Goal: Task Accomplishment & Management: Use online tool/utility

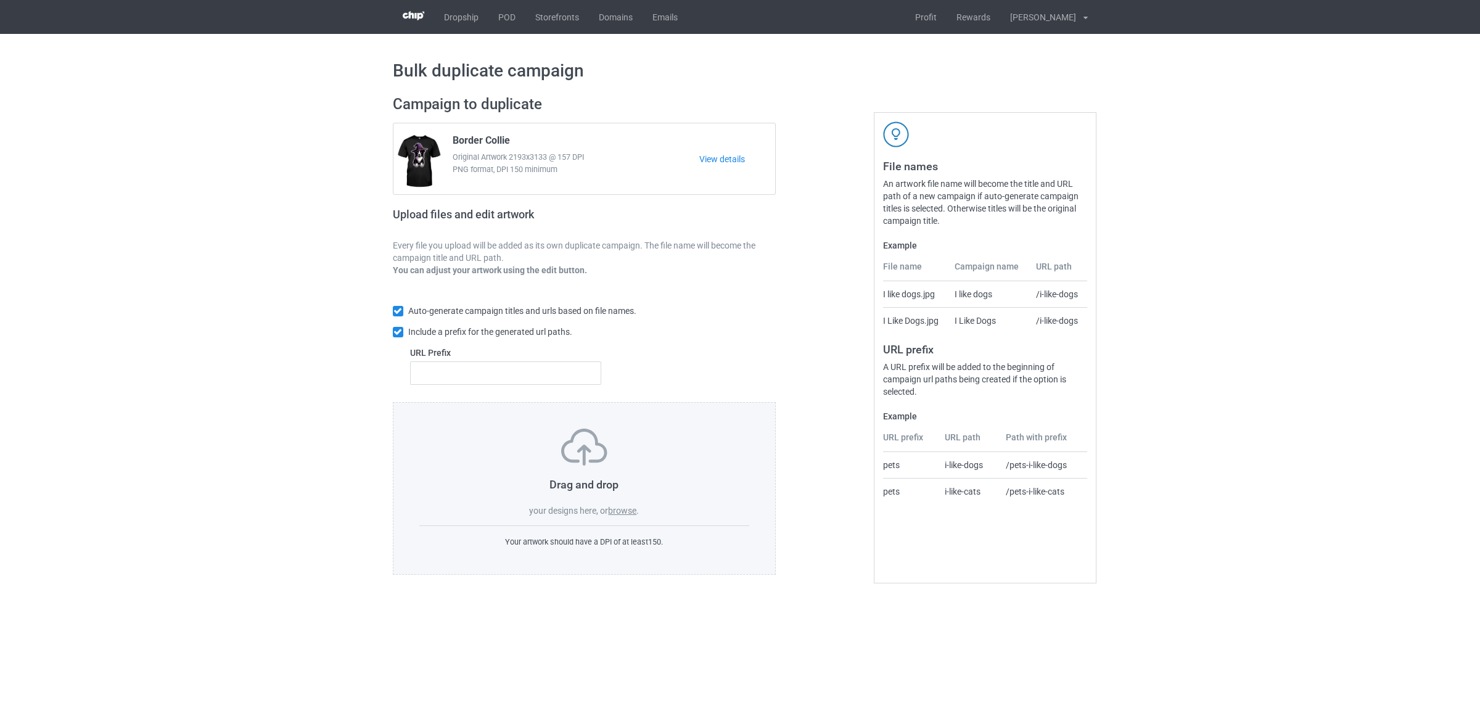
click at [620, 514] on label "browse" at bounding box center [622, 511] width 28 height 10
click at [0, 0] on input "browse" at bounding box center [0, 0] width 0 height 0
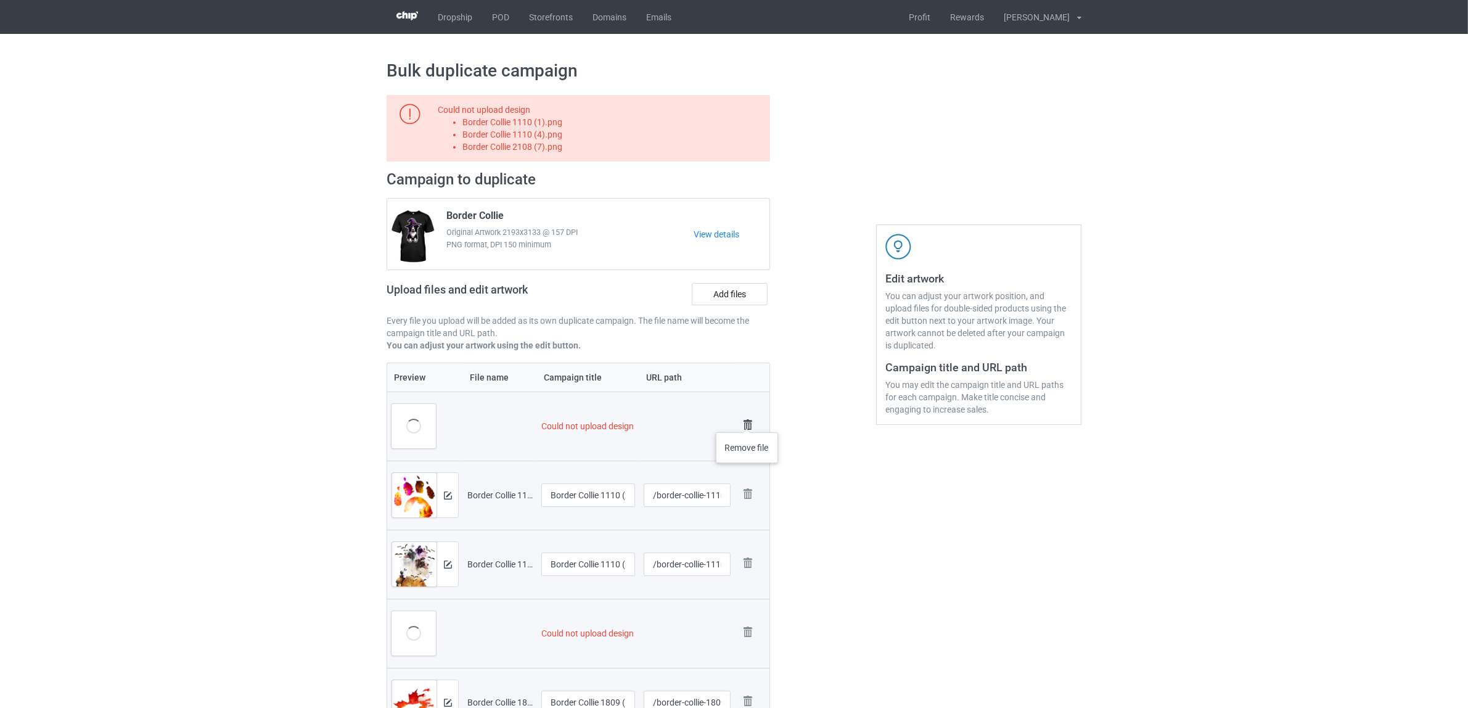
click at [747, 420] on img at bounding box center [747, 424] width 17 height 17
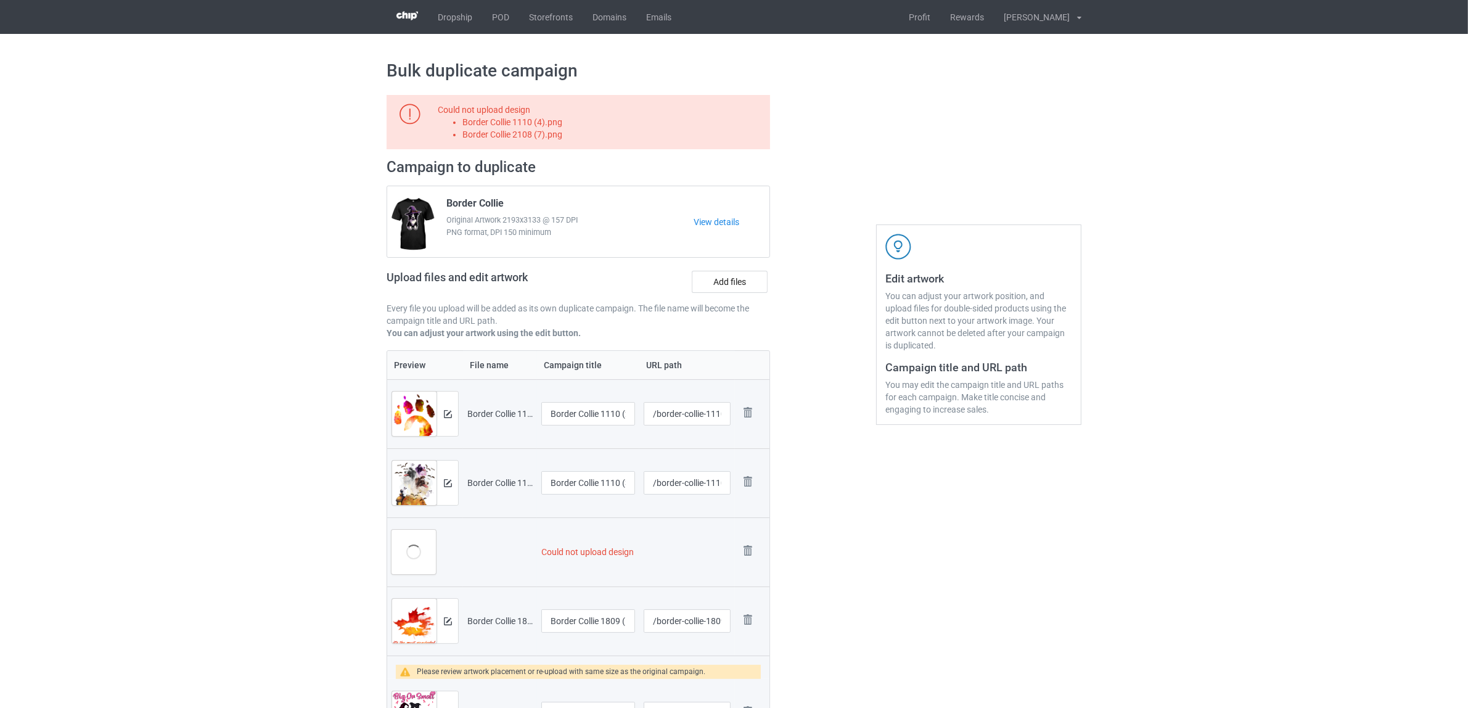
scroll to position [231, 0]
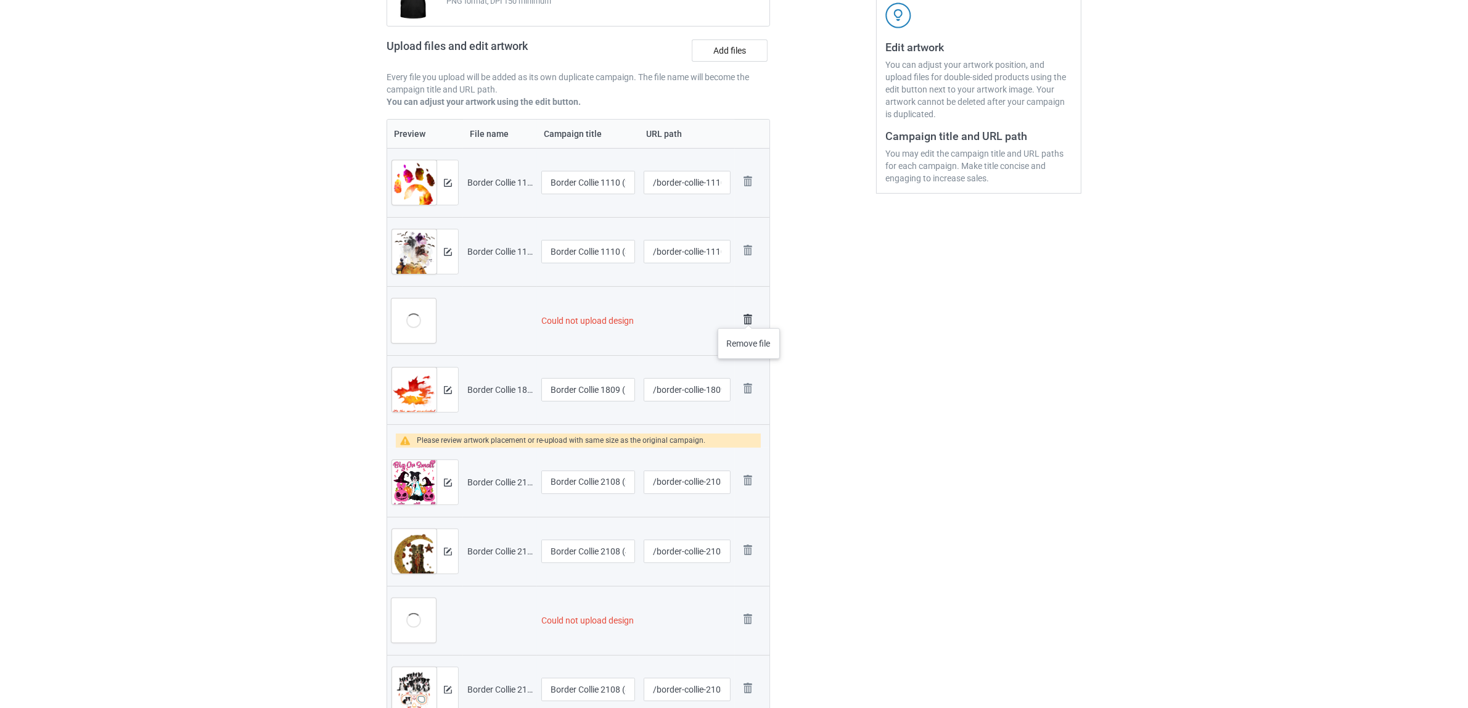
click at [749, 316] on img at bounding box center [747, 319] width 17 height 17
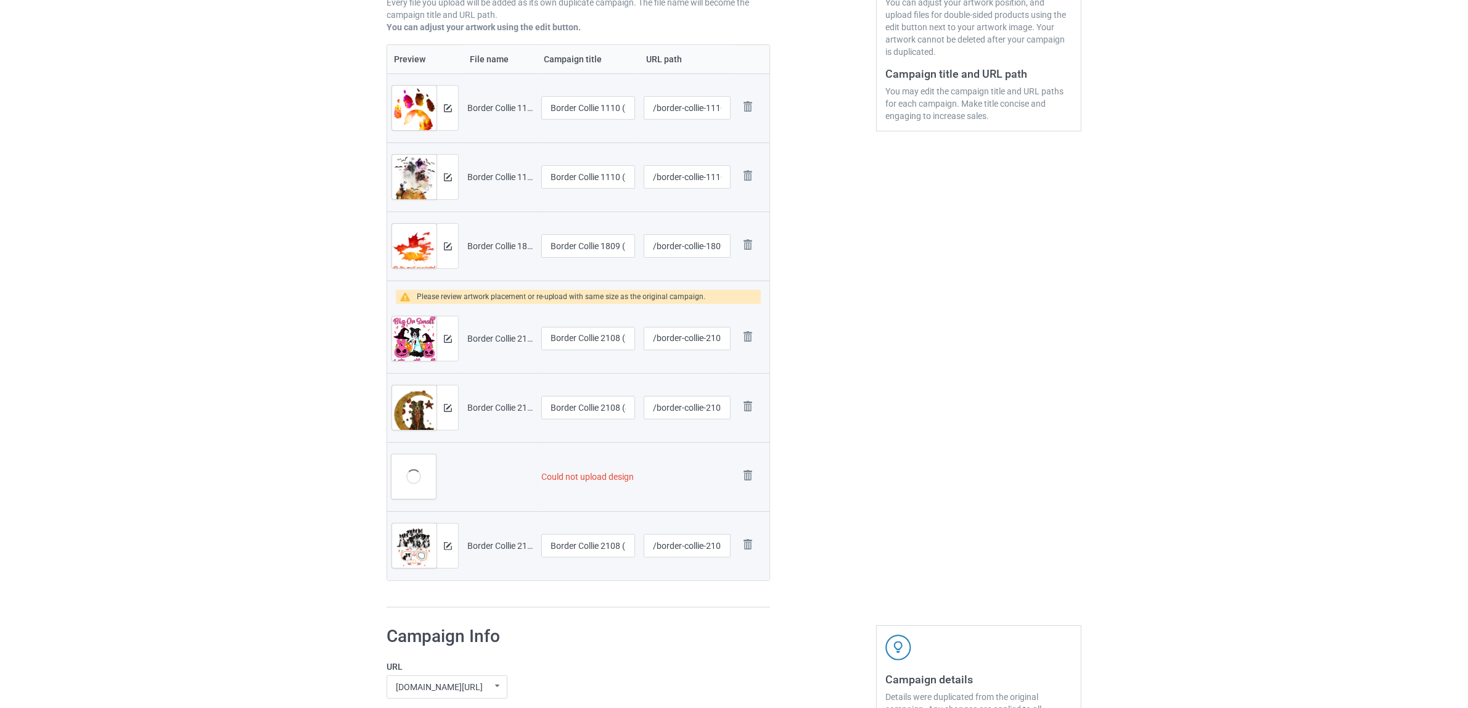
scroll to position [527, 0]
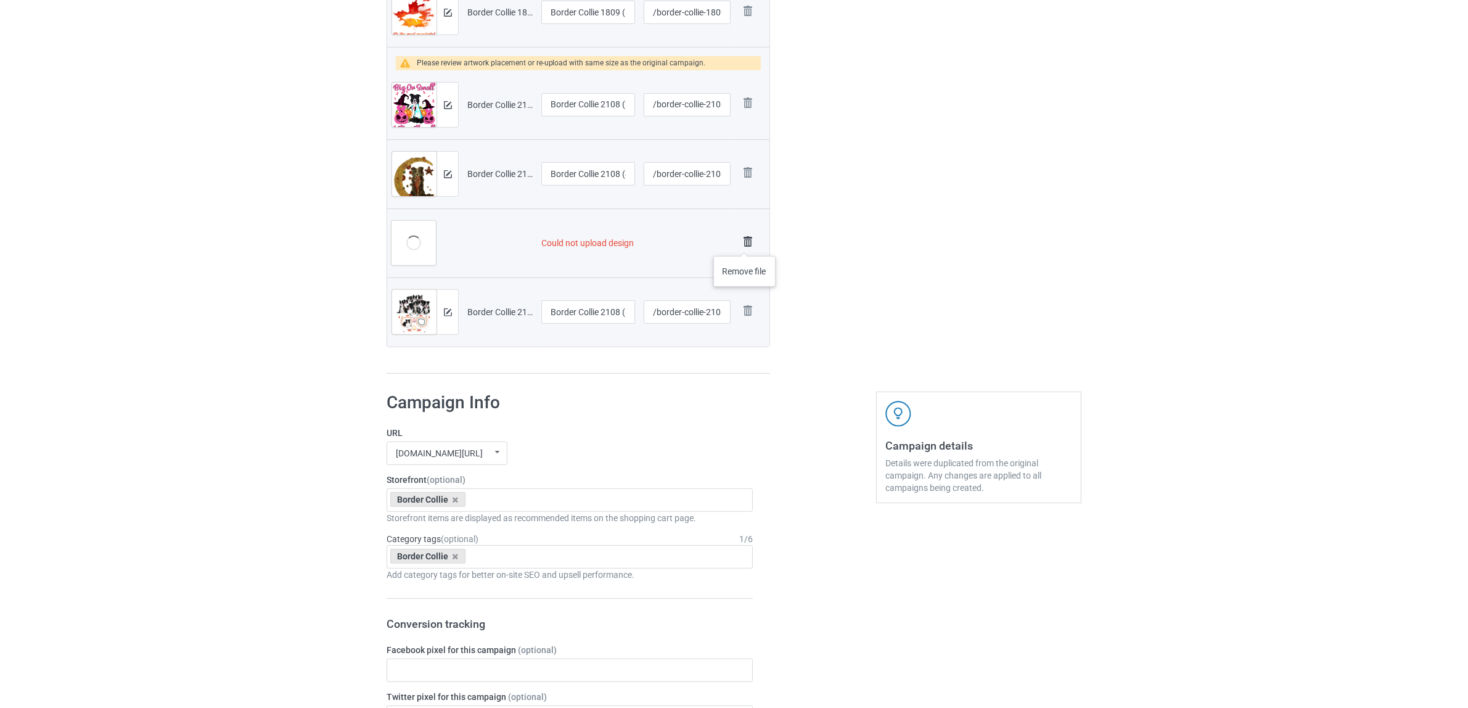
click at [745, 244] on img at bounding box center [747, 241] width 17 height 17
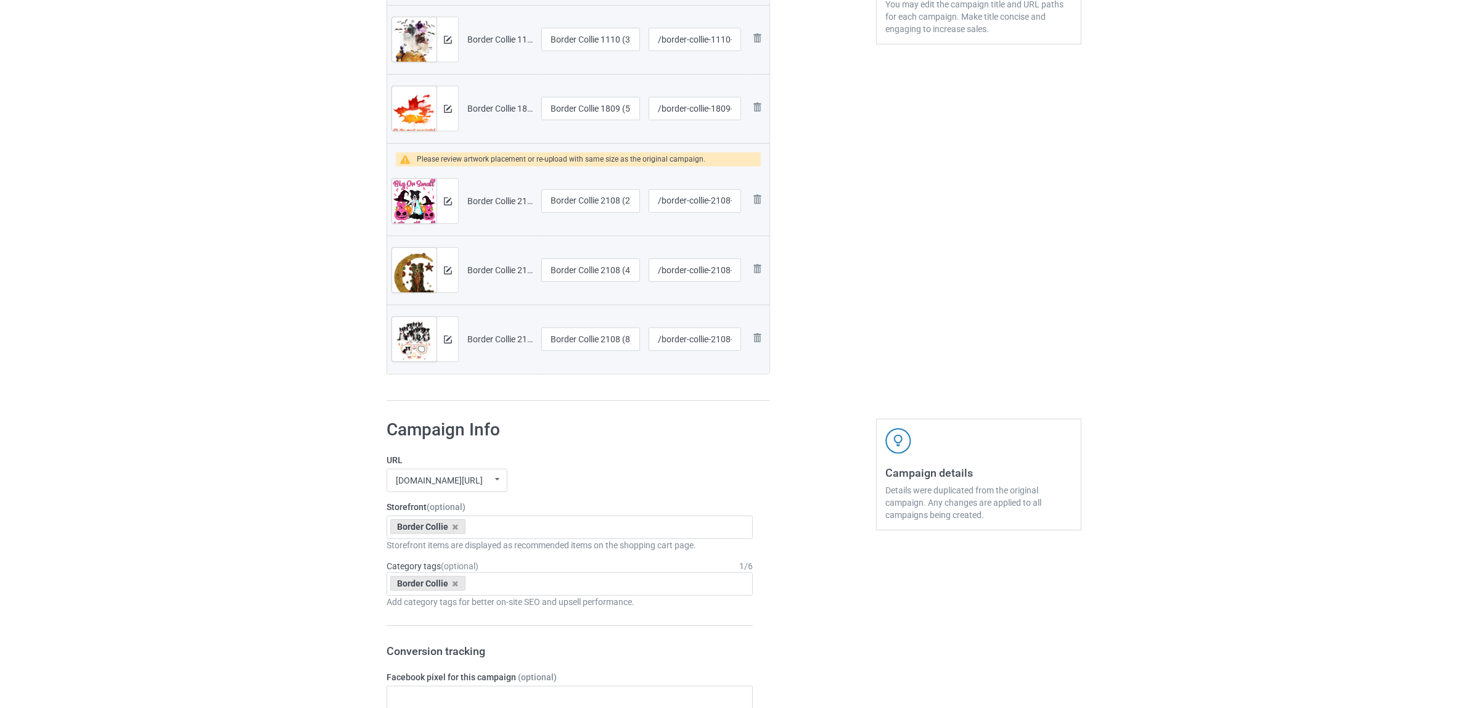
scroll to position [245, 0]
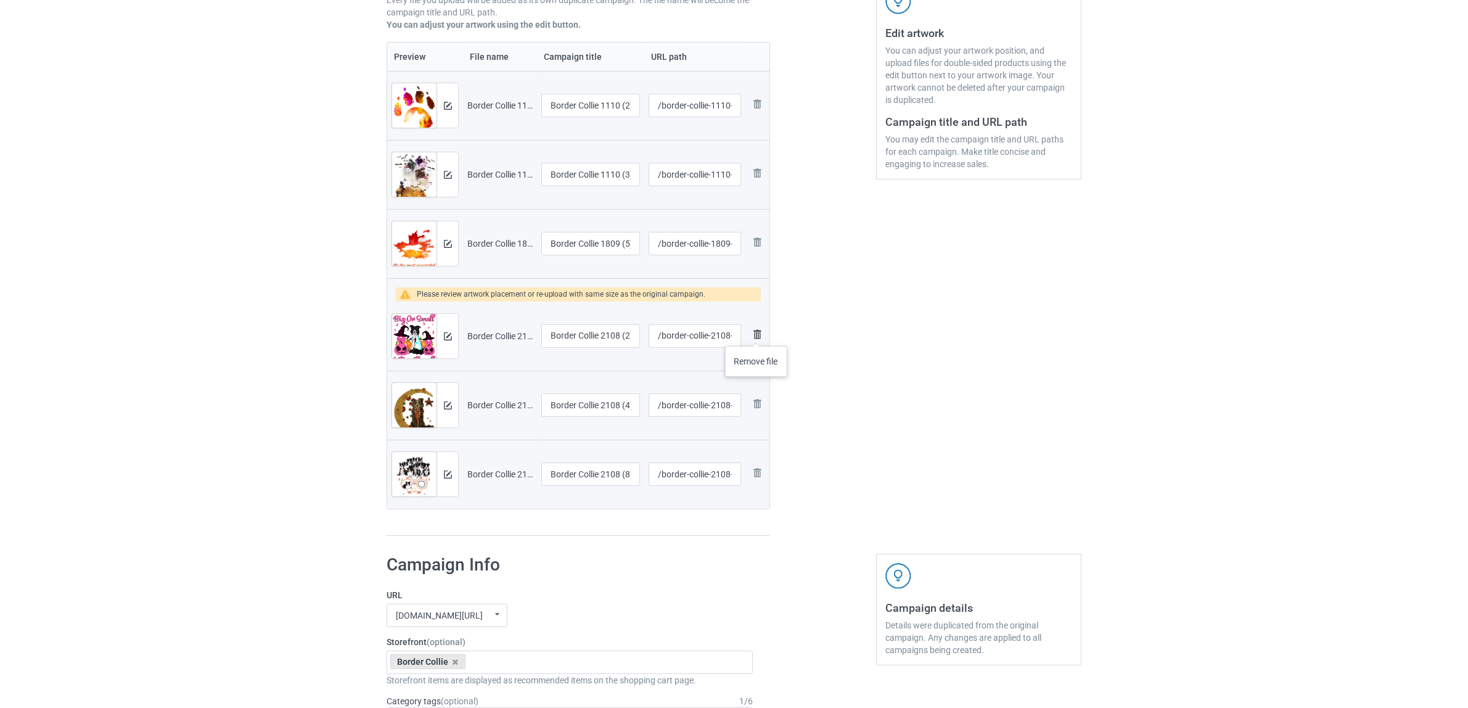
click at [757, 334] on img at bounding box center [757, 334] width 15 height 15
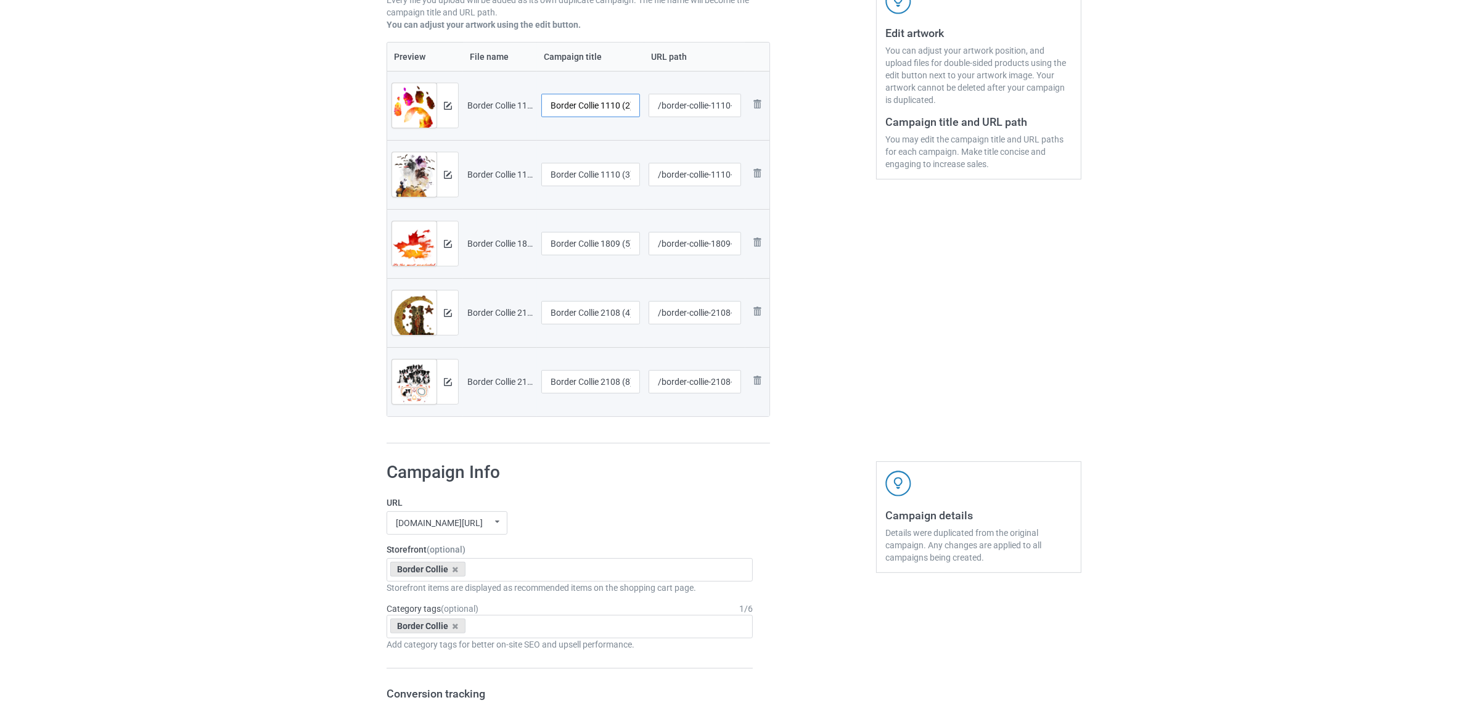
scroll to position [0, 4]
drag, startPoint x: 604, startPoint y: 103, endPoint x: 651, endPoint y: 103, distance: 46.2
click at [651, 103] on tr "Preview and edit artwork Border Collie 1110 (2).png Border Collie 1110 (2) /bor…" at bounding box center [578, 105] width 382 height 69
click at [596, 107] on input "Border Collie" at bounding box center [590, 105] width 99 height 23
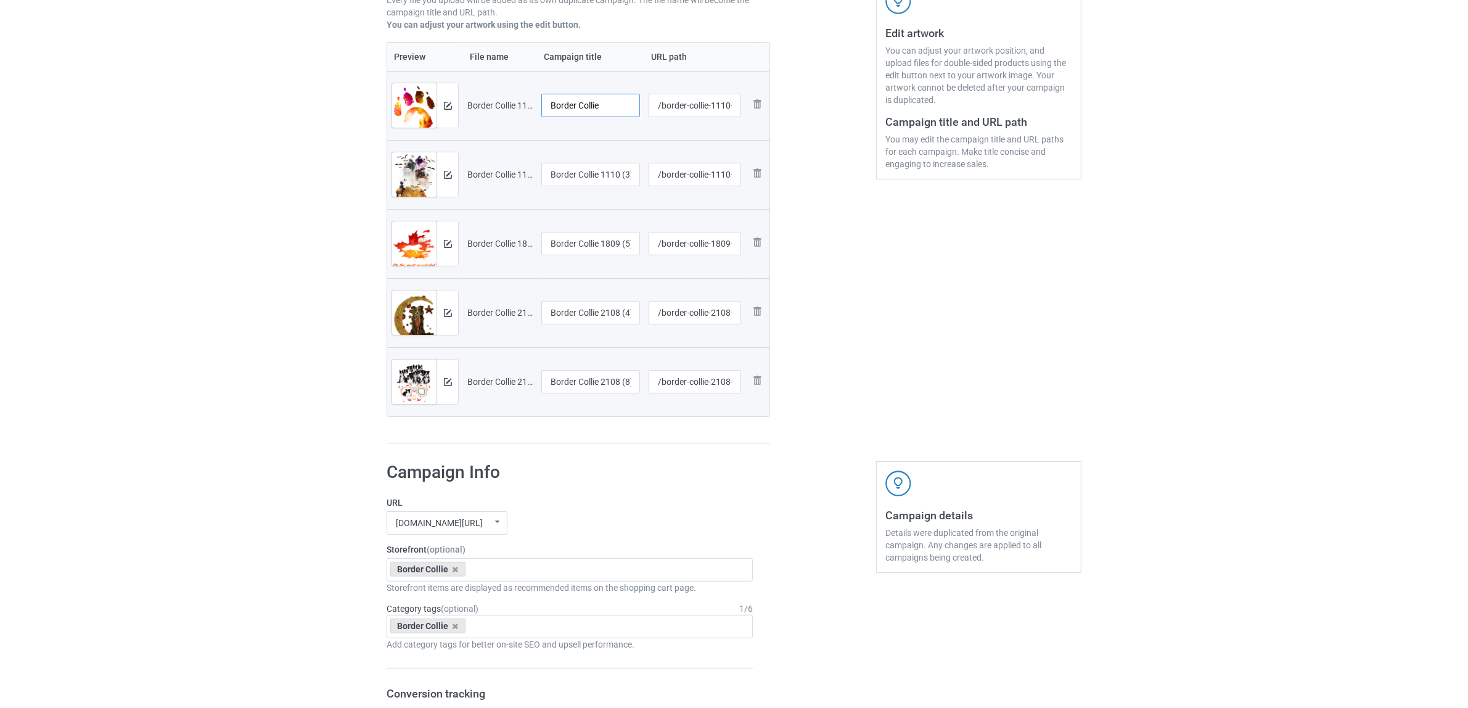
drag, startPoint x: 620, startPoint y: 106, endPoint x: 514, endPoint y: 102, distance: 106.8
click at [442, 94] on tr "Preview and edit artwork Border Collie 1110 (2).png Border Collie /border-colli…" at bounding box center [578, 105] width 382 height 69
type input "Border Collie"
click at [572, 171] on input "Border Collie 1110 (3)" at bounding box center [590, 174] width 99 height 23
paste input "text"
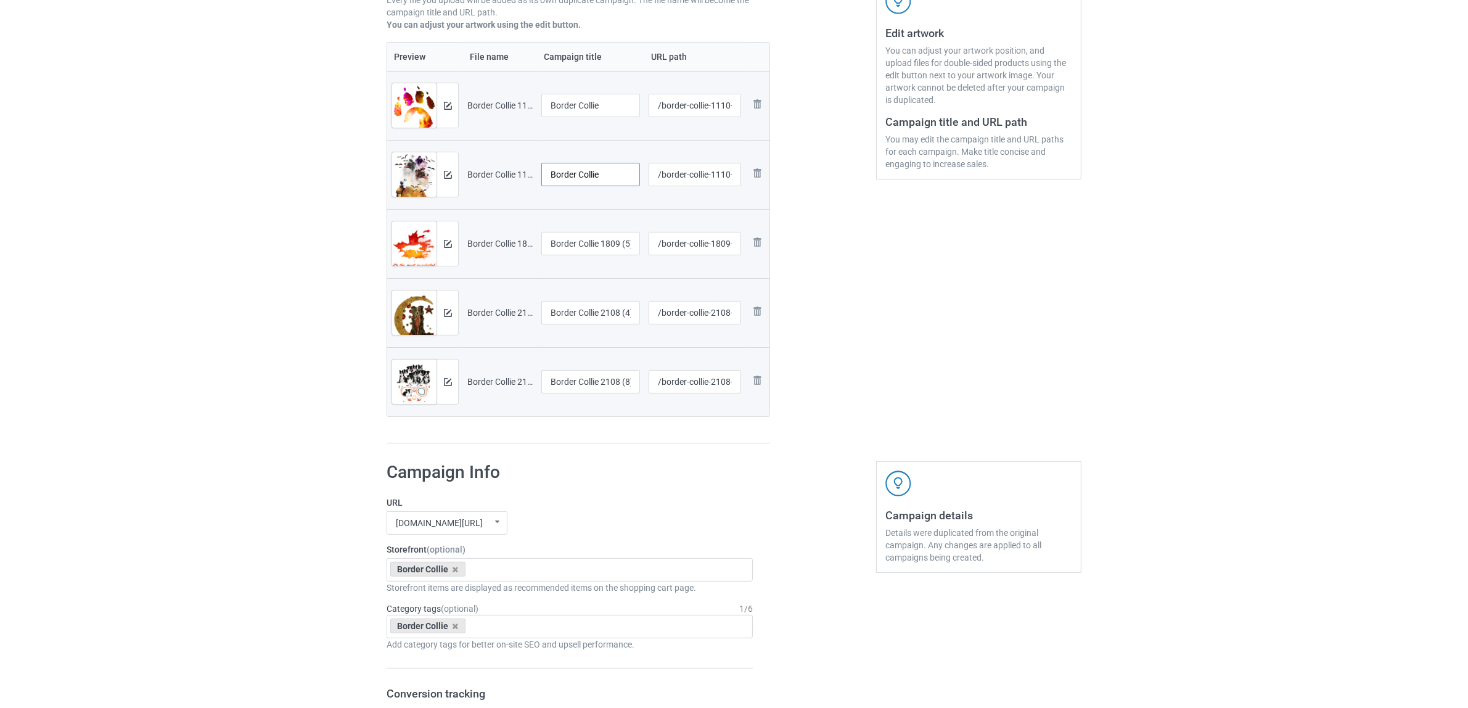
type input "Border Collie"
click at [590, 248] on input "Border Collie 1809 (5)" at bounding box center [590, 243] width 99 height 23
paste input "text"
type input "Border Collie"
click at [596, 310] on input "Border Collie 2108 (4)" at bounding box center [590, 312] width 99 height 23
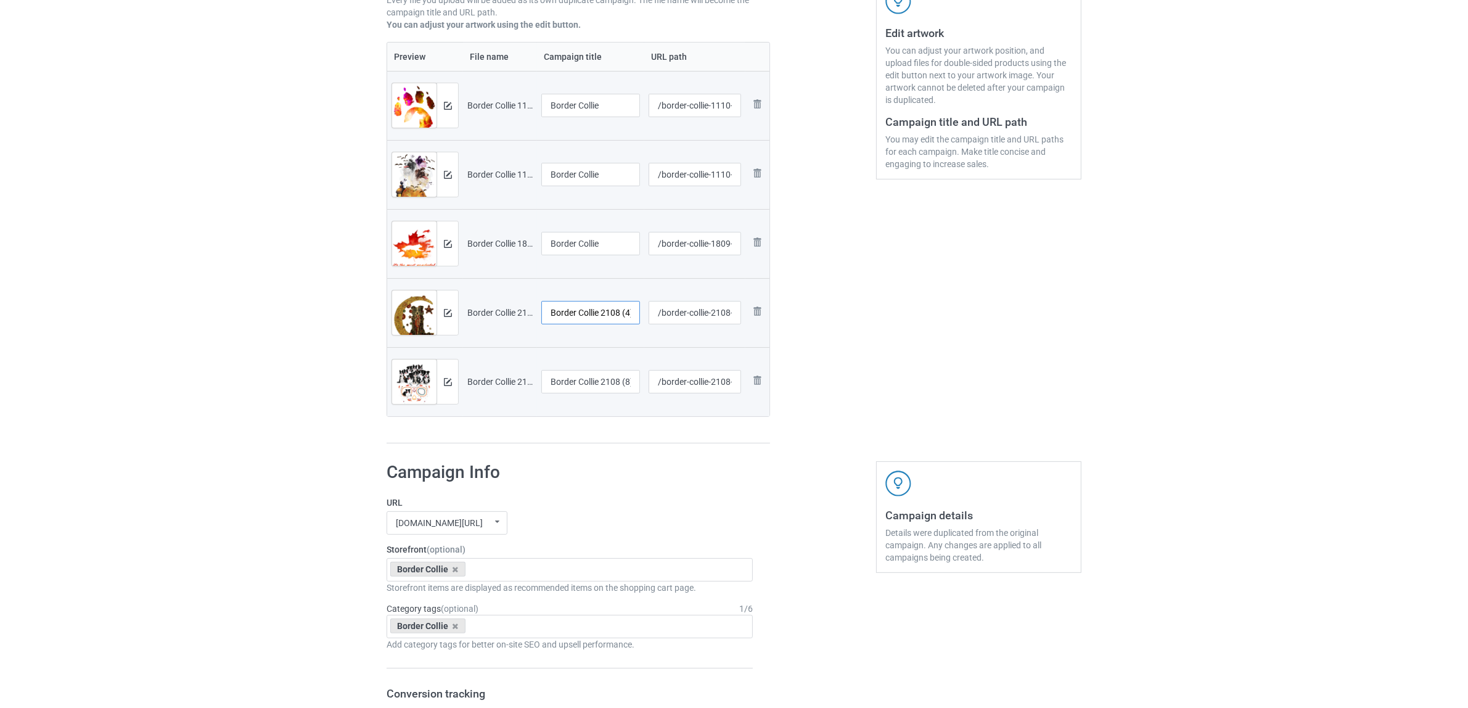
paste input "text"
type input "Border Collie"
click at [600, 384] on input "Border Collie 2108 (8)" at bounding box center [590, 381] width 99 height 23
paste input "text"
type input "Border Collie"
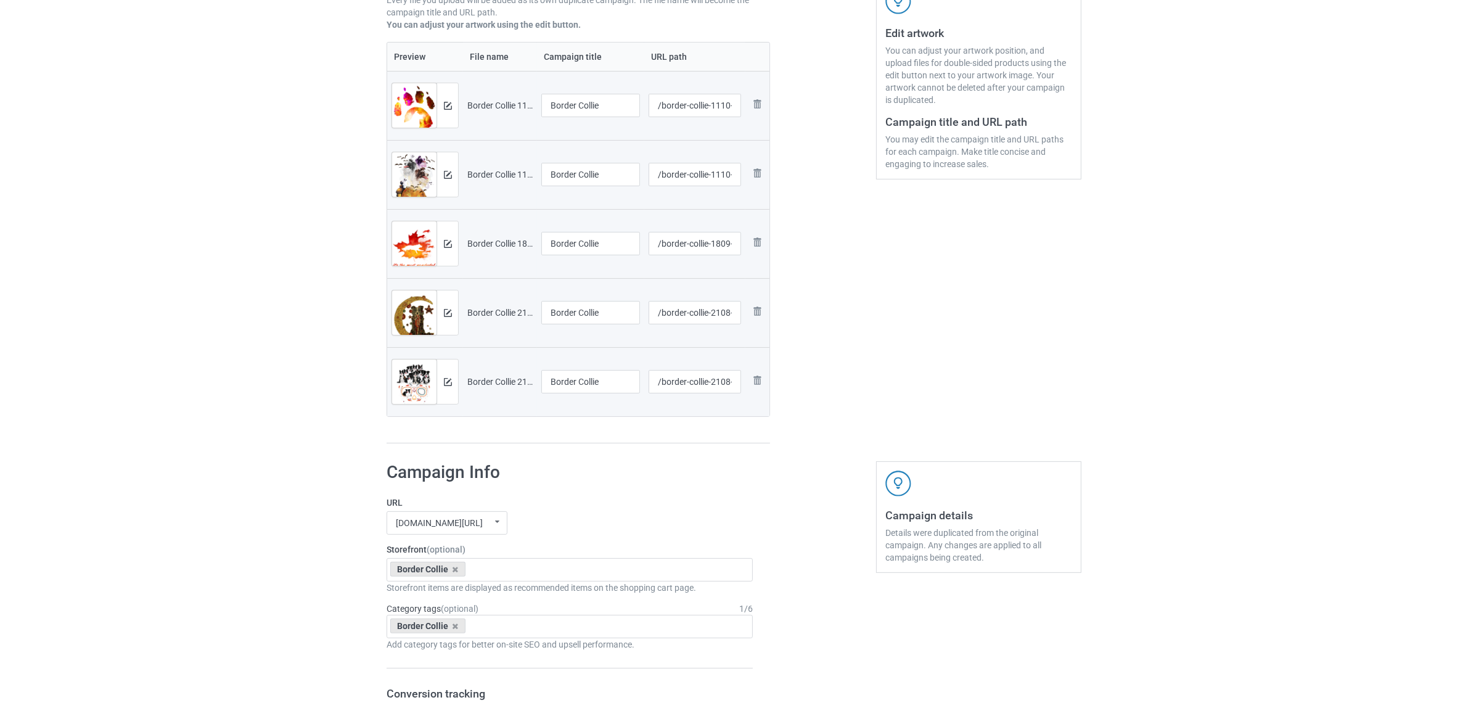
click at [601, 436] on div "Preview File name Campaign title URL path Preview and edit artwork Border Colli…" at bounding box center [579, 243] width 384 height 402
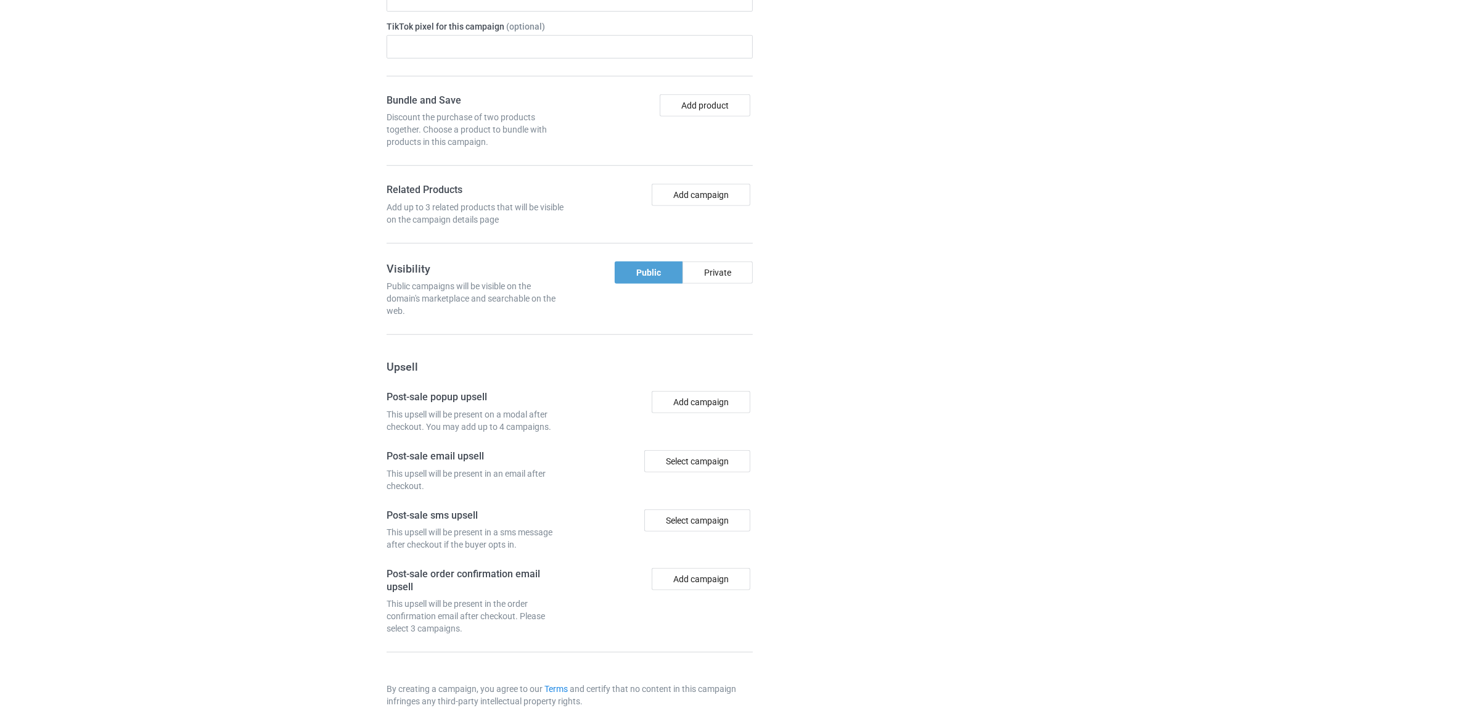
scroll to position [1143, 0]
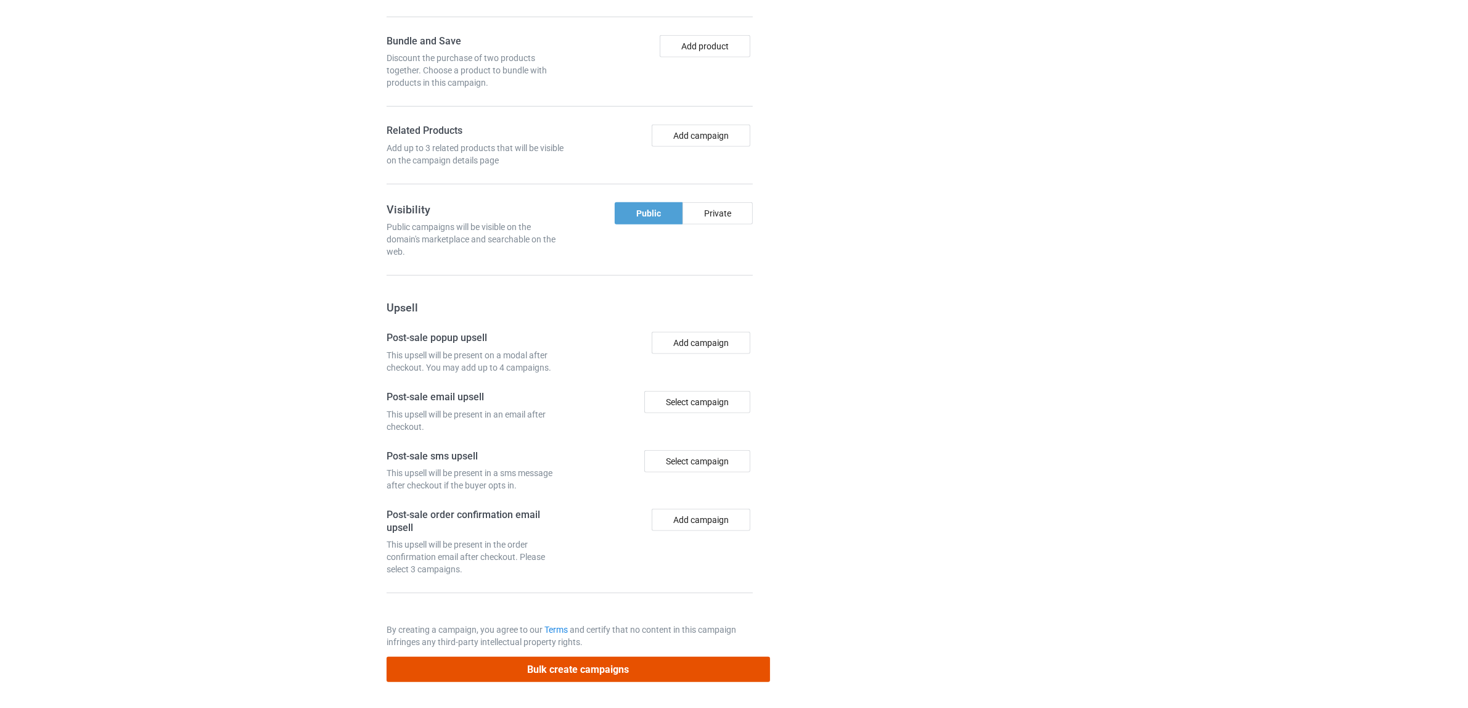
click at [551, 670] on button "Bulk create campaigns" at bounding box center [579, 669] width 384 height 25
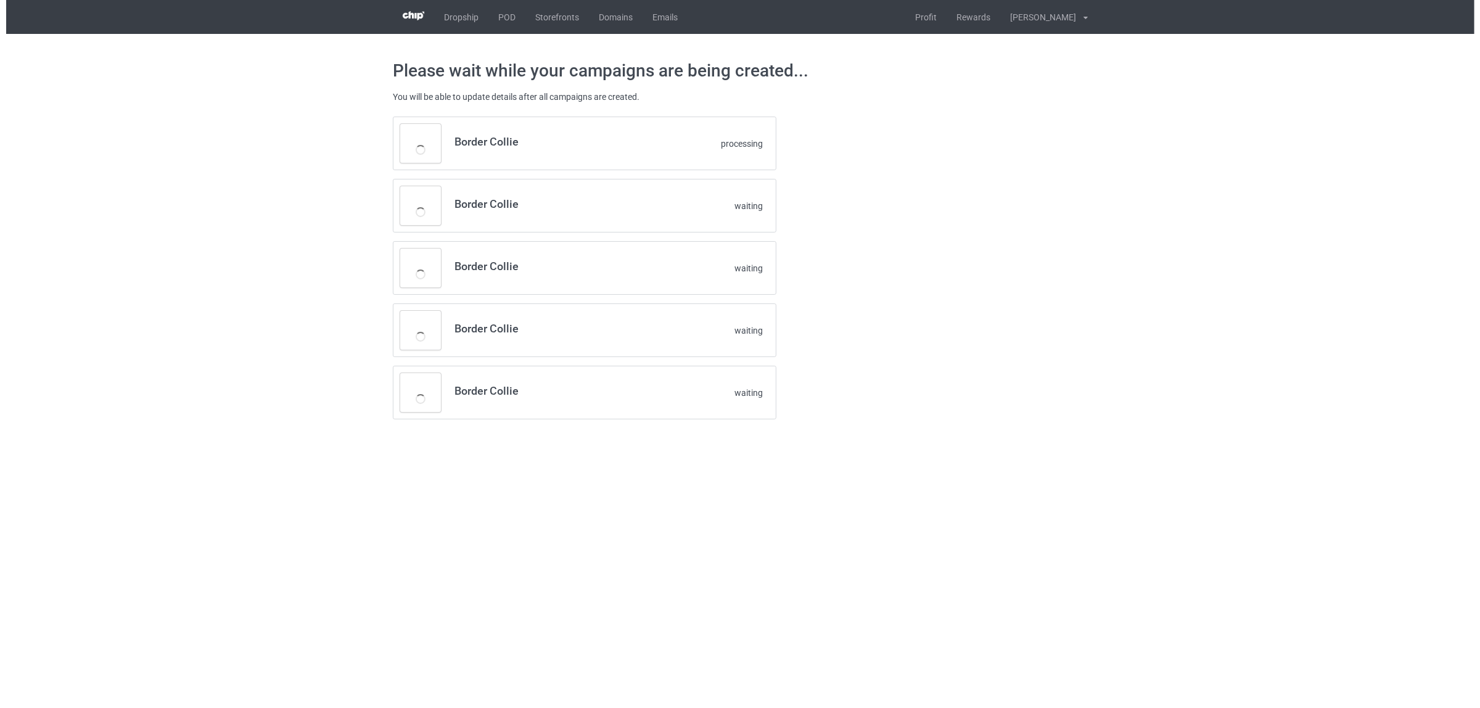
scroll to position [0, 0]
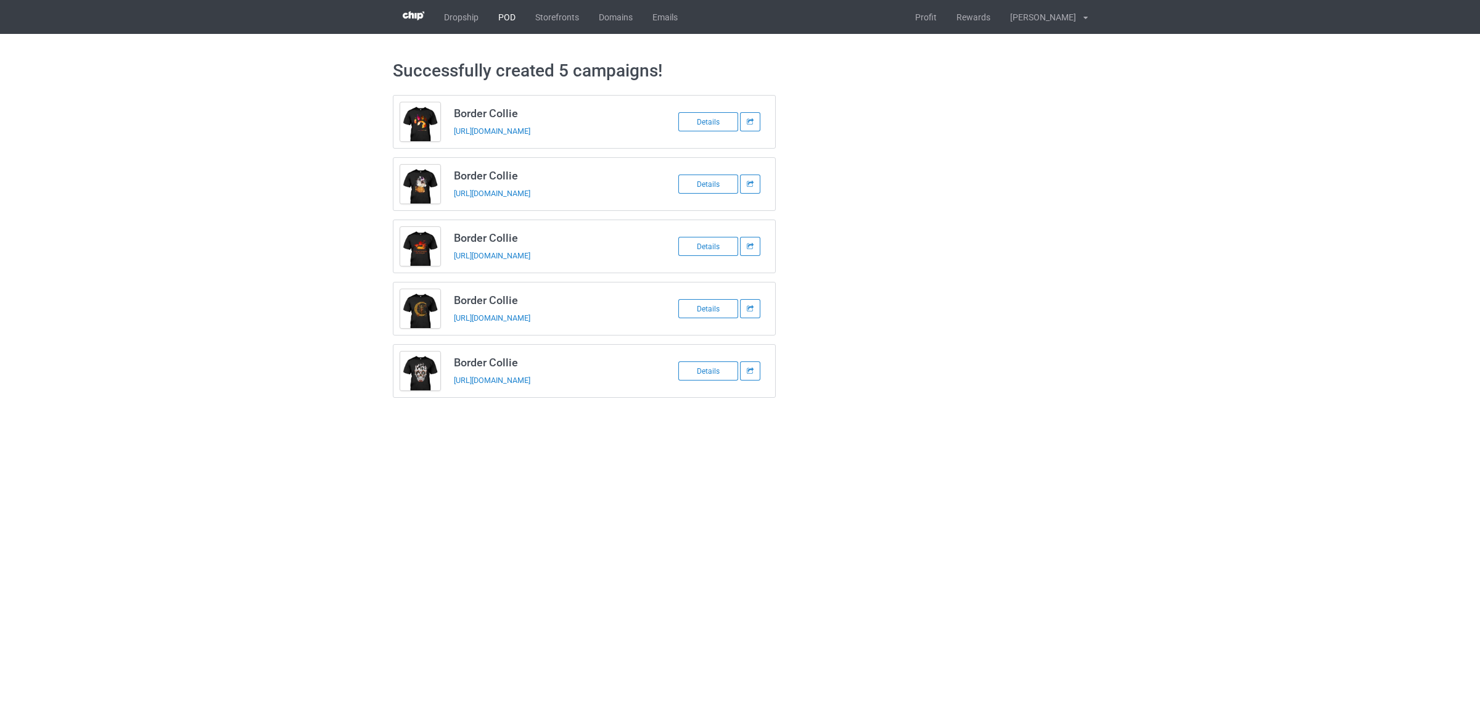
click at [503, 10] on link "POD" at bounding box center [506, 17] width 37 height 34
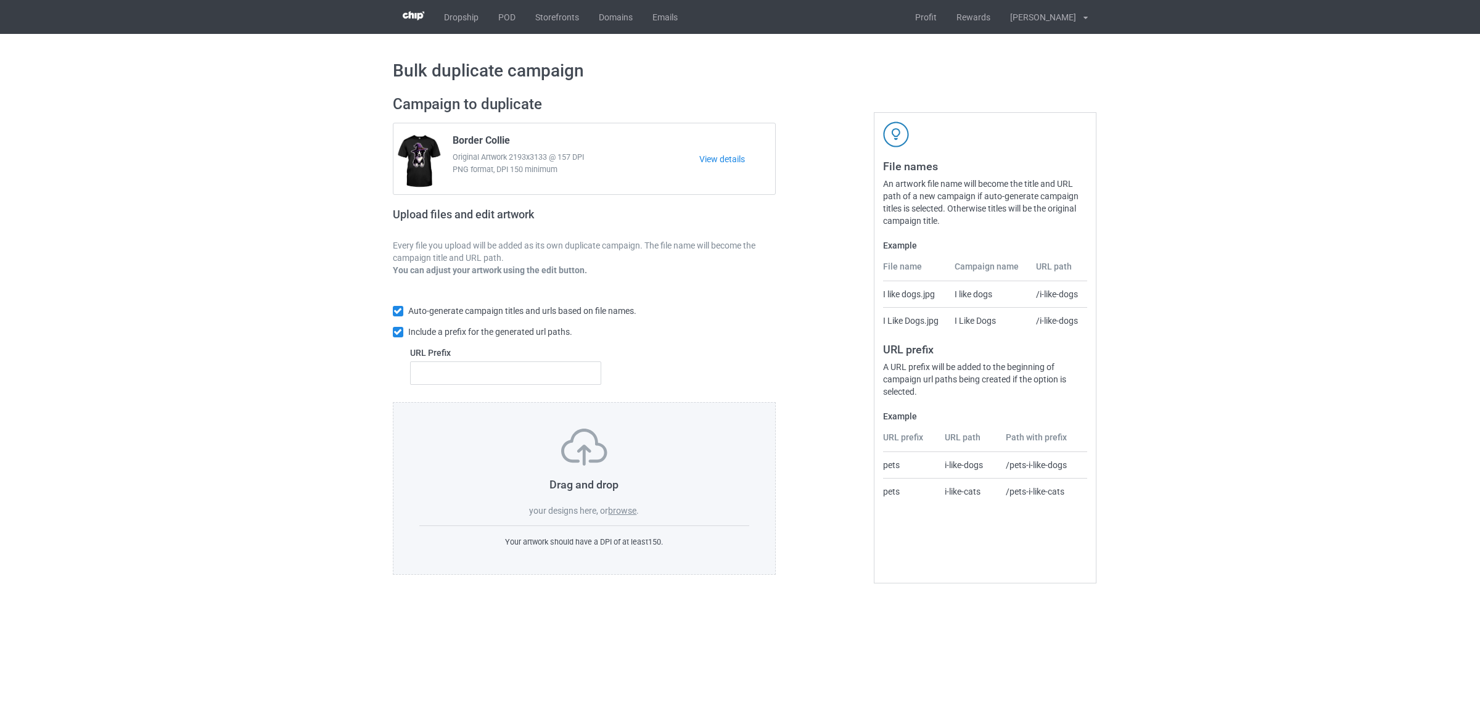
click at [631, 512] on label "browse" at bounding box center [622, 511] width 28 height 10
click at [0, 0] on input "browse" at bounding box center [0, 0] width 0 height 0
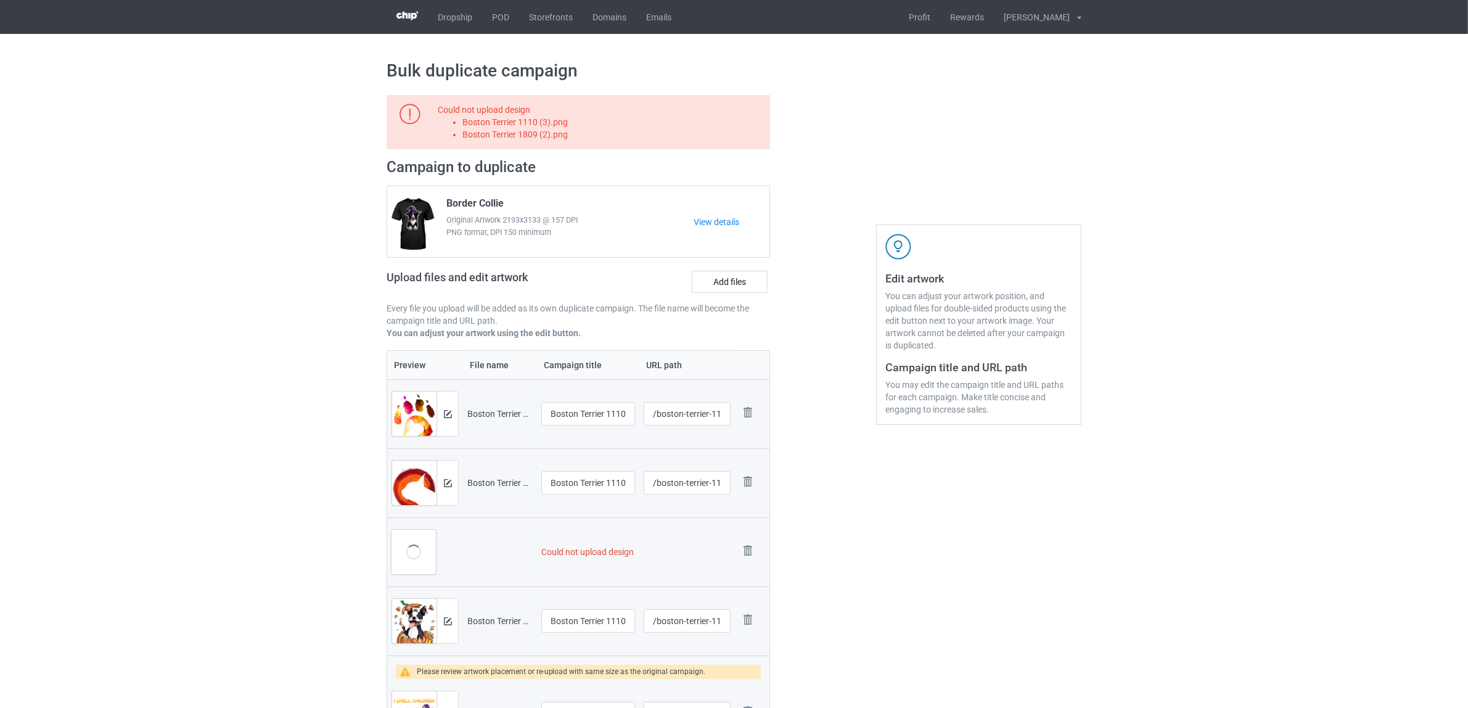
scroll to position [231, 0]
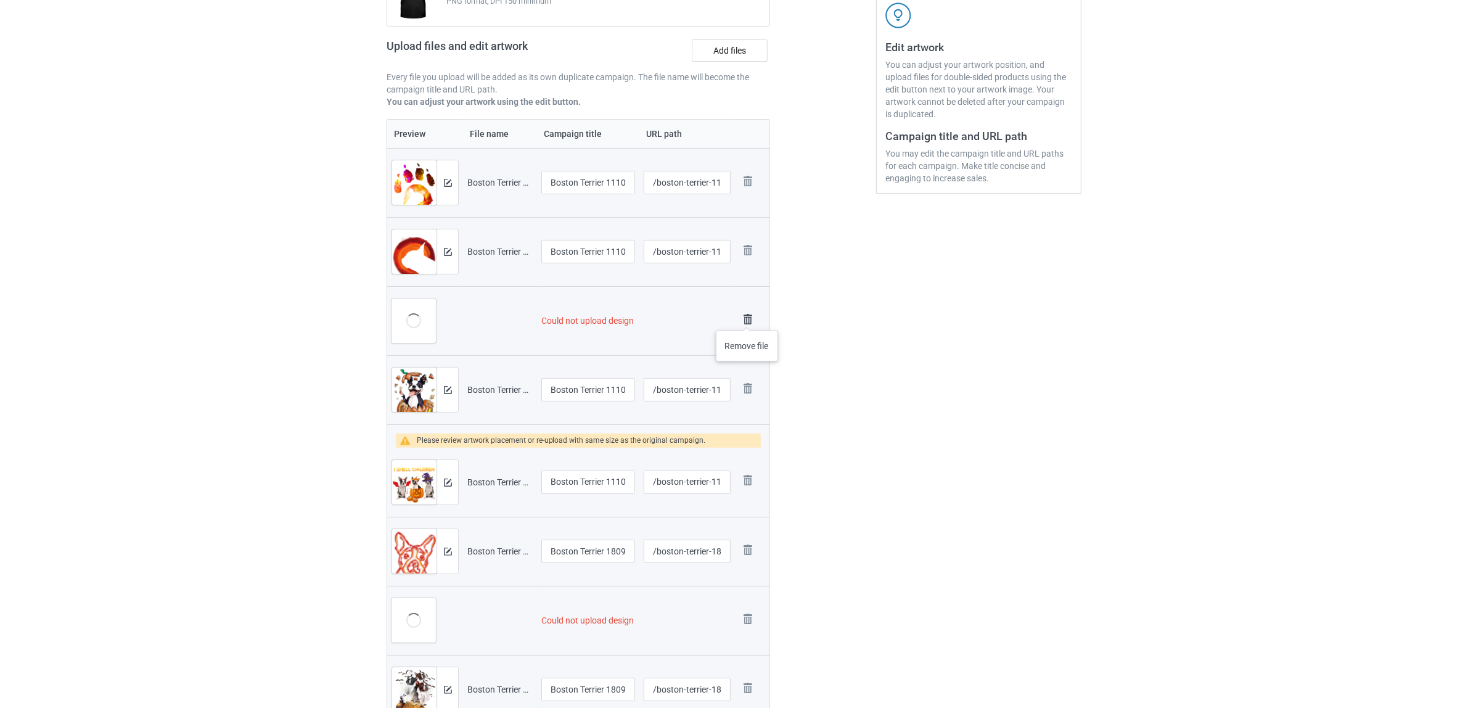
click at [747, 318] on img at bounding box center [747, 319] width 17 height 17
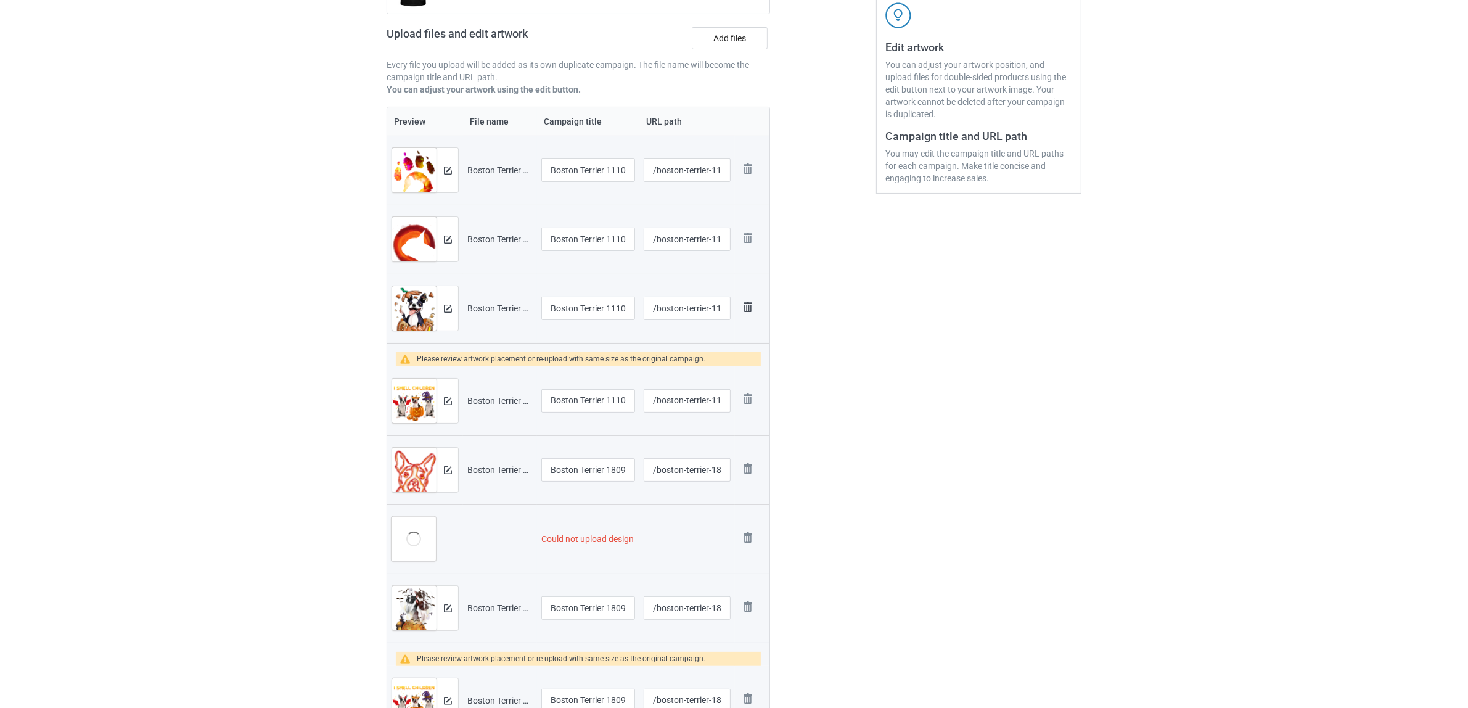
scroll to position [219, 0]
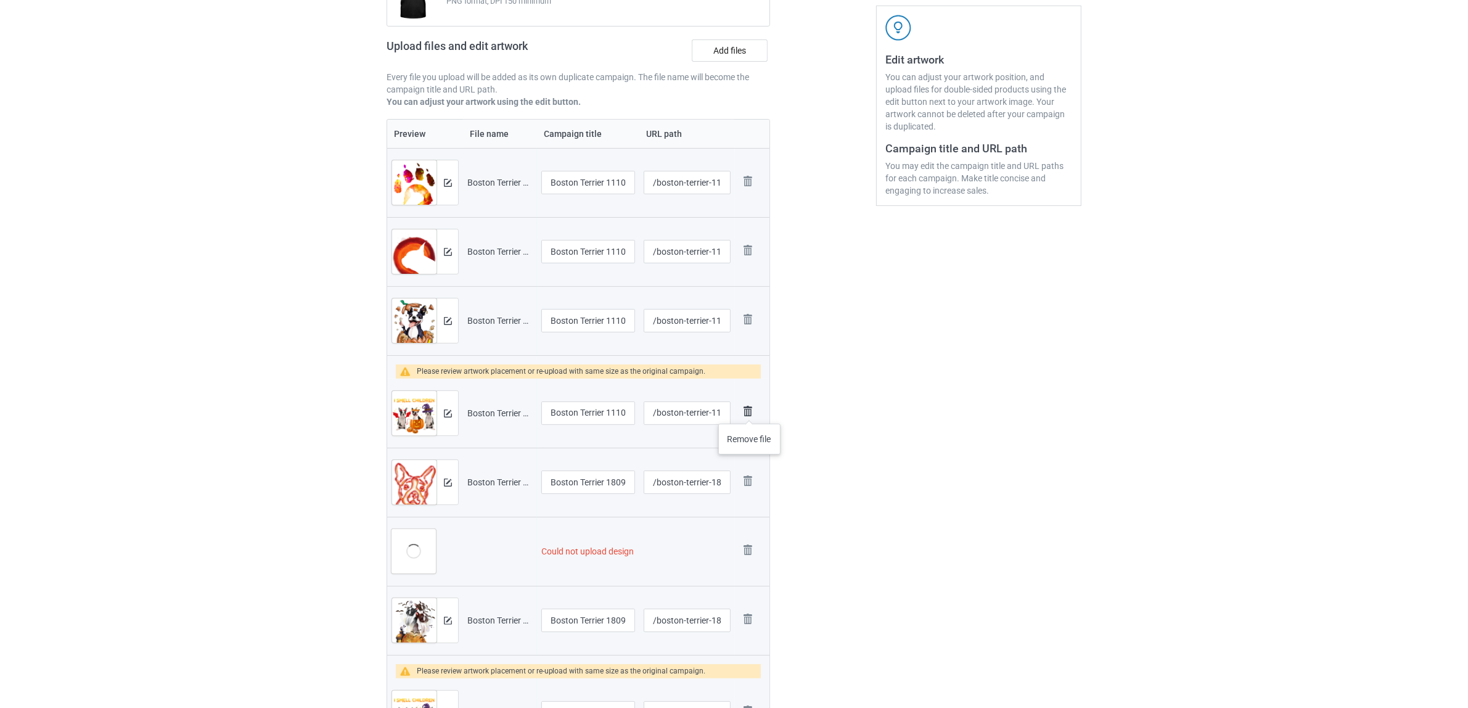
click at [750, 411] on img at bounding box center [747, 411] width 17 height 17
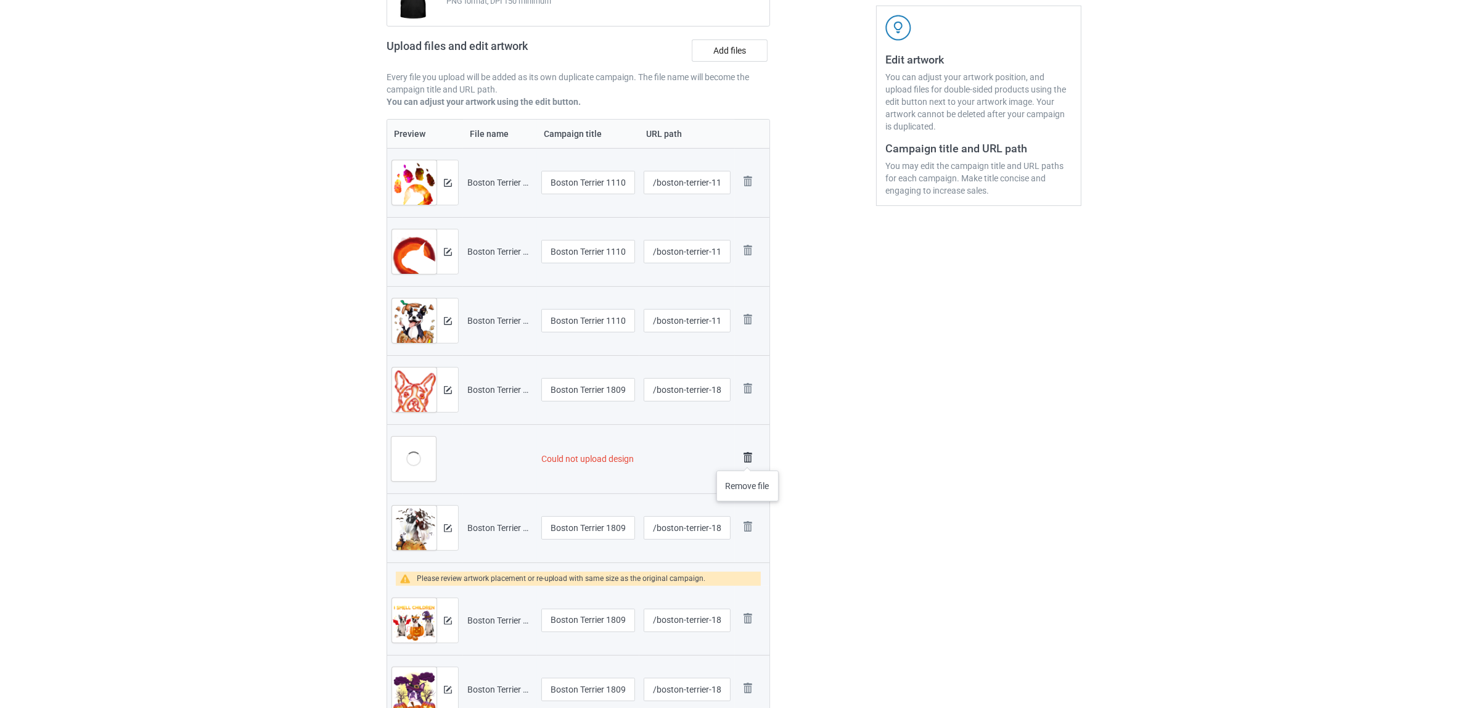
click at [748, 458] on img at bounding box center [747, 457] width 17 height 17
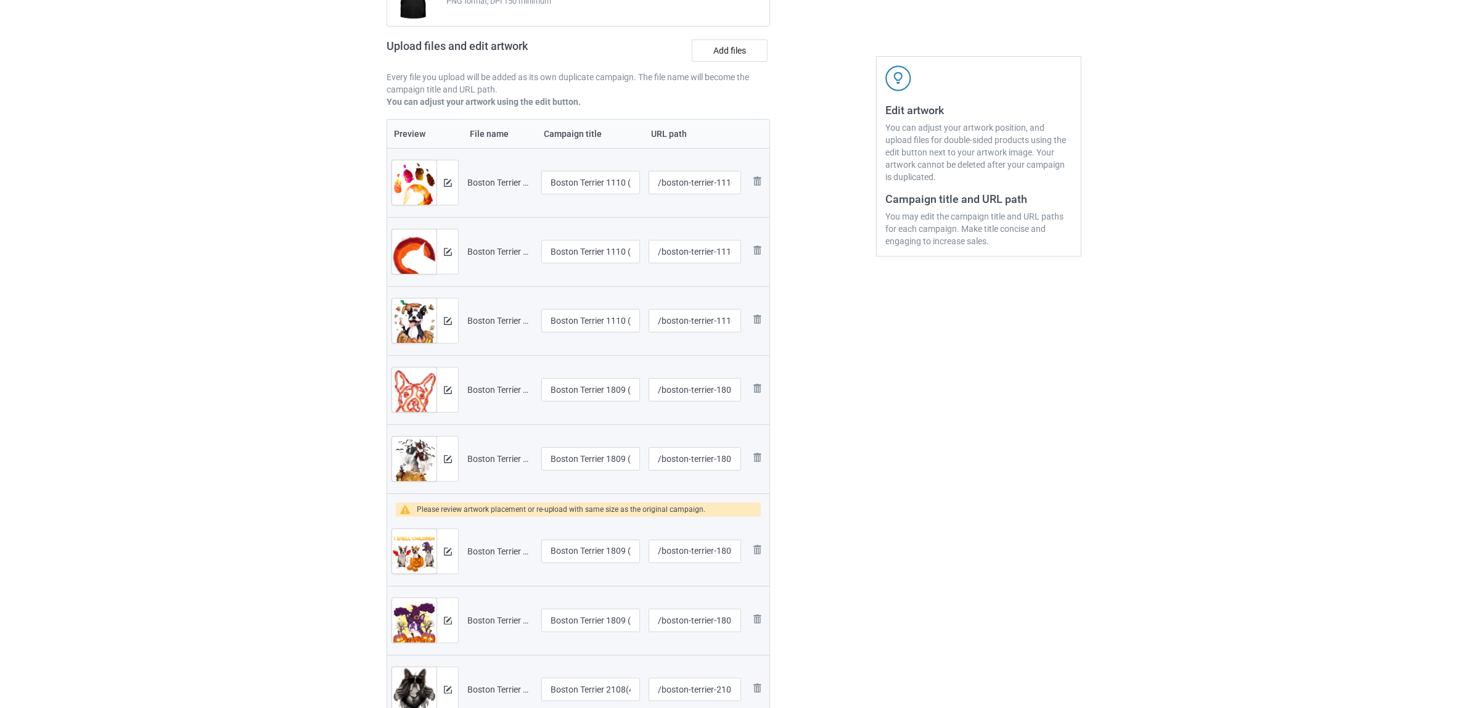
scroll to position [400, 0]
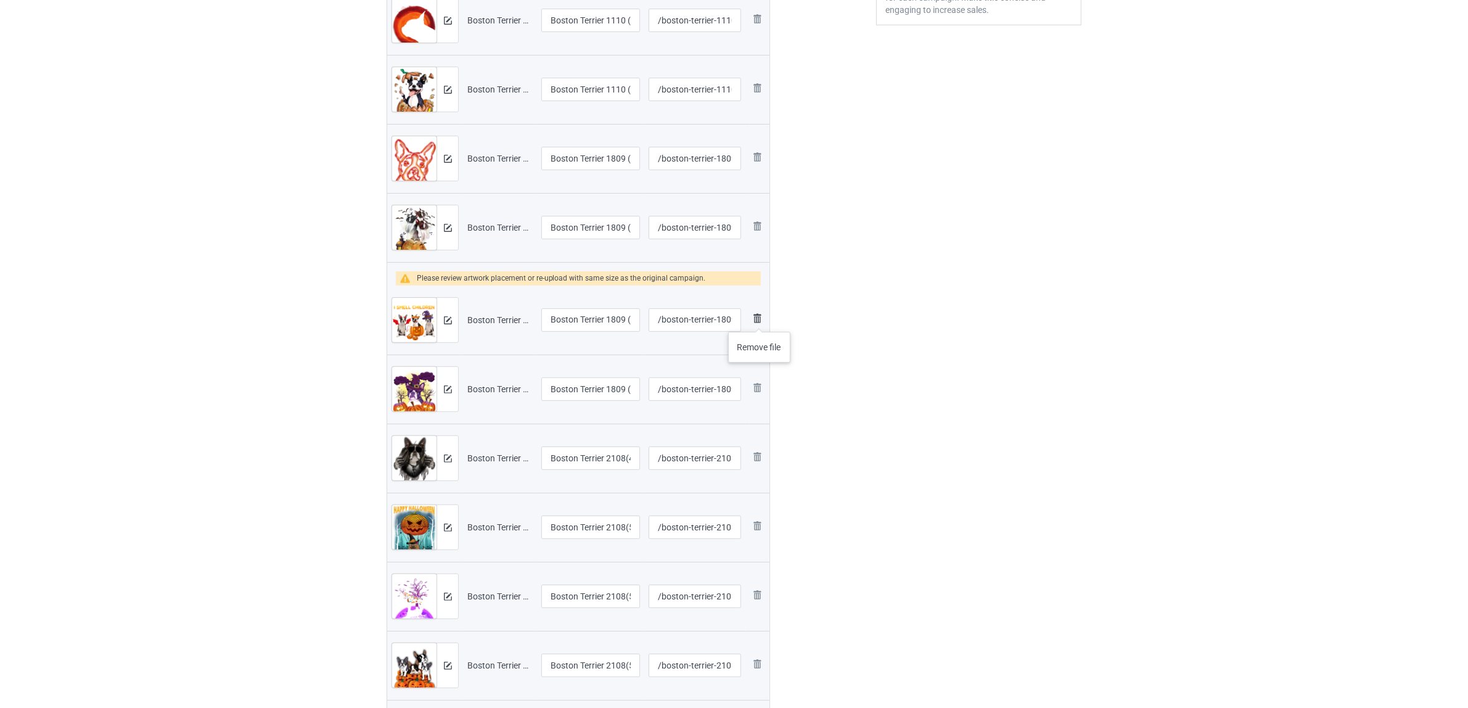
click at [760, 319] on img at bounding box center [757, 318] width 15 height 15
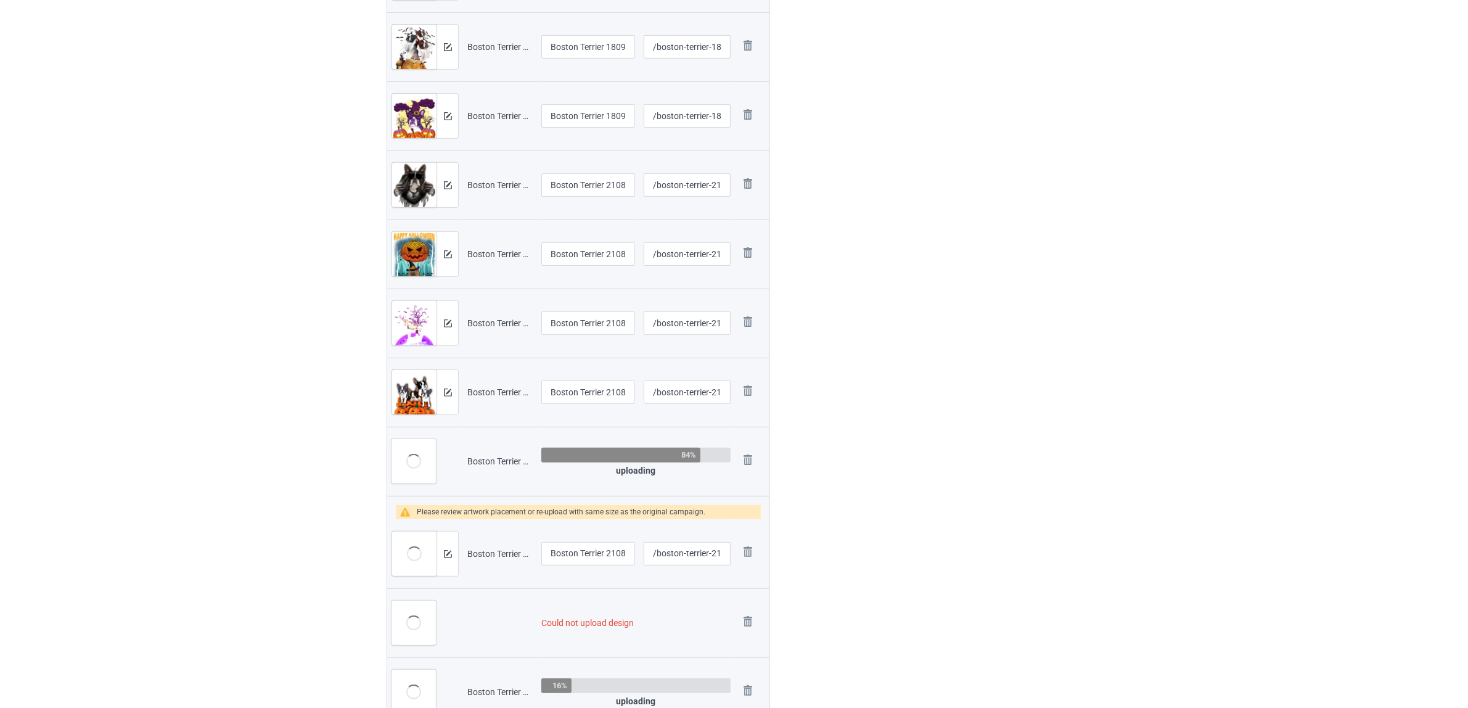
scroll to position [681, 0]
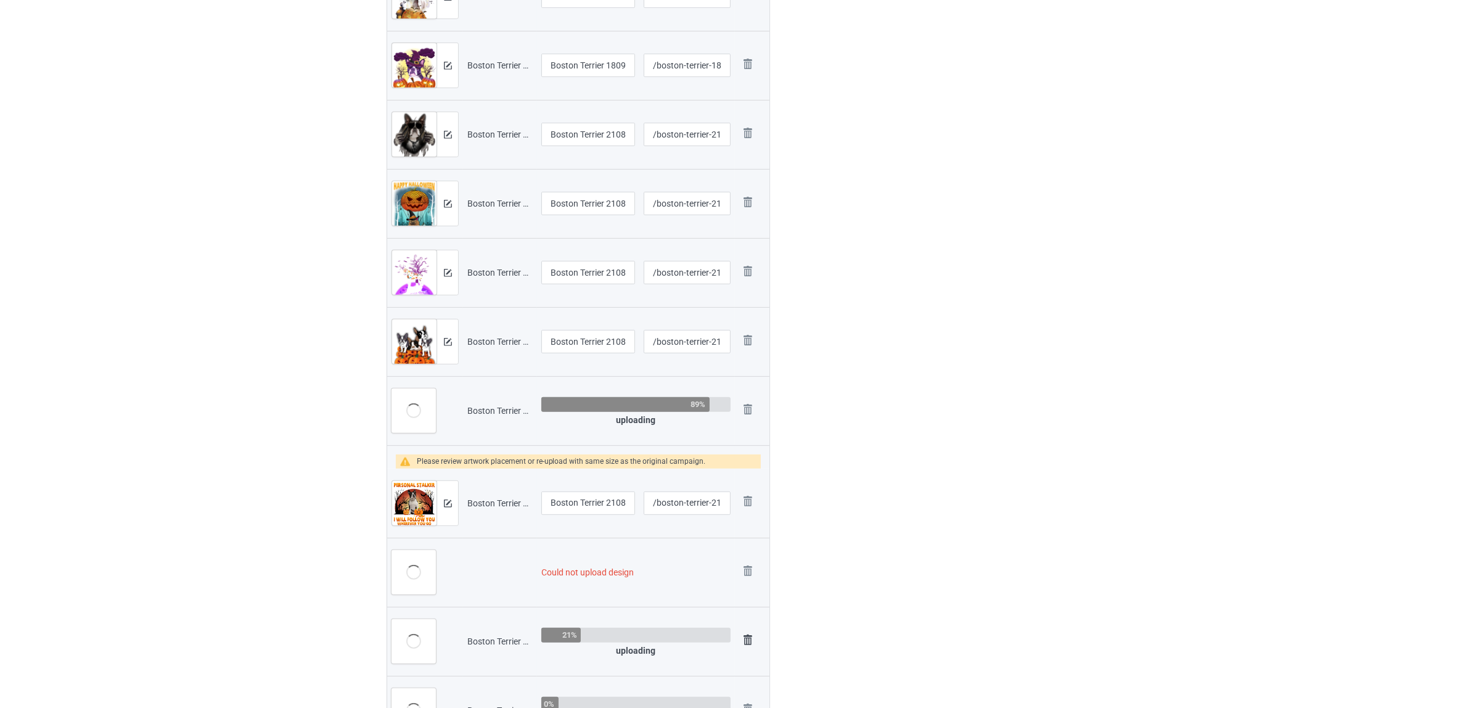
click at [0, 0] on img at bounding box center [0, 0] width 0 height 0
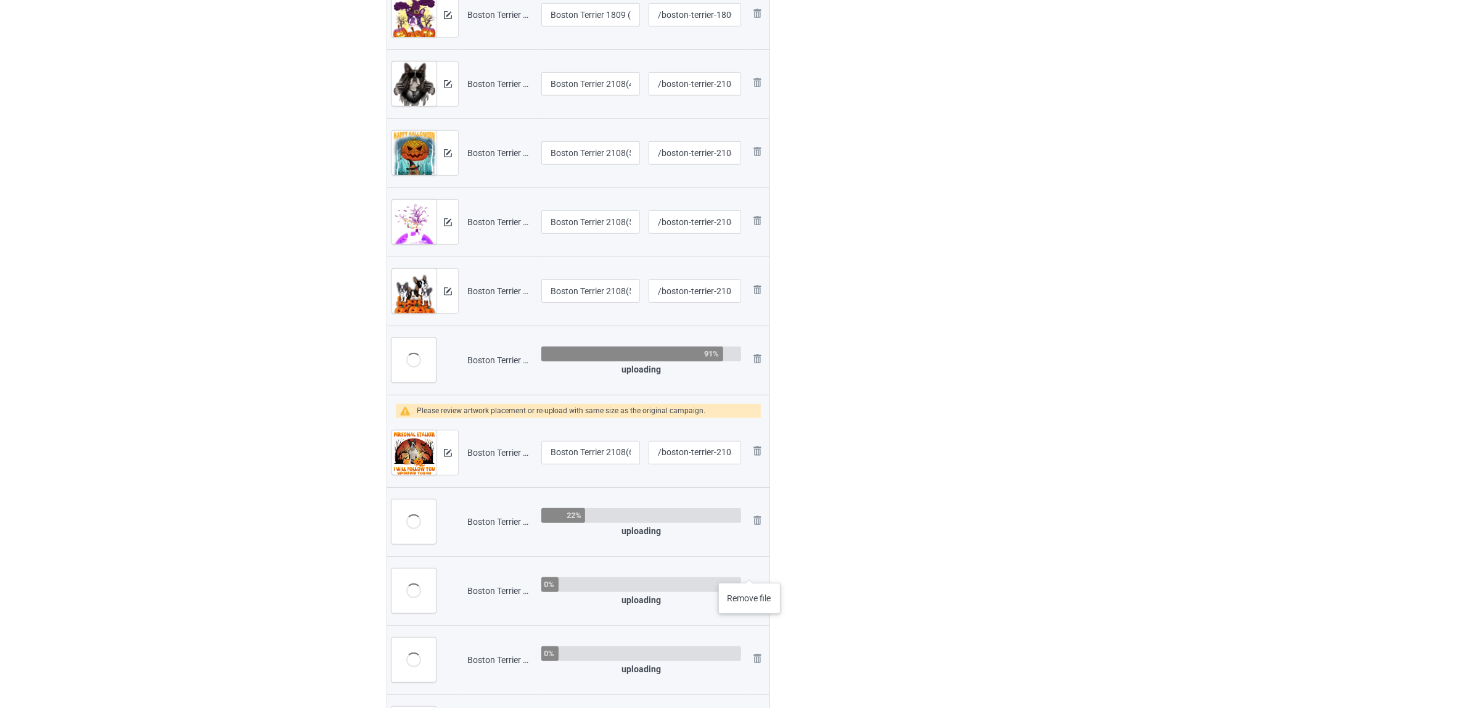
scroll to position [631, 0]
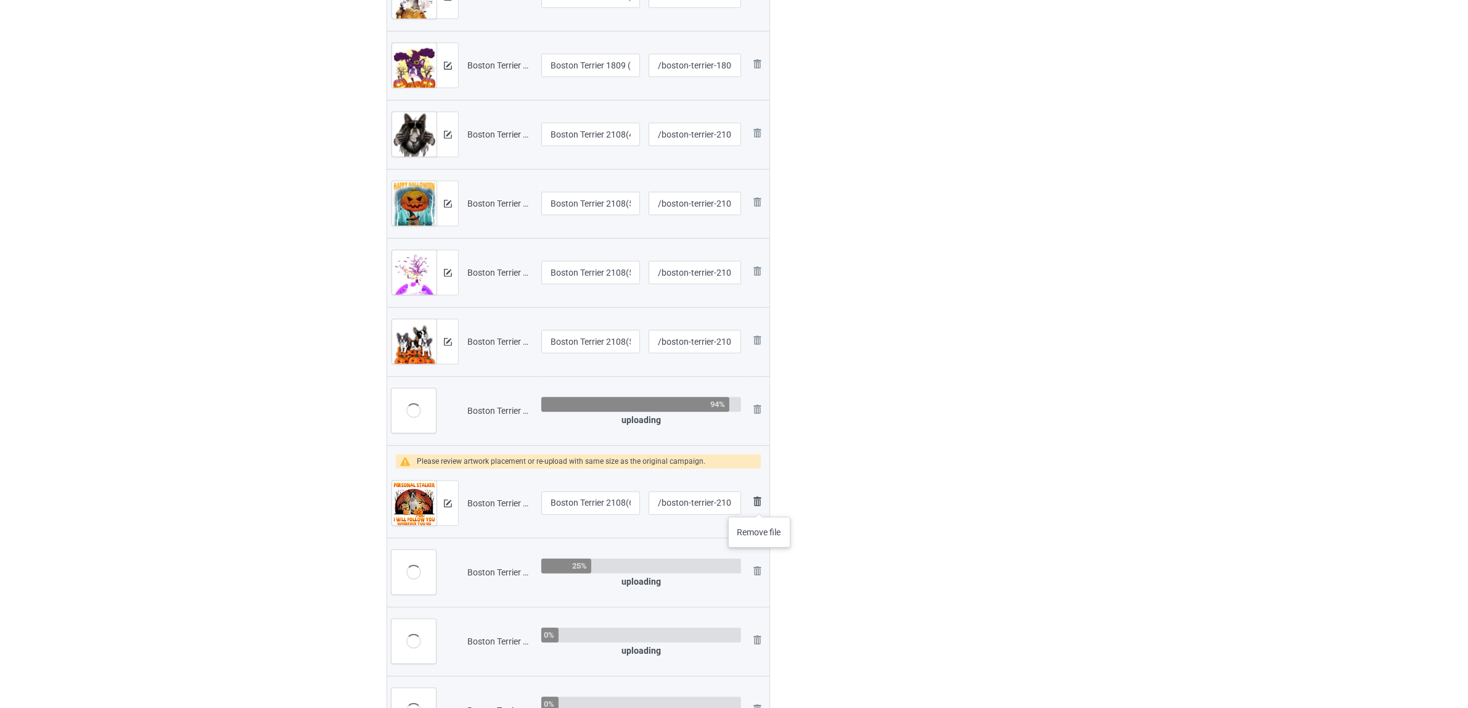
click at [760, 504] on img at bounding box center [757, 501] width 15 height 15
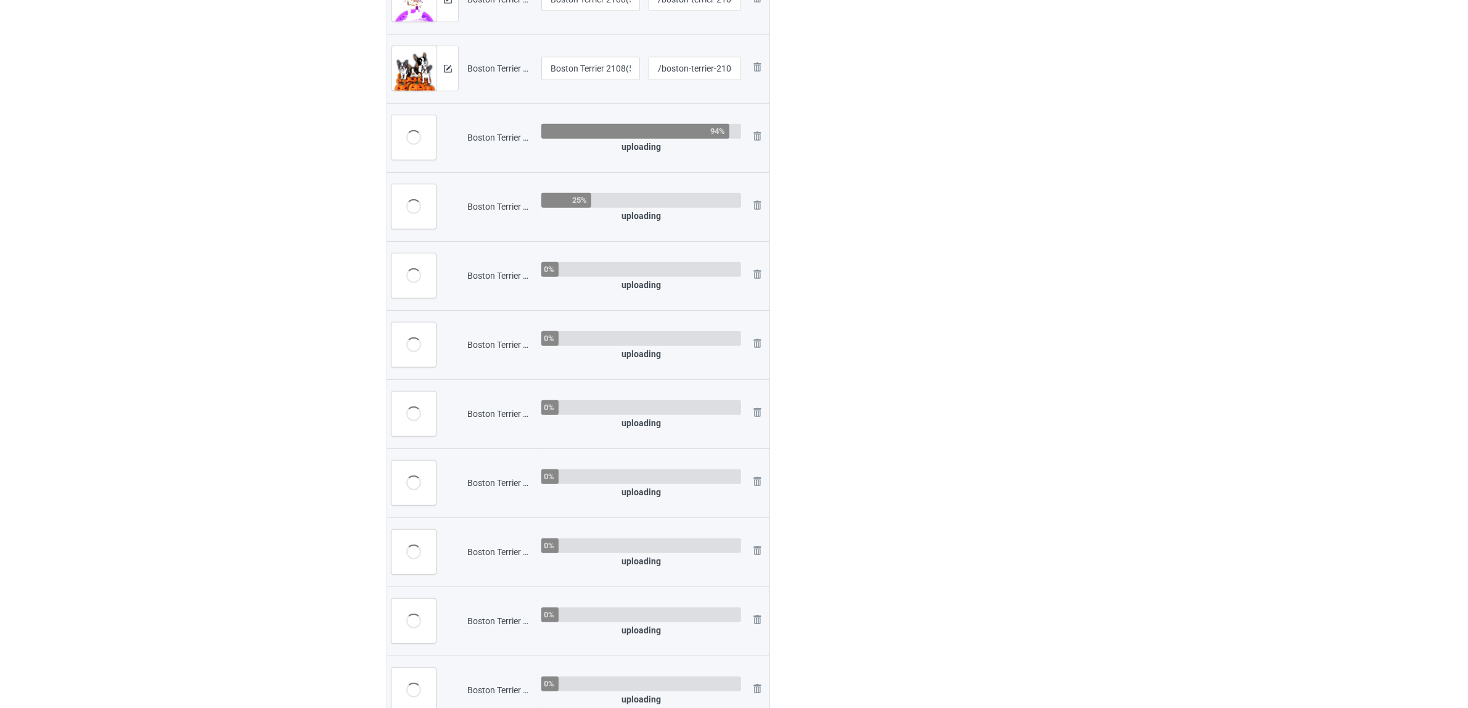
scroll to position [939, 0]
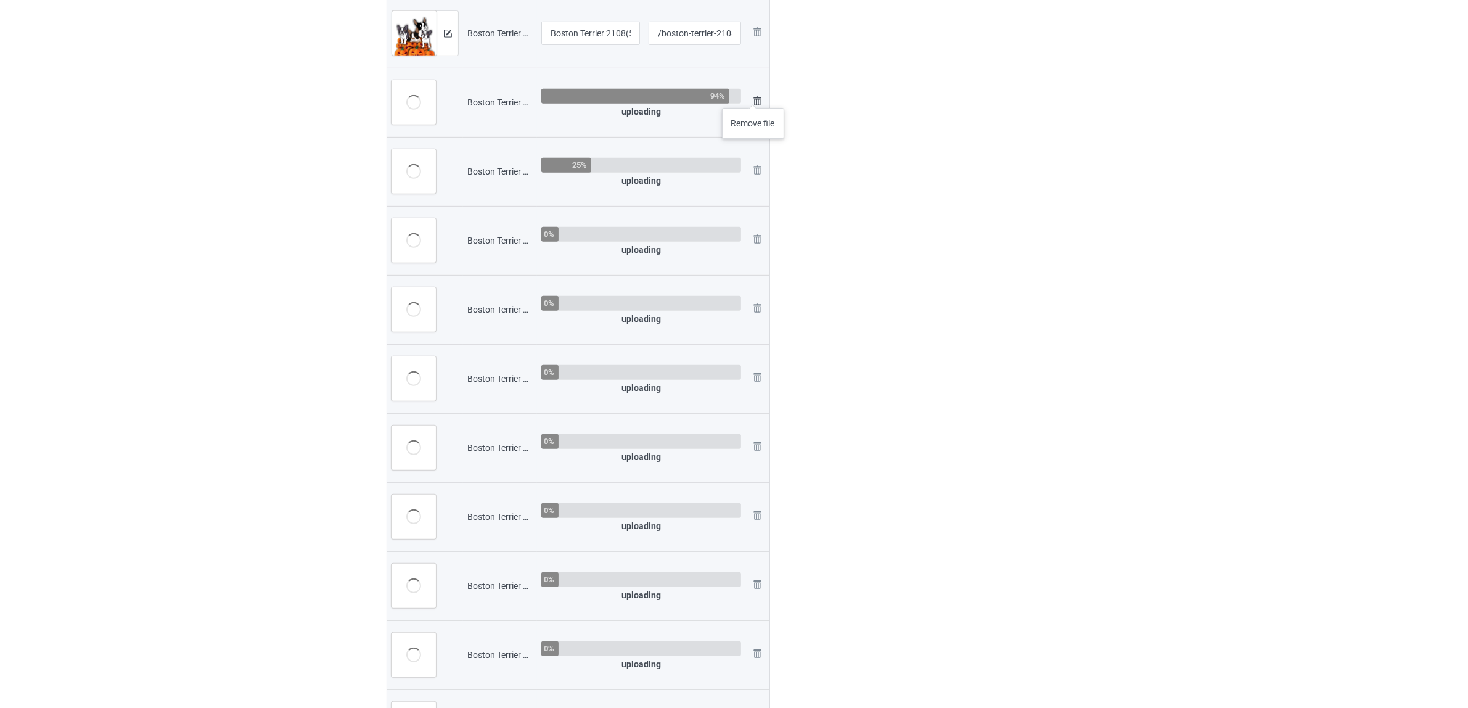
click at [753, 96] on img at bounding box center [757, 101] width 15 height 15
click at [756, 99] on img at bounding box center [757, 101] width 15 height 15
click at [0, 0] on img at bounding box center [0, 0] width 0 height 0
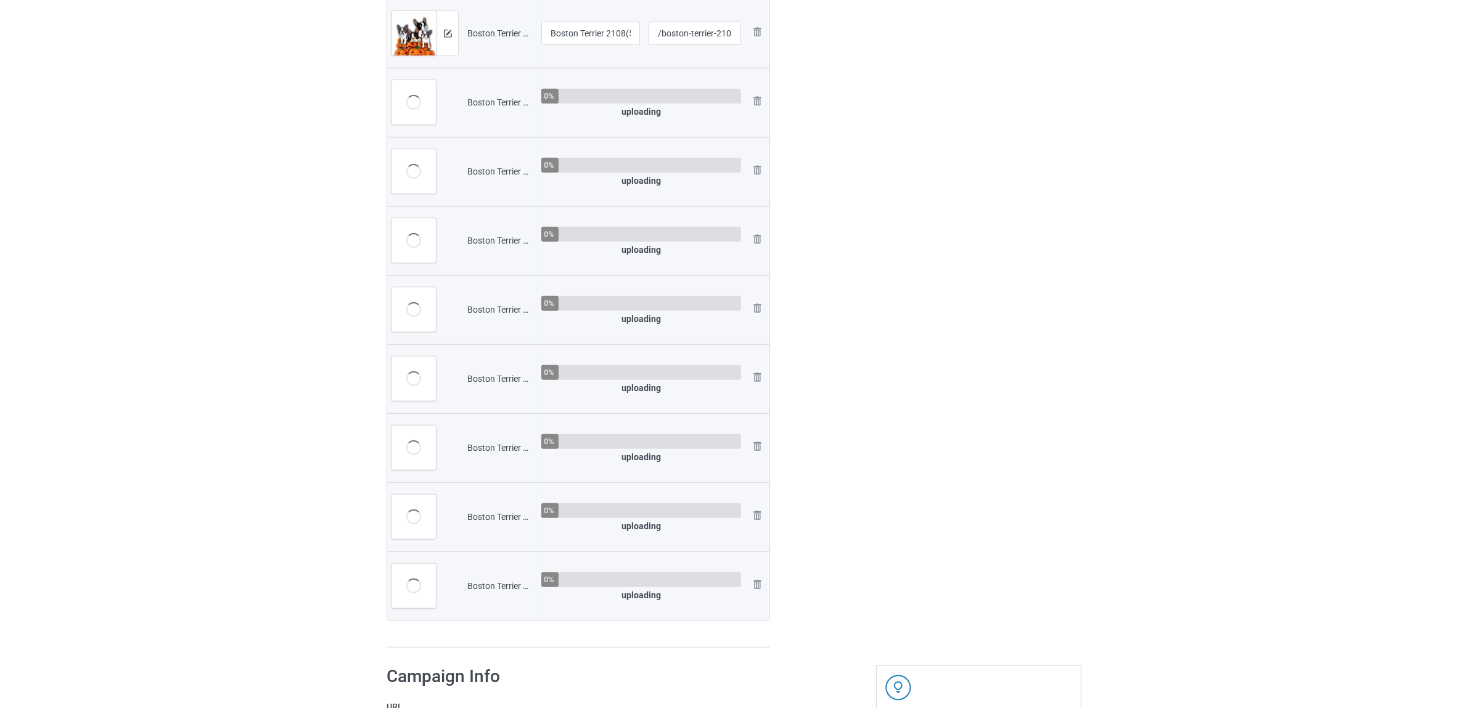
click at [0, 0] on img at bounding box center [0, 0] width 0 height 0
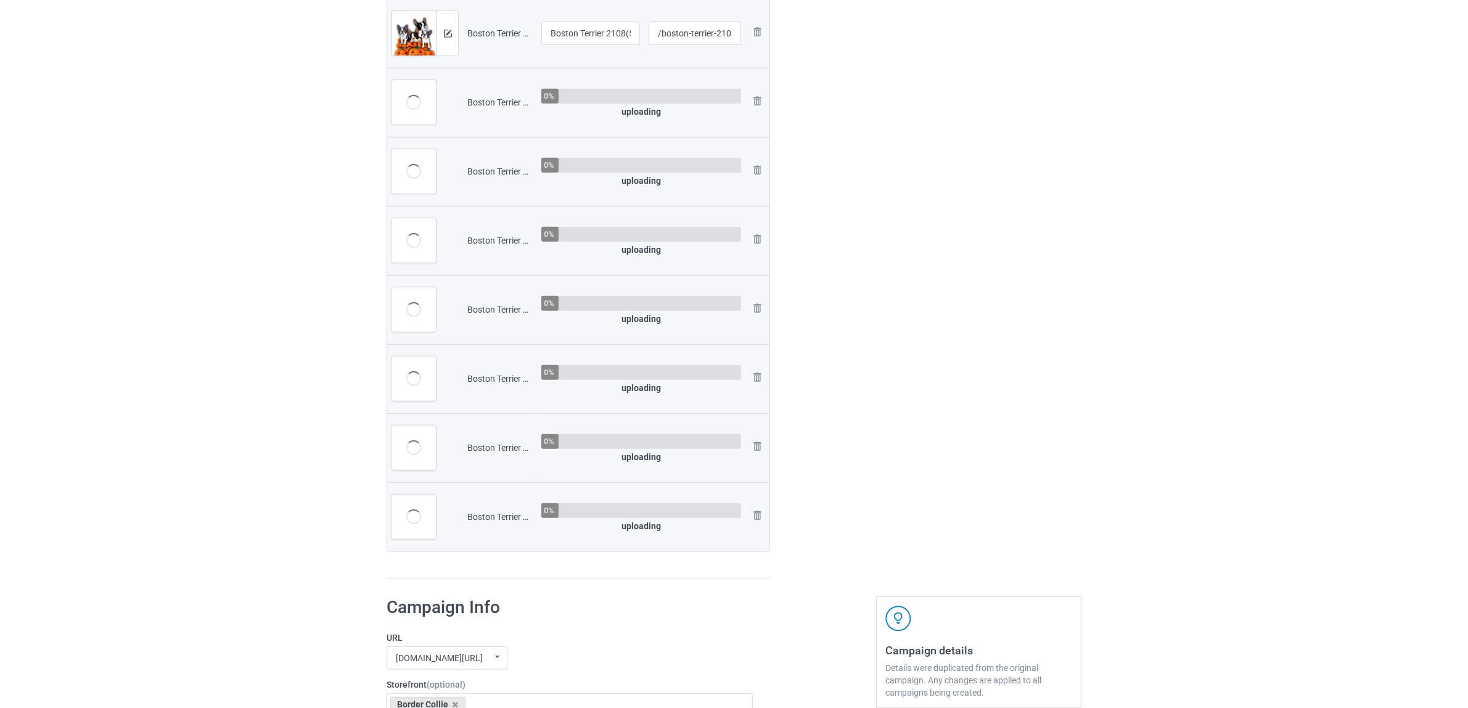
click at [0, 0] on img at bounding box center [0, 0] width 0 height 0
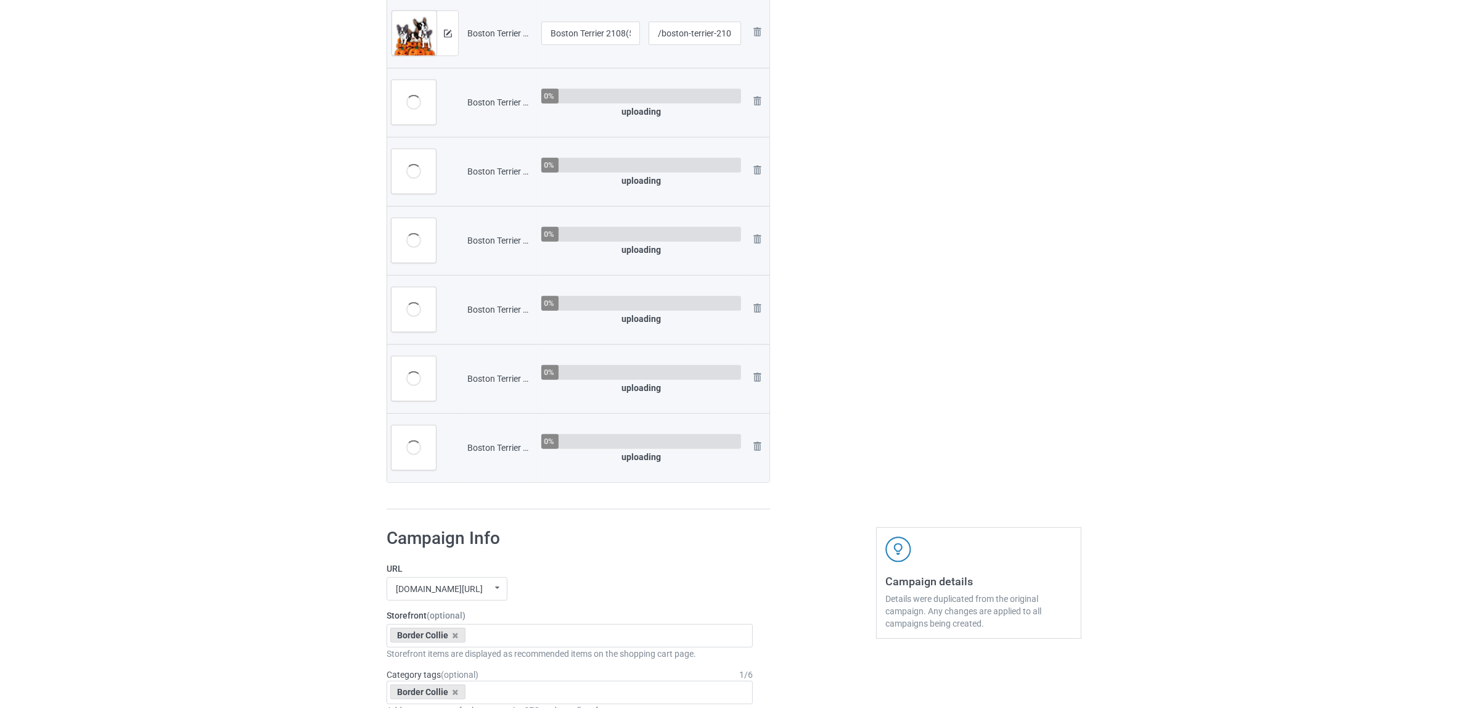
click at [0, 0] on img at bounding box center [0, 0] width 0 height 0
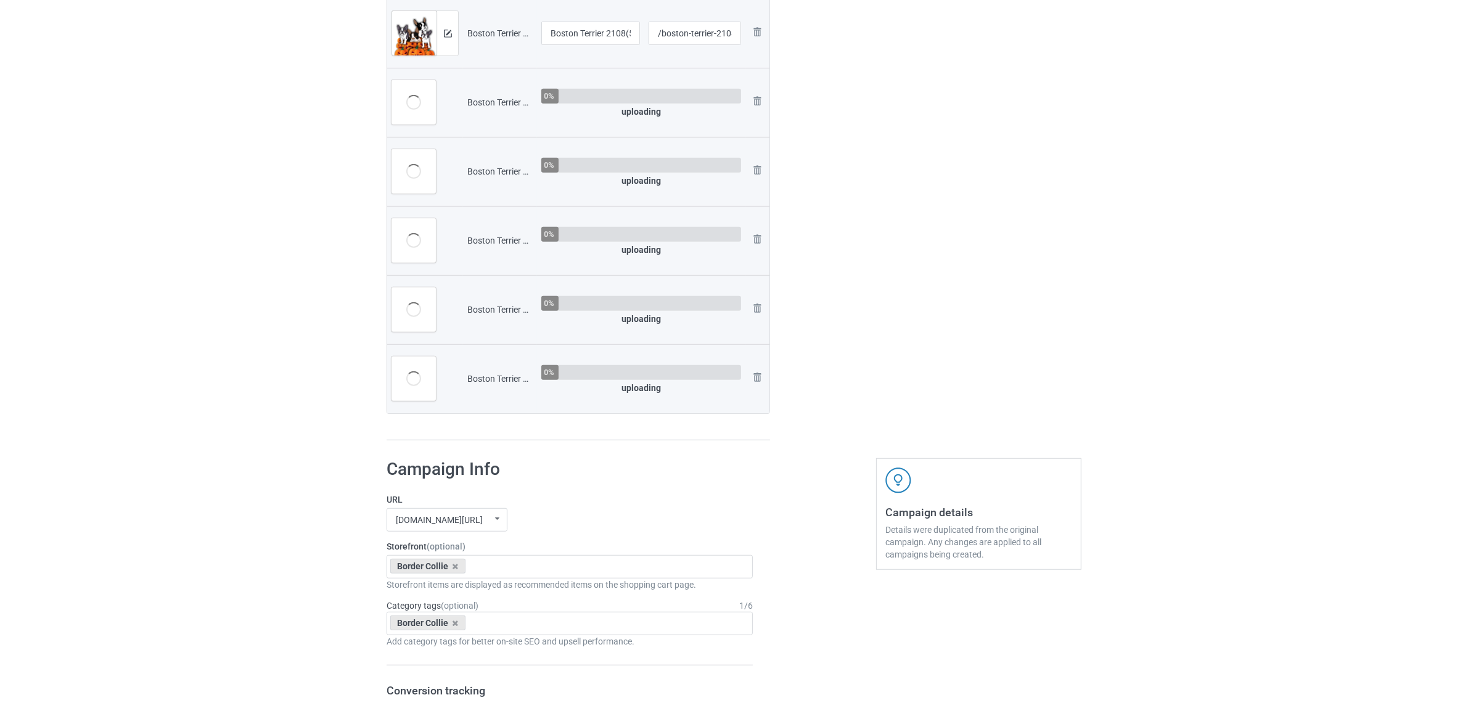
click at [0, 0] on img at bounding box center [0, 0] width 0 height 0
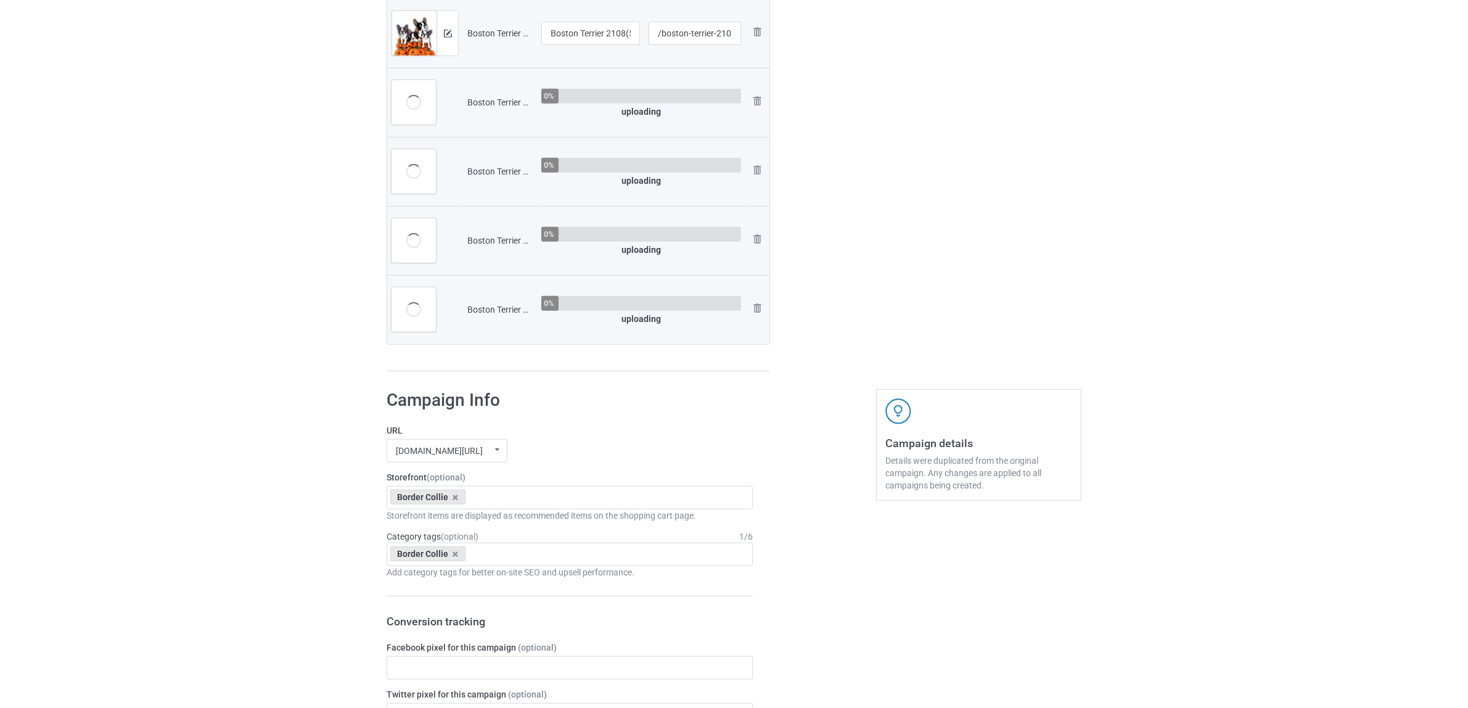
click at [0, 0] on img at bounding box center [0, 0] width 0 height 0
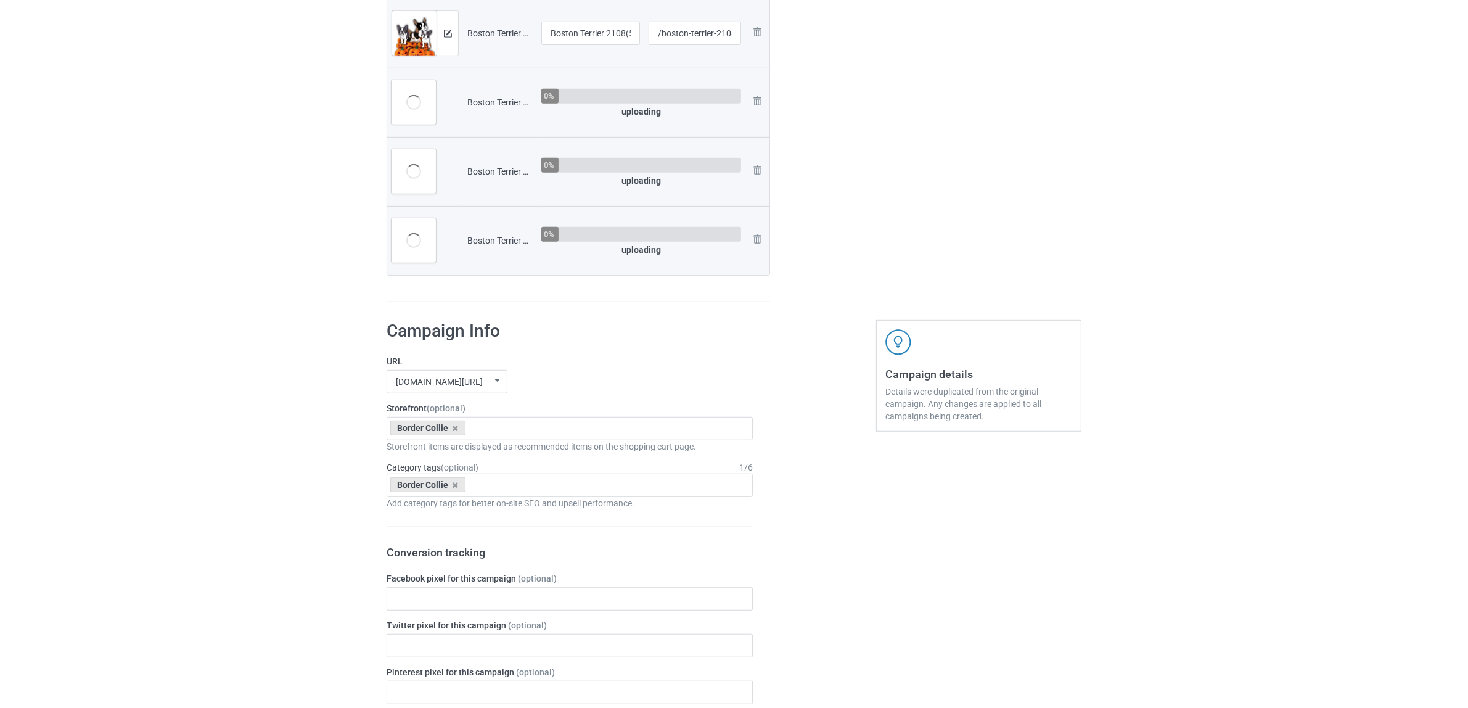
click at [0, 0] on img at bounding box center [0, 0] width 0 height 0
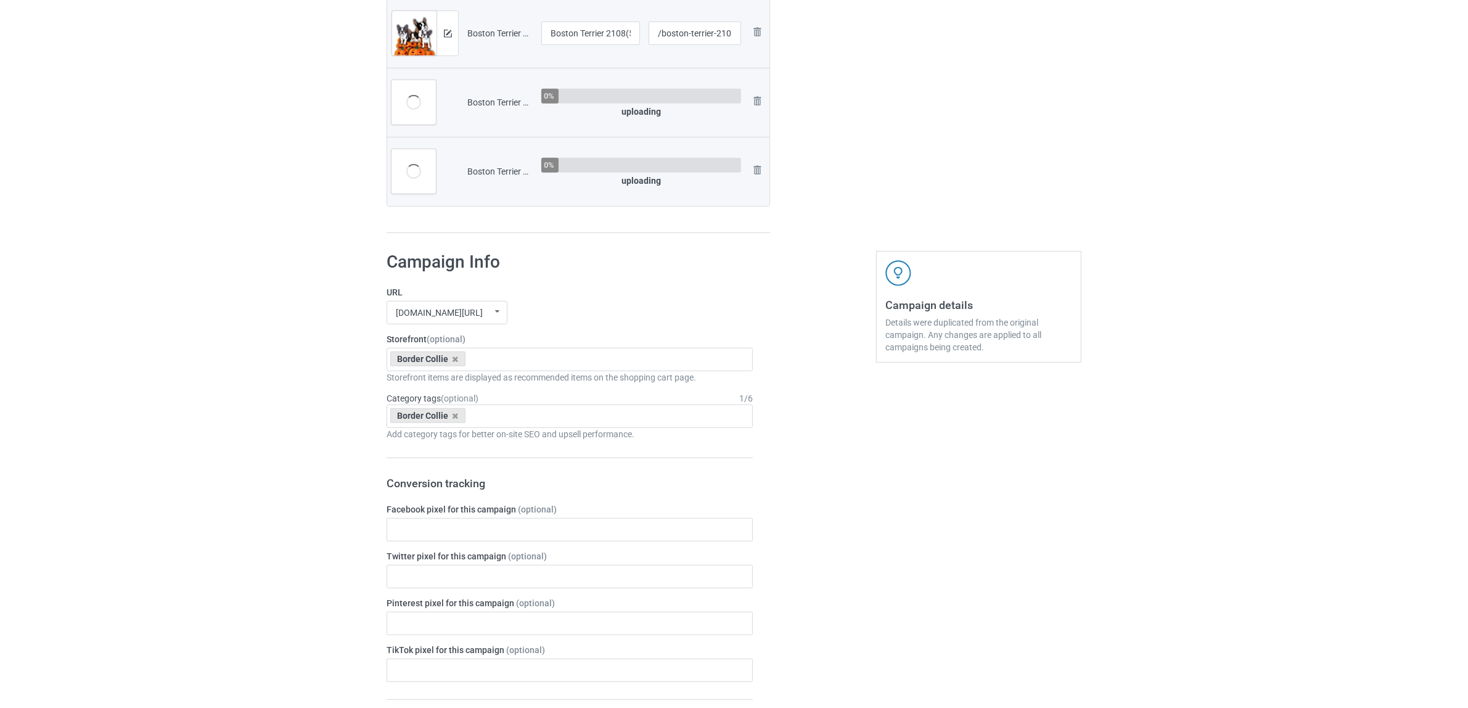
click at [0, 0] on img at bounding box center [0, 0] width 0 height 0
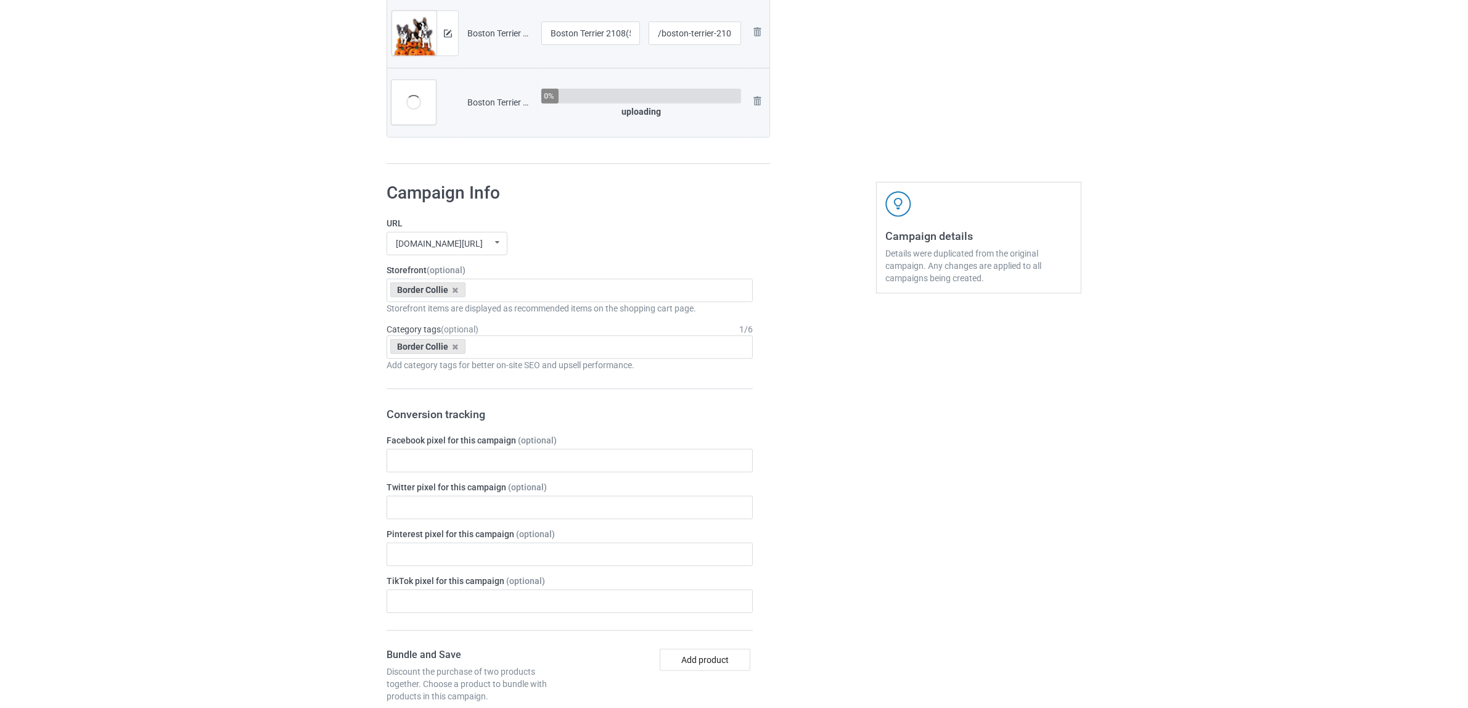
click at [0, 0] on img at bounding box center [0, 0] width 0 height 0
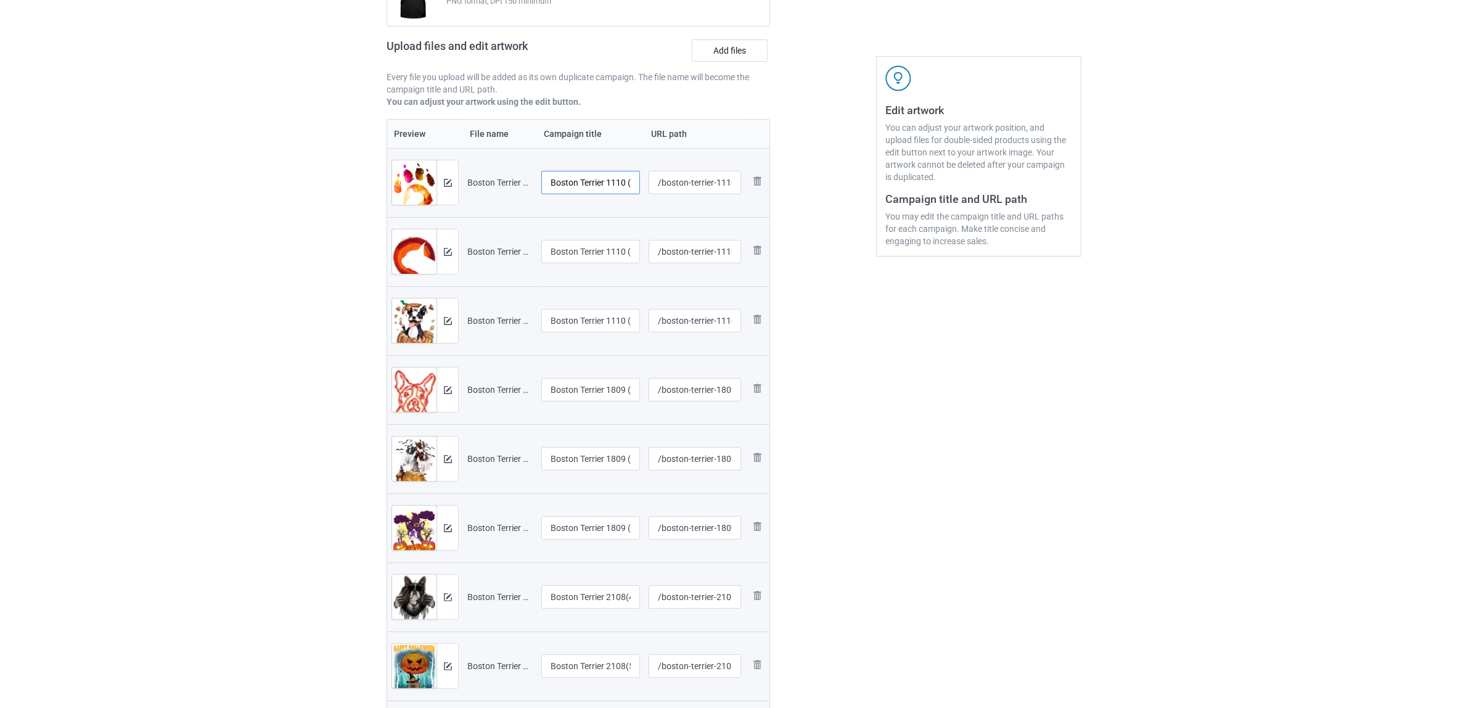
scroll to position [0, 9]
drag, startPoint x: 606, startPoint y: 177, endPoint x: 634, endPoint y: 183, distance: 28.3
click at [634, 183] on input "Boston Terrier 1110 (1)" at bounding box center [590, 182] width 99 height 23
drag, startPoint x: 617, startPoint y: 179, endPoint x: 487, endPoint y: 162, distance: 130.7
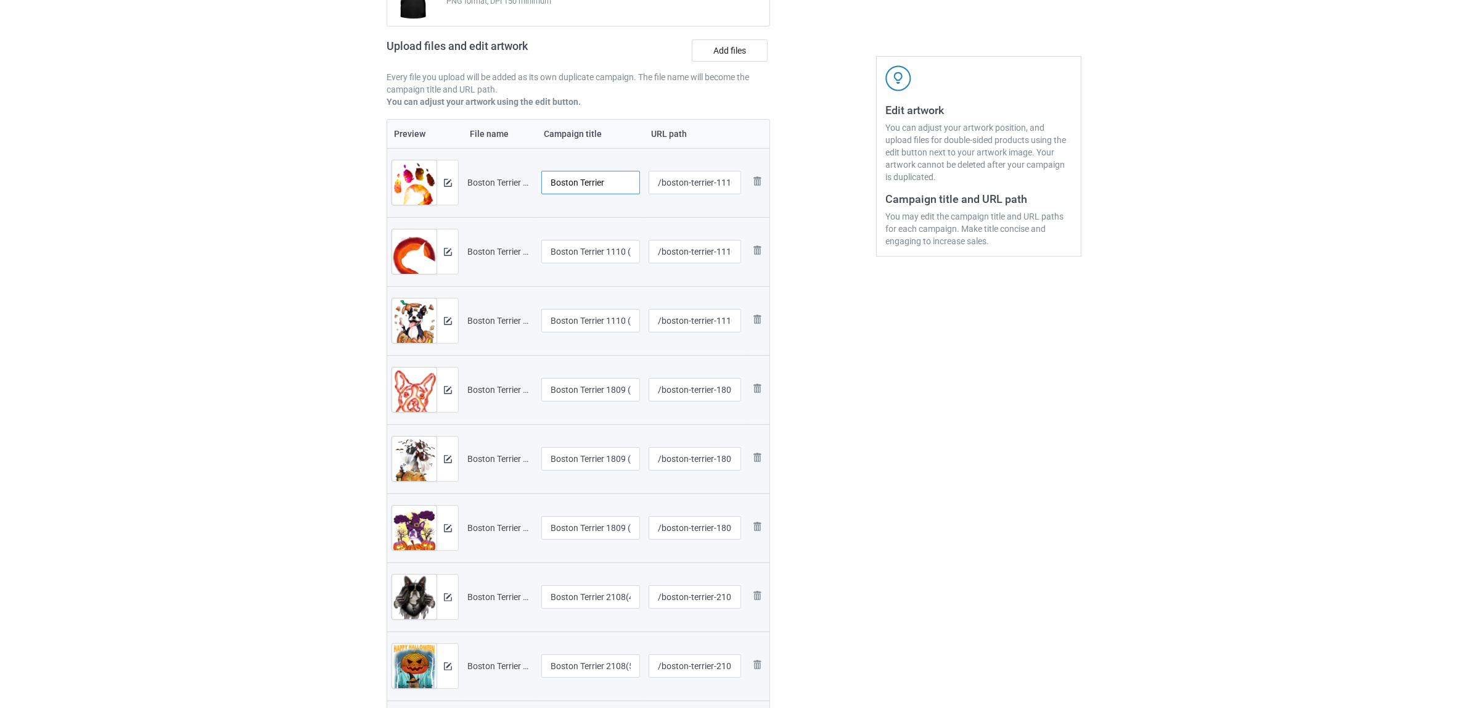
click at [487, 162] on tr "Preview and edit artwork Boston Terrier 1110 (1).png Boston Terrier /boston-ter…" at bounding box center [578, 182] width 382 height 69
type input "Boston Terrier"
click at [601, 247] on input "Boston Terrier 1110 (2)" at bounding box center [590, 251] width 99 height 23
paste input "text"
type input "Boston Terrier"
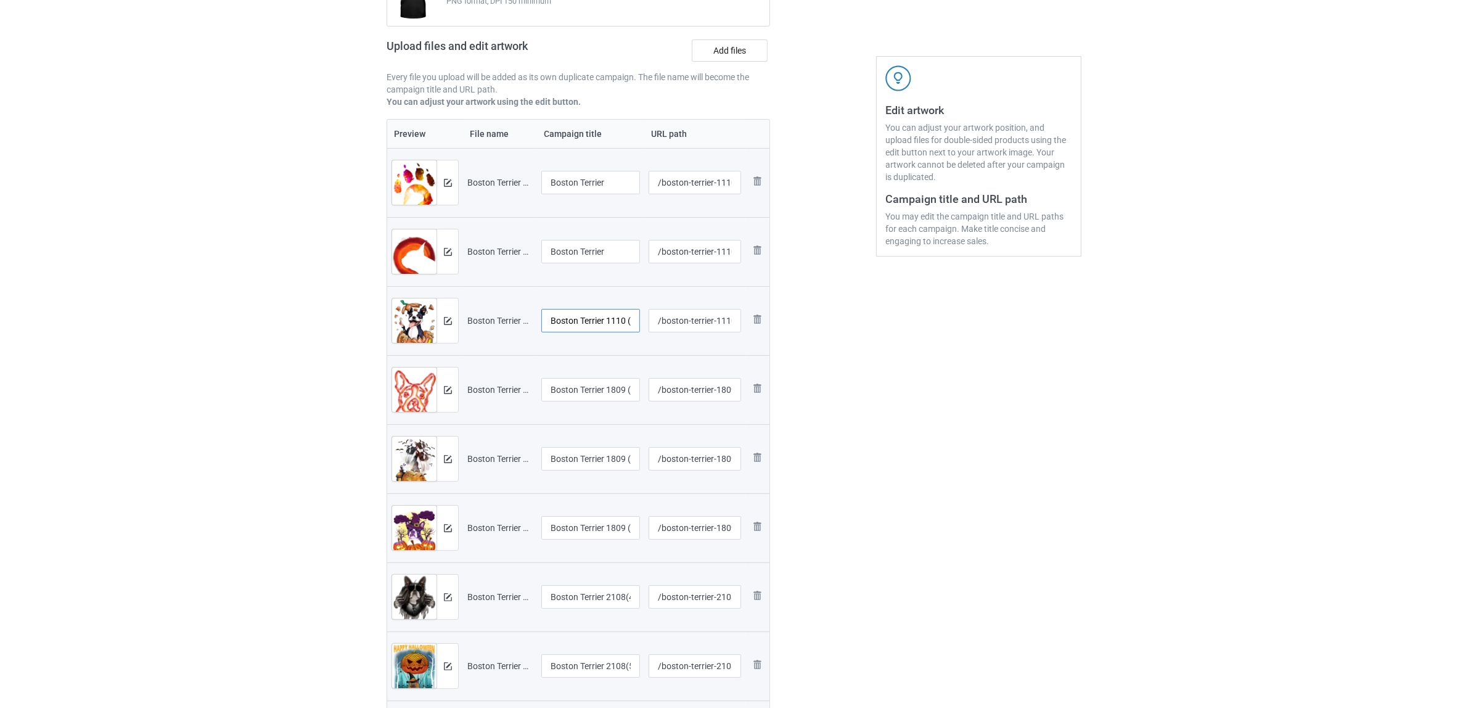
click at [565, 319] on input "Boston Terrier 1110 (4)" at bounding box center [590, 320] width 99 height 23
paste input "text"
type input "Boston Terrier"
click at [585, 395] on input "Boston Terrier 1809 (1)" at bounding box center [590, 389] width 99 height 23
paste input "text"
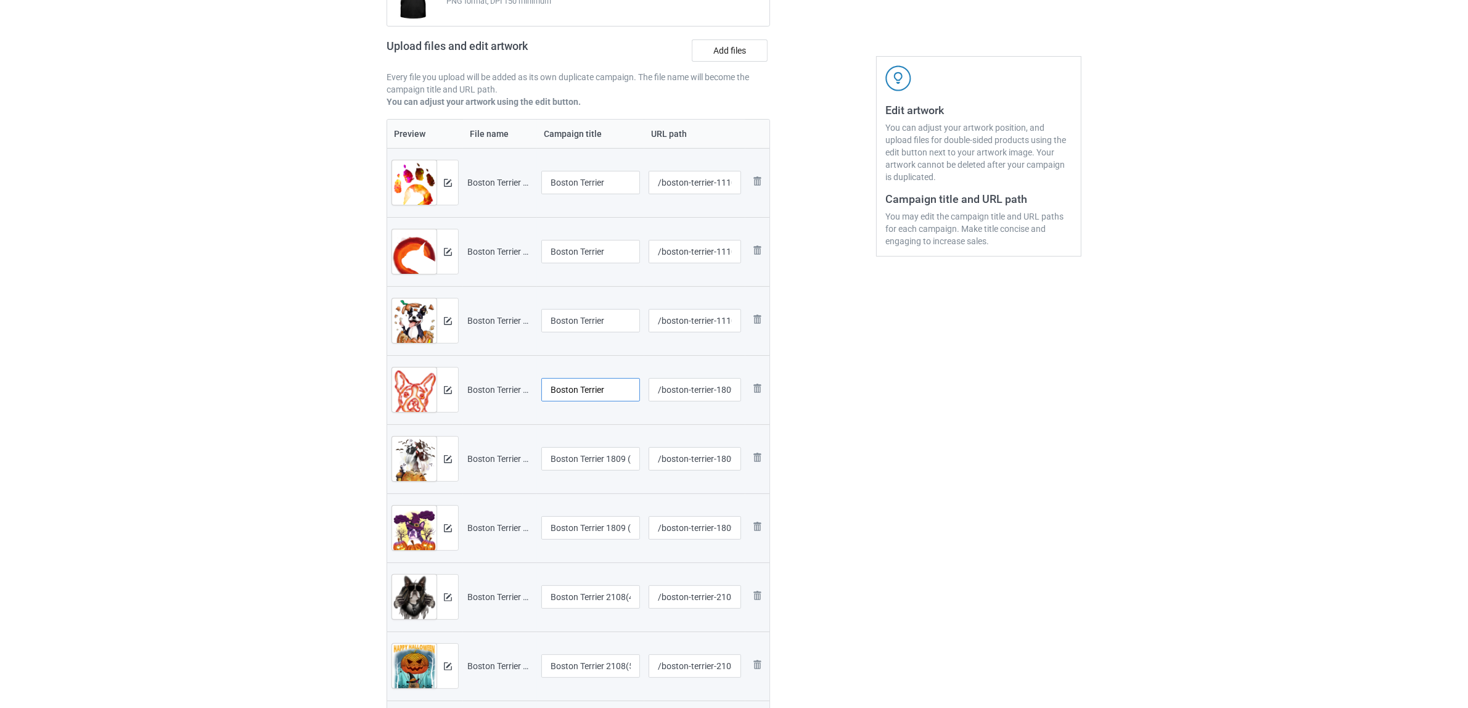
type input "Boston Terrier"
click at [595, 452] on input "Boston Terrier 1809 (3)" at bounding box center [590, 458] width 99 height 23
paste input "text"
type input "Boston Terrier"
click at [591, 526] on input "Boston Terrier 1809 (5)" at bounding box center [590, 527] width 99 height 23
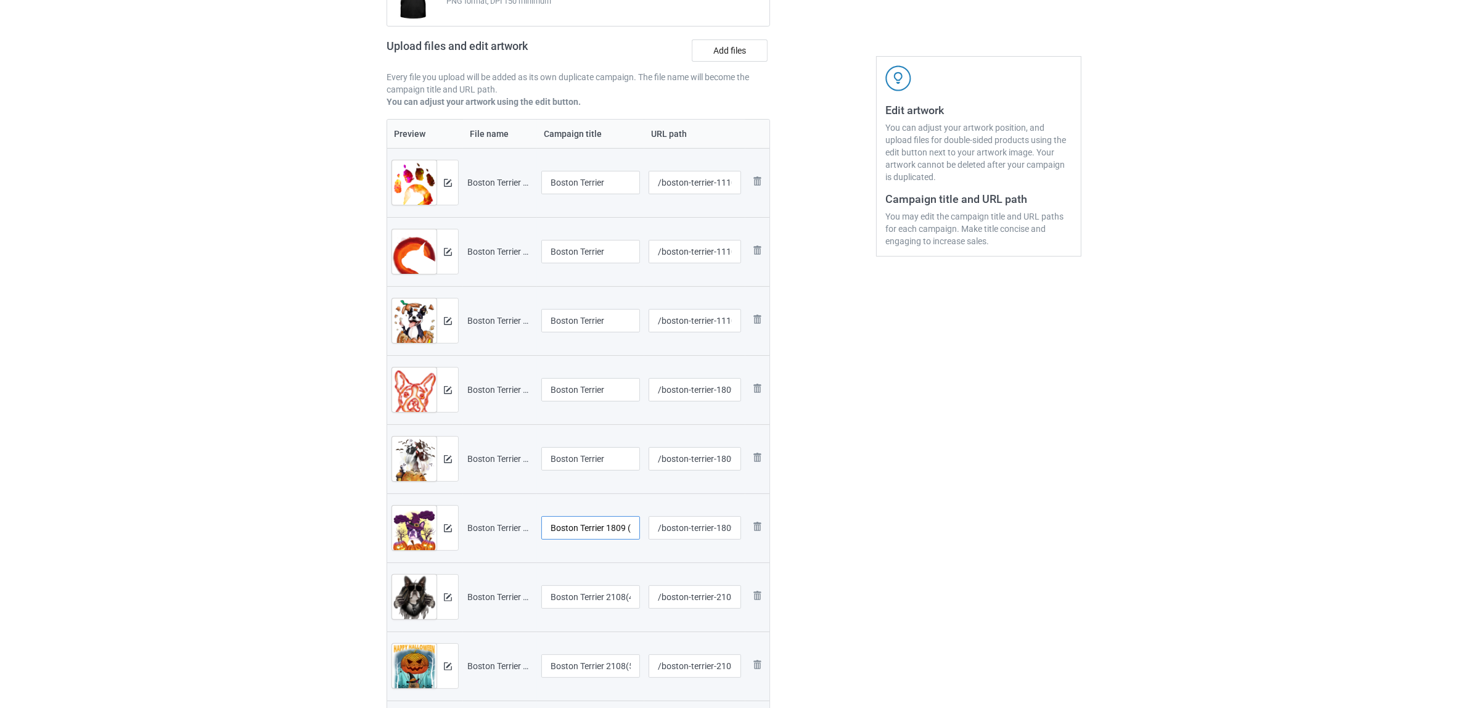
paste input "text"
type input "Boston Terrier"
click at [597, 598] on input "Boston Terrier 2108(45)" at bounding box center [590, 596] width 99 height 23
paste input "text"
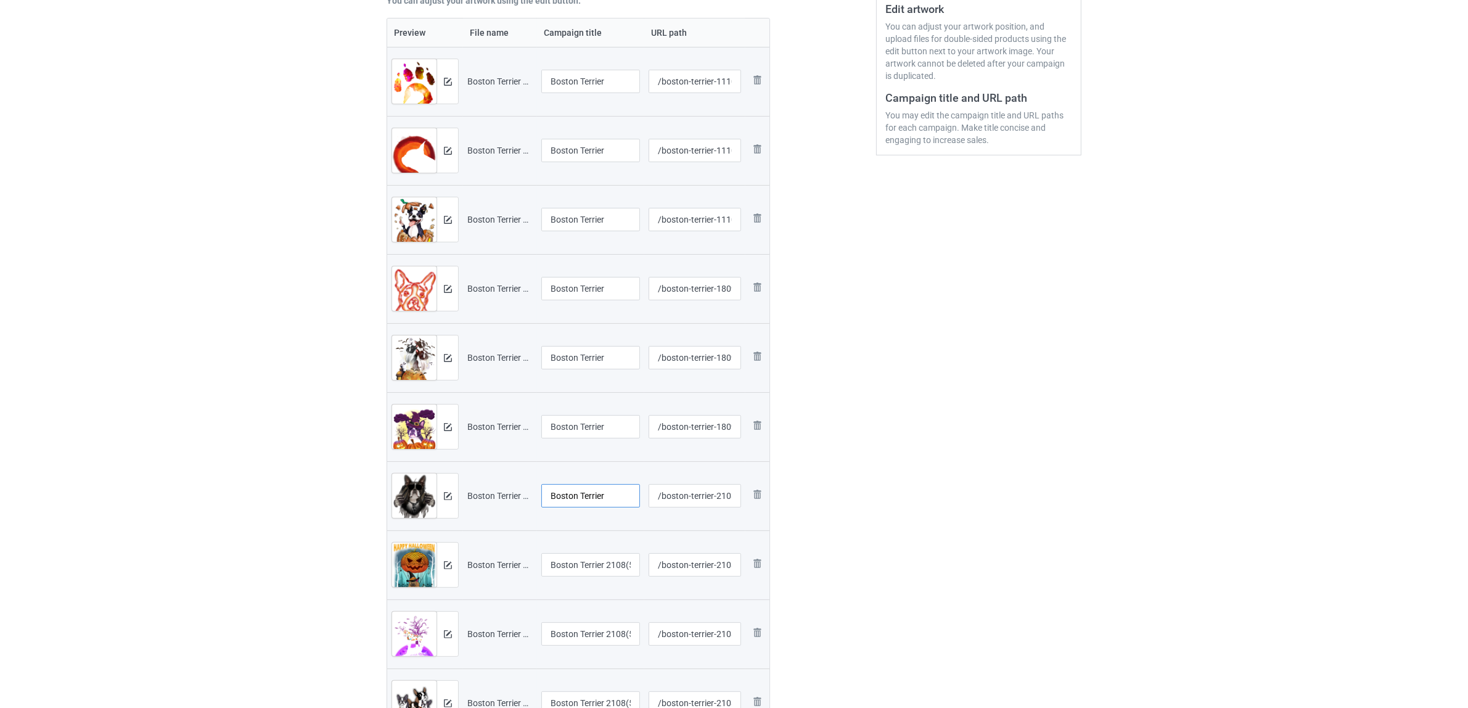
scroll to position [400, 0]
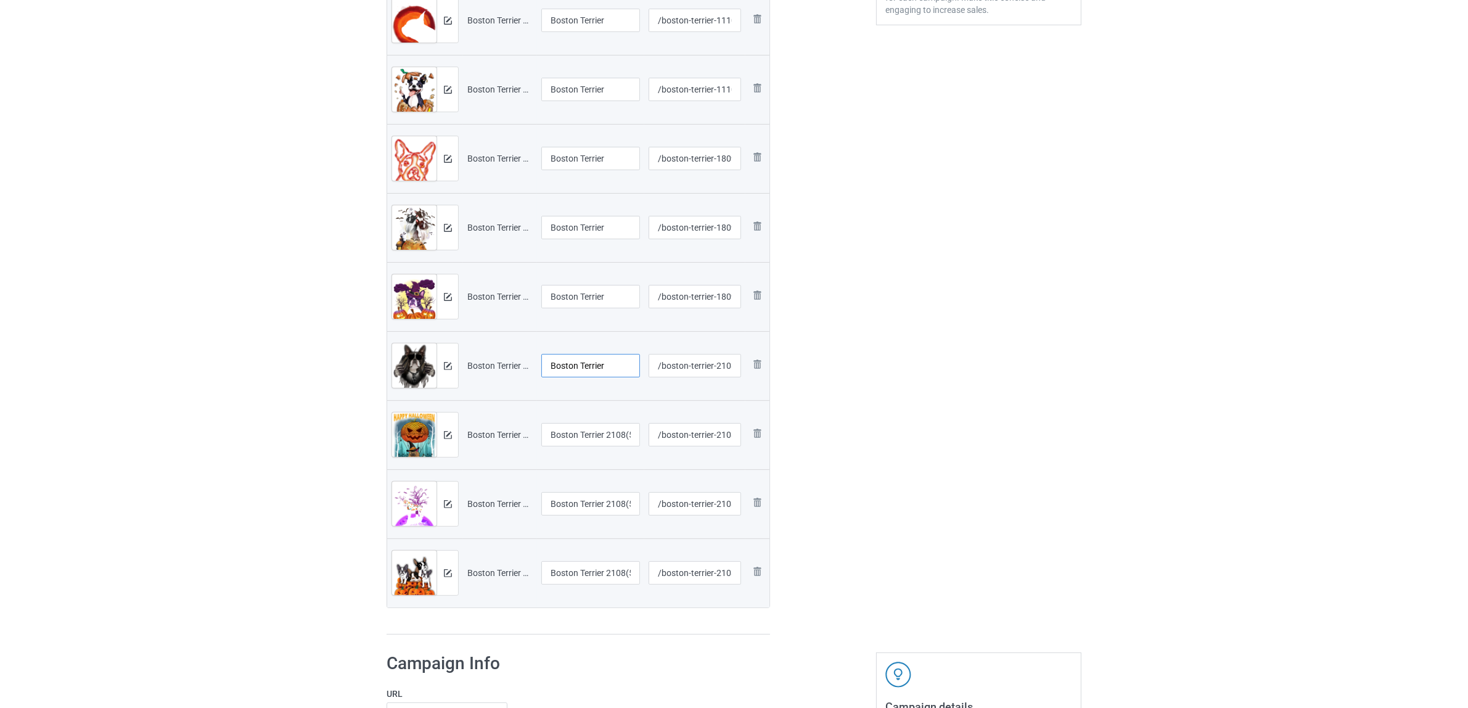
type input "Boston Terrier"
click at [584, 433] on input "Boston Terrier 2108(53)" at bounding box center [590, 434] width 99 height 23
paste input "text"
type input "Boston Terrier"
click at [596, 501] on input "Boston Terrier 2108(54)" at bounding box center [590, 503] width 99 height 23
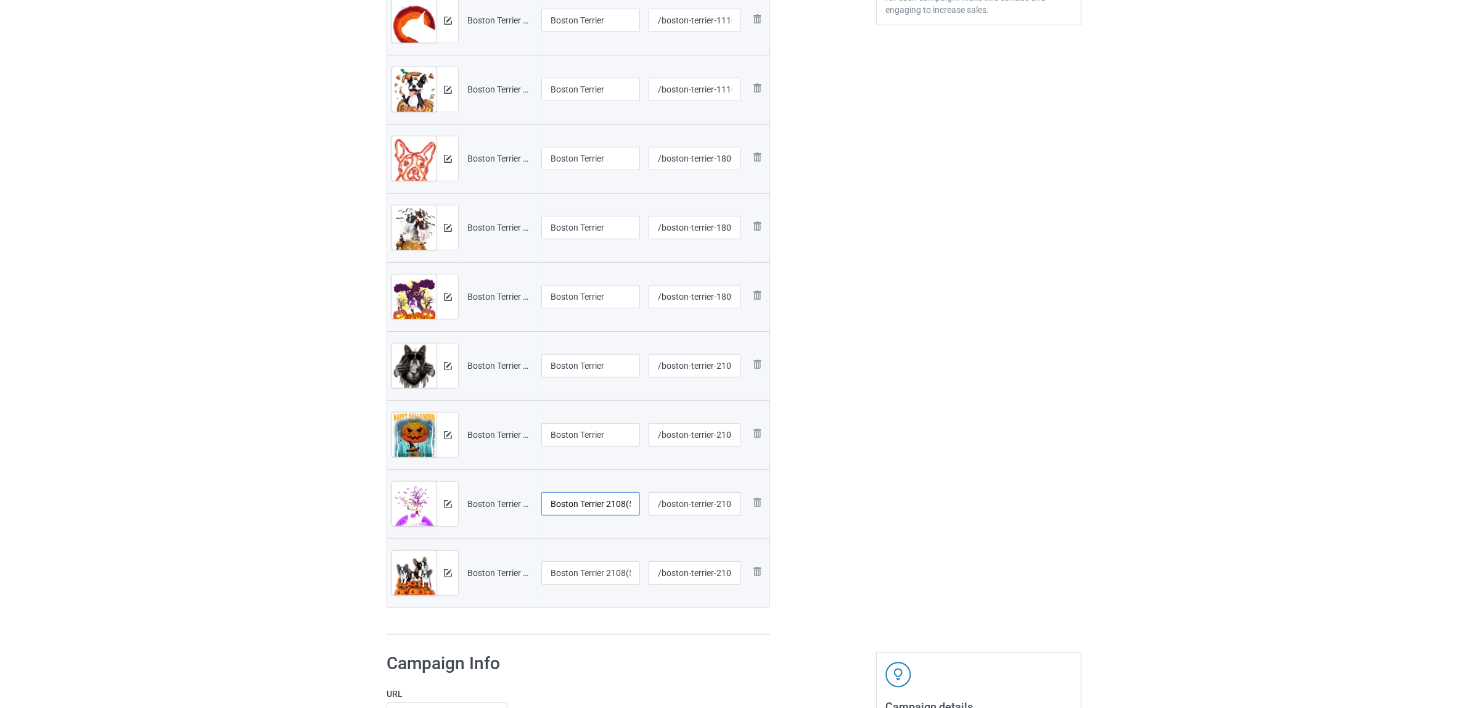
paste input "text"
type input "Boston Terrier"
click at [607, 580] on input "Boston Terrier 2108(56)" at bounding box center [590, 572] width 99 height 23
paste input "text"
type input "Boston Terrier"
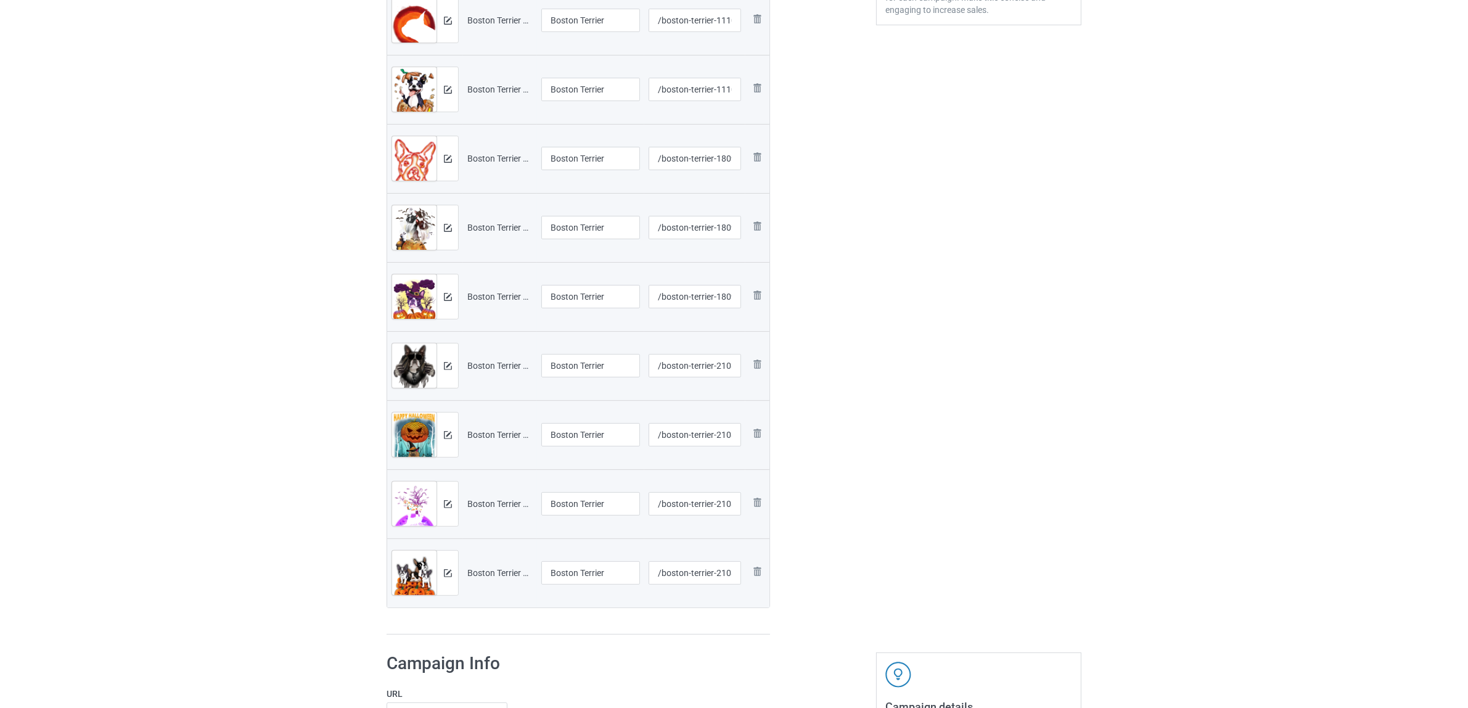
click at [601, 618] on div "Preview File name Campaign title URL path Preview and edit artwork Boston Terri…" at bounding box center [579, 261] width 384 height 747
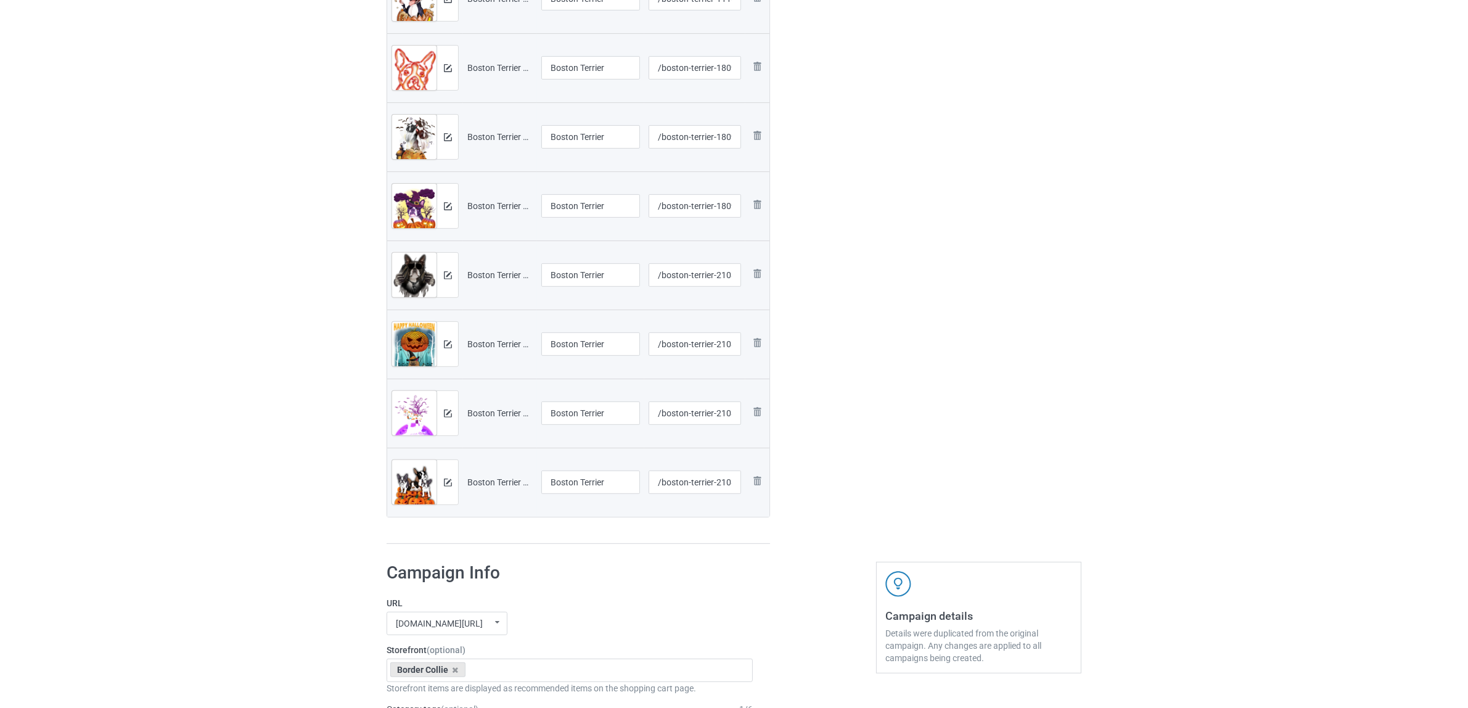
scroll to position [631, 0]
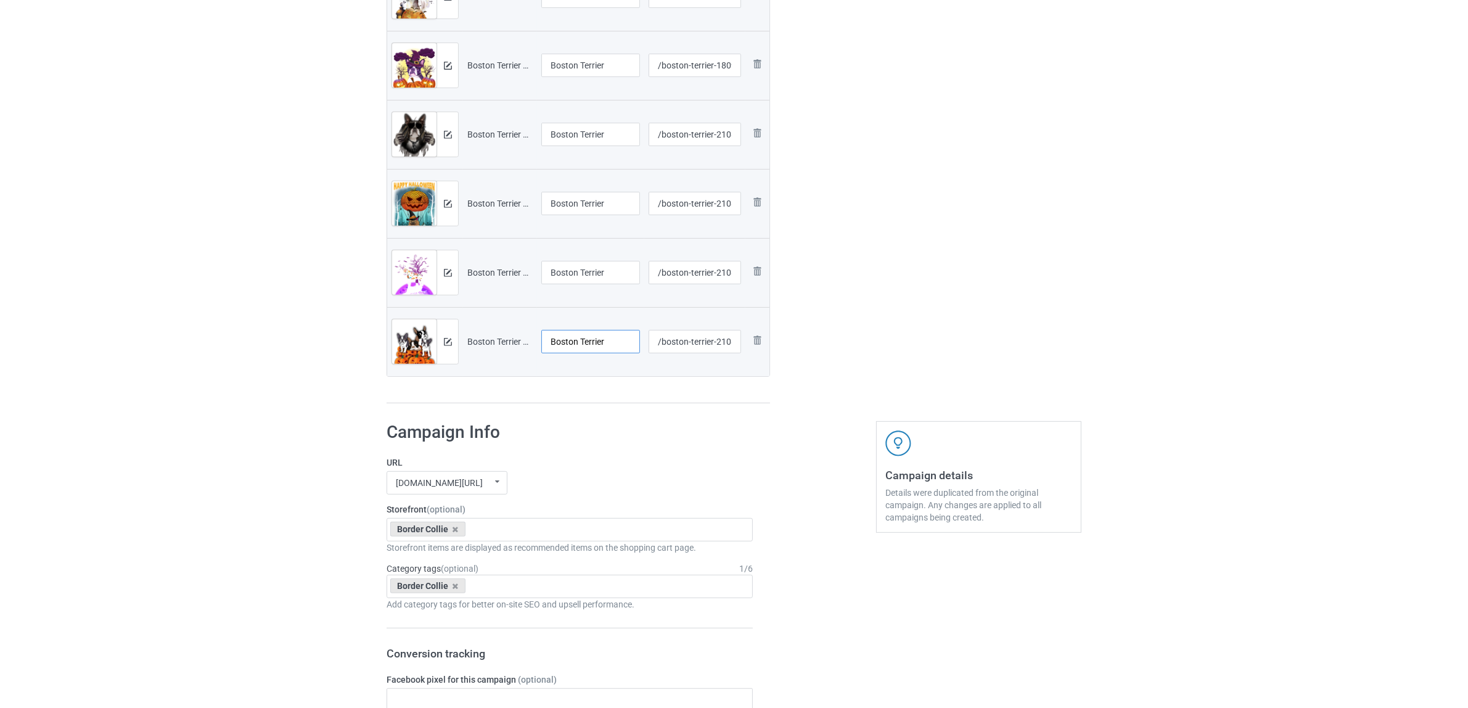
drag, startPoint x: 580, startPoint y: 344, endPoint x: 532, endPoint y: 339, distance: 47.7
click at [532, 339] on tr "Preview and edit artwork Boston Terrier 2108(56).png Boston Terrier /boston-ter…" at bounding box center [578, 341] width 382 height 69
click at [458, 532] on icon at bounding box center [456, 529] width 6 height 8
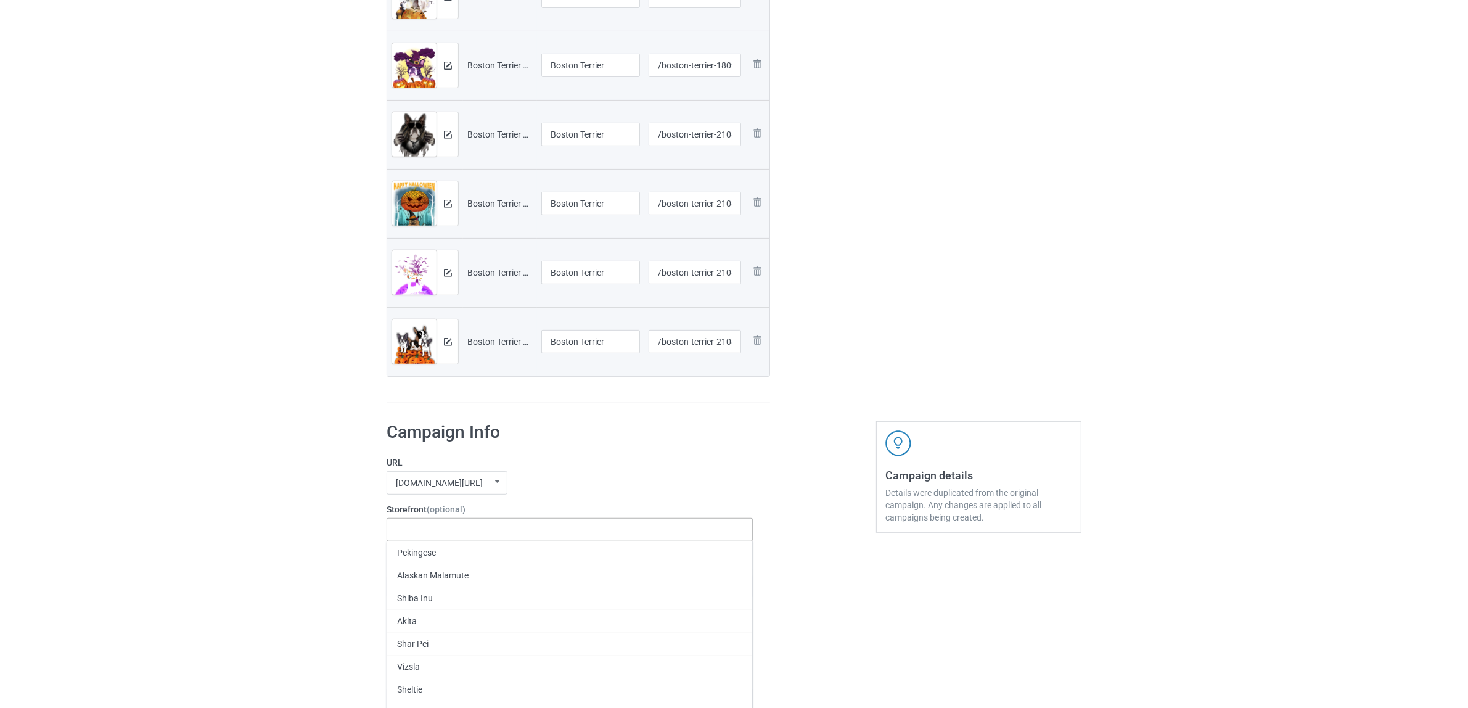
paste input "Boston"
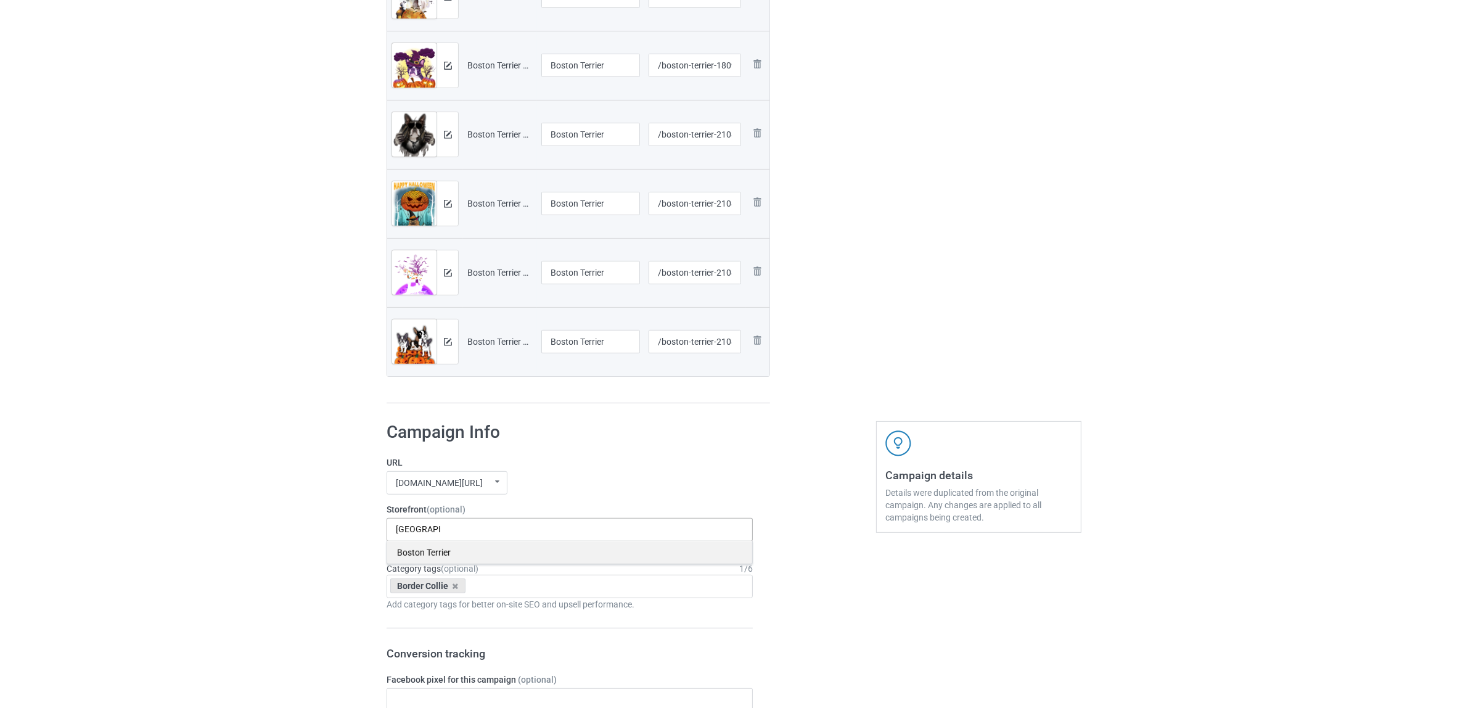
type input "Boston"
click at [436, 554] on div "Boston Terrier" at bounding box center [569, 552] width 365 height 23
click at [454, 589] on icon at bounding box center [456, 586] width 6 height 8
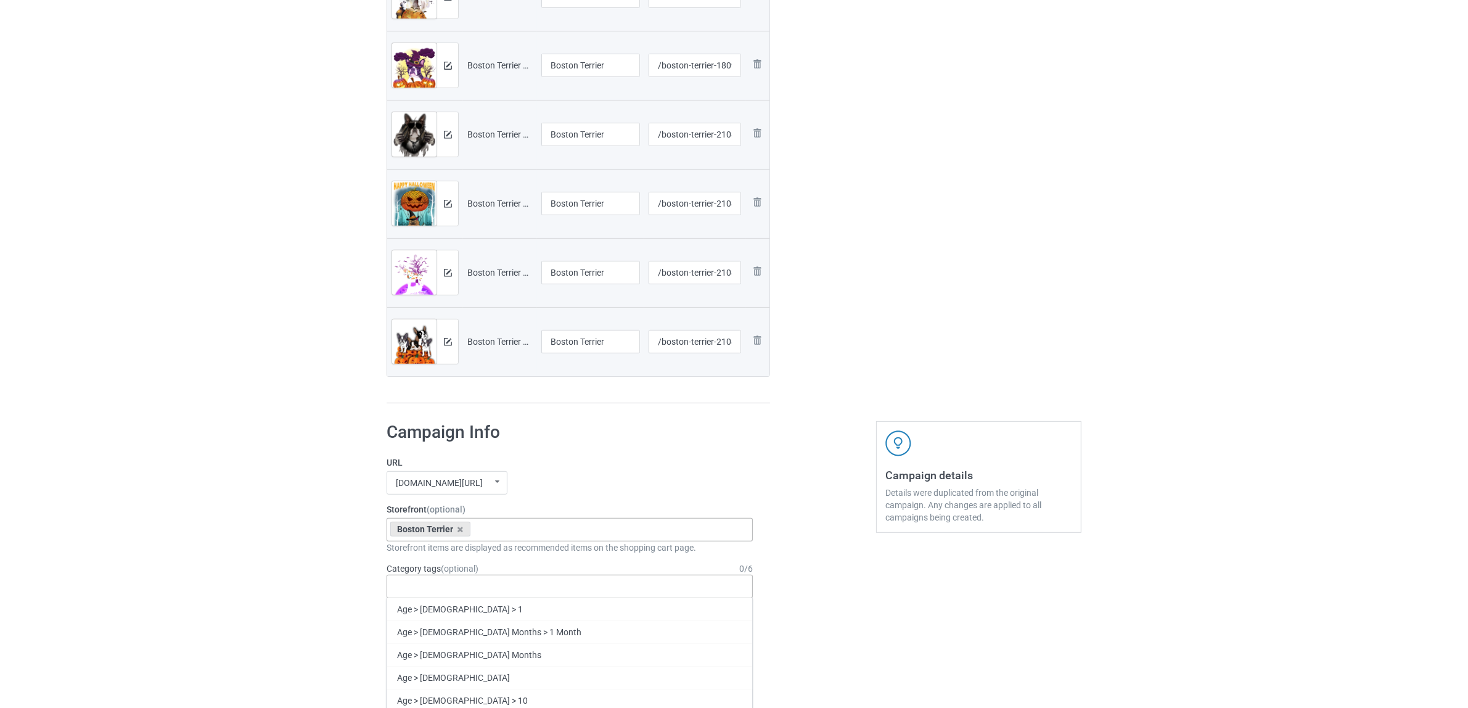
paste input "Boston"
type input "Boston"
click at [427, 633] on div "Boston Terrier" at bounding box center [569, 631] width 365 height 23
click at [284, 557] on div "Bulk duplicate campaign Campaign to duplicate Border Collie Original Artwork 21…" at bounding box center [734, 481] width 1468 height 2157
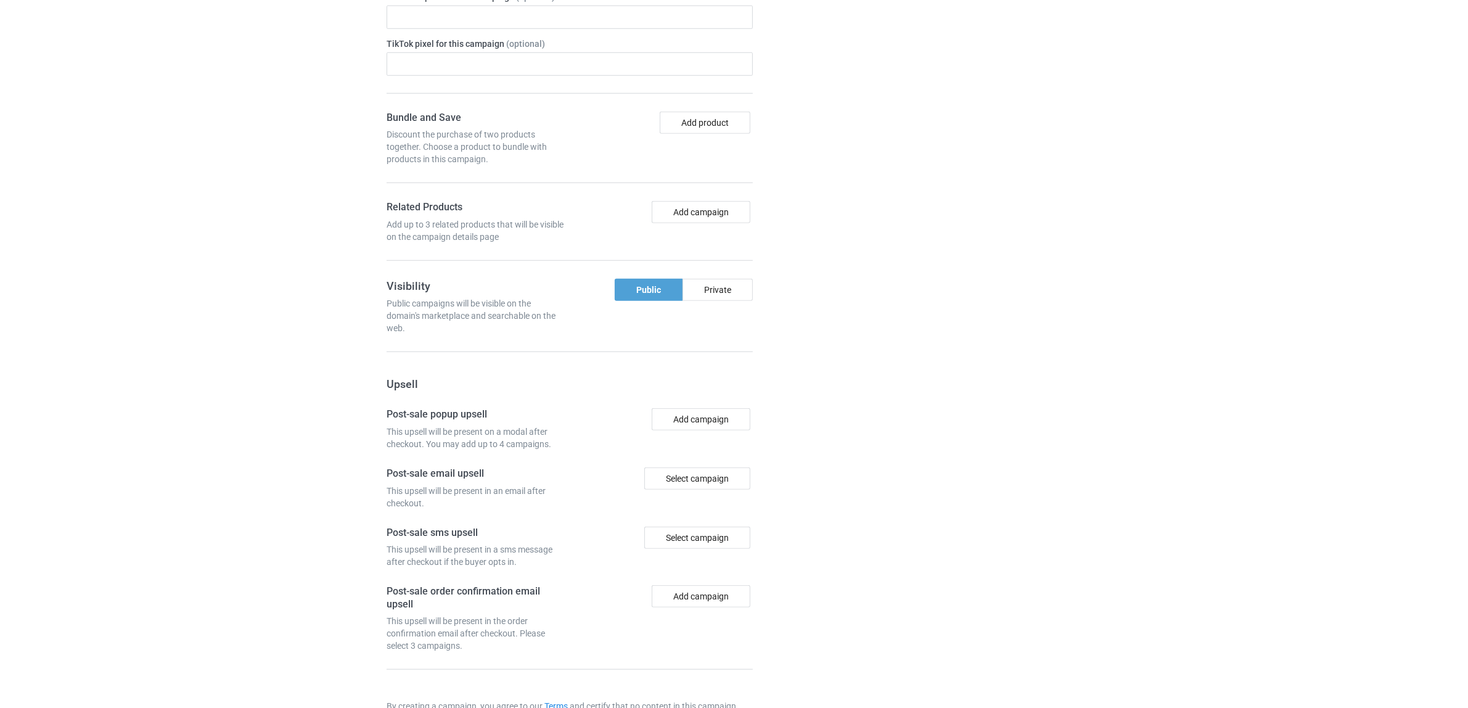
scroll to position [1488, 0]
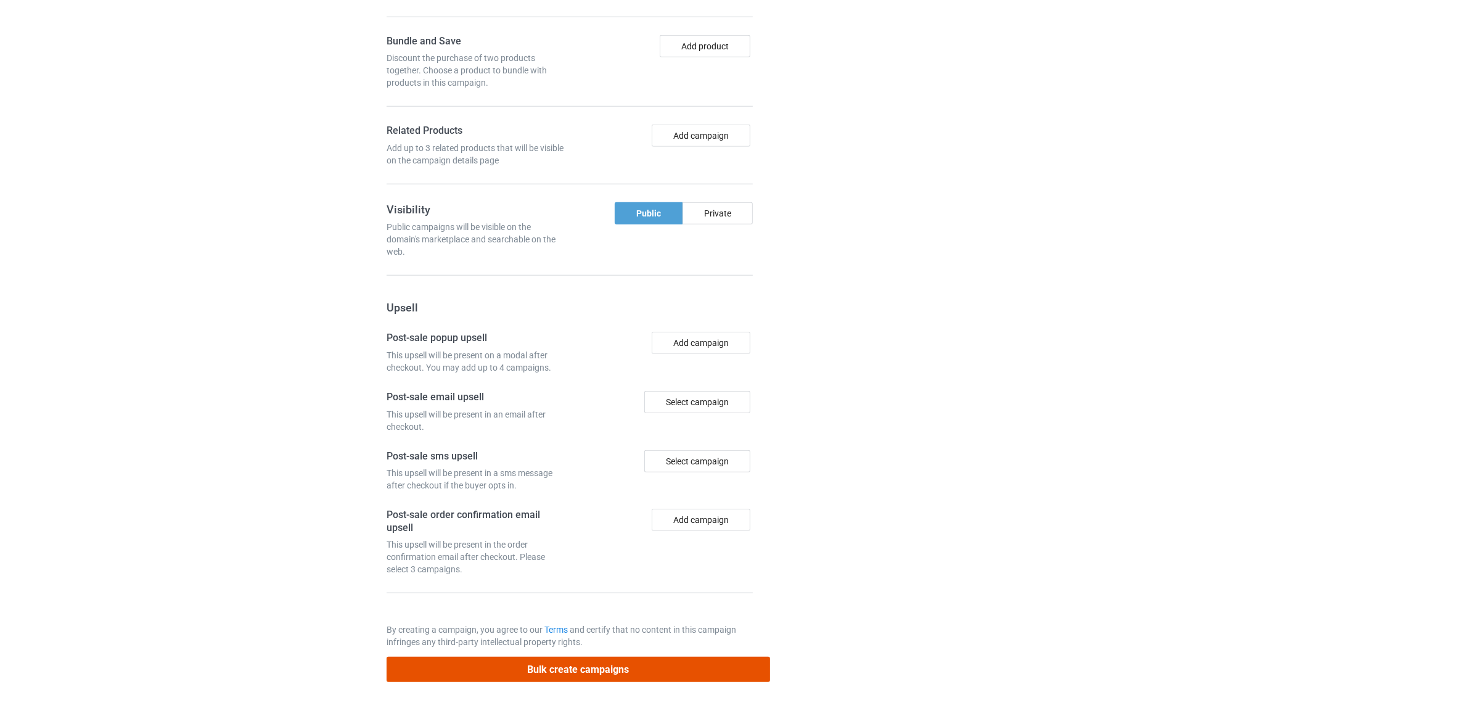
click at [565, 667] on button "Bulk create campaigns" at bounding box center [579, 669] width 384 height 25
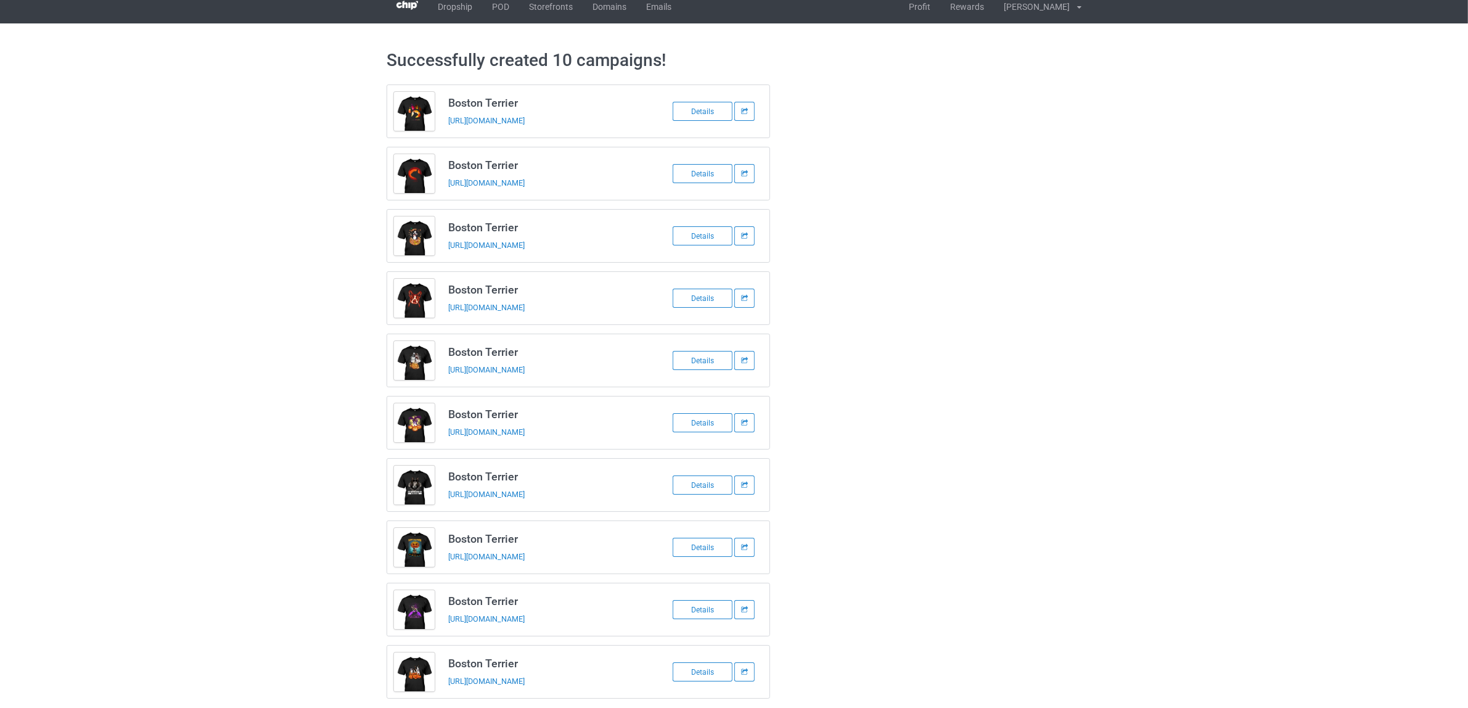
scroll to position [0, 0]
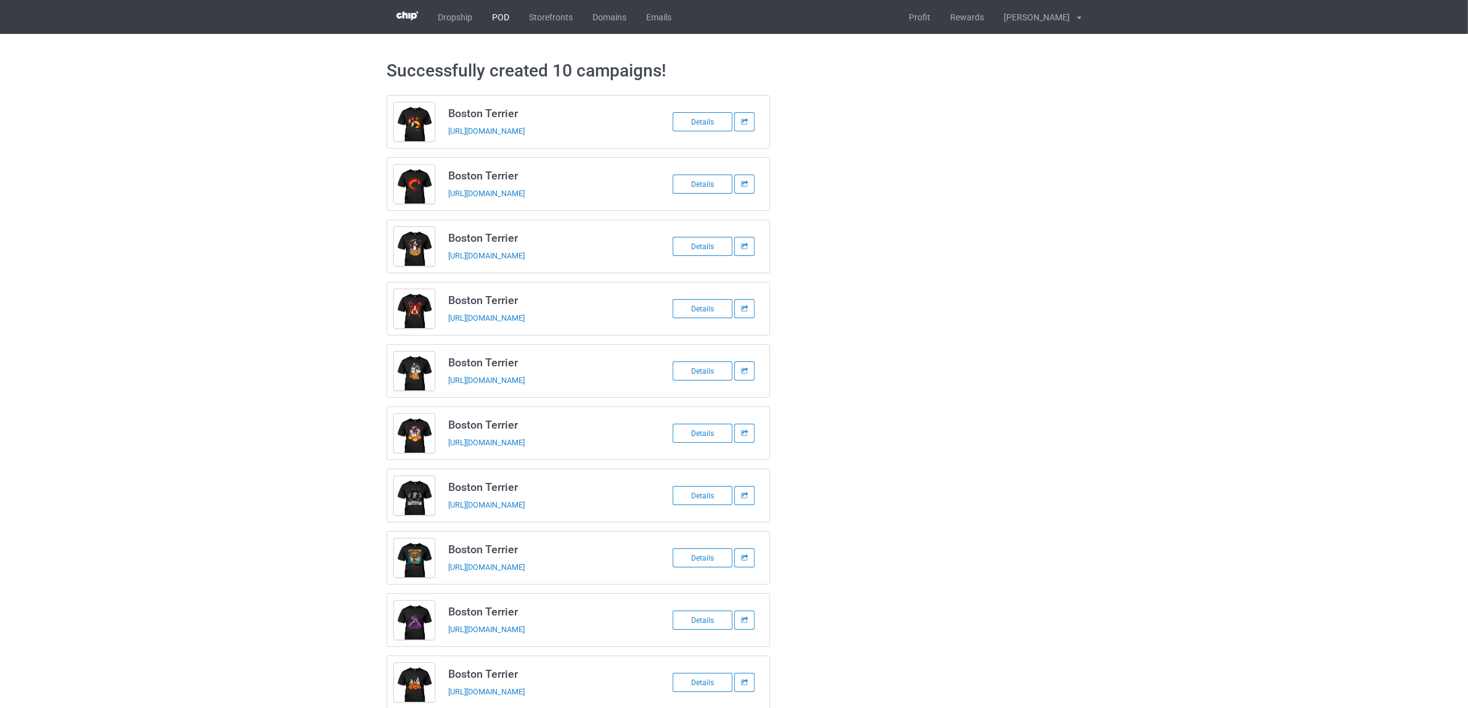
click at [501, 17] on link "POD" at bounding box center [500, 17] width 37 height 34
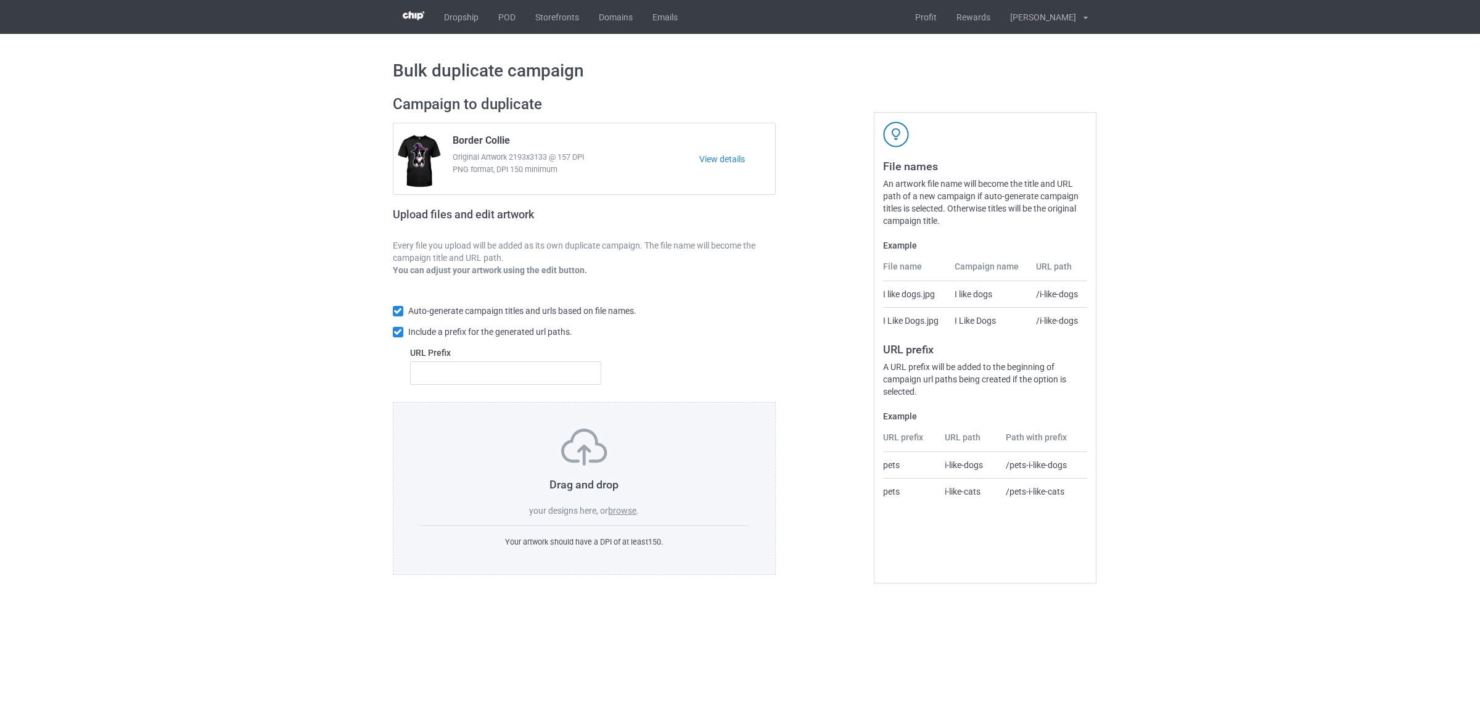
click at [622, 509] on label "browse" at bounding box center [622, 511] width 28 height 10
click at [0, 0] on input "browse" at bounding box center [0, 0] width 0 height 0
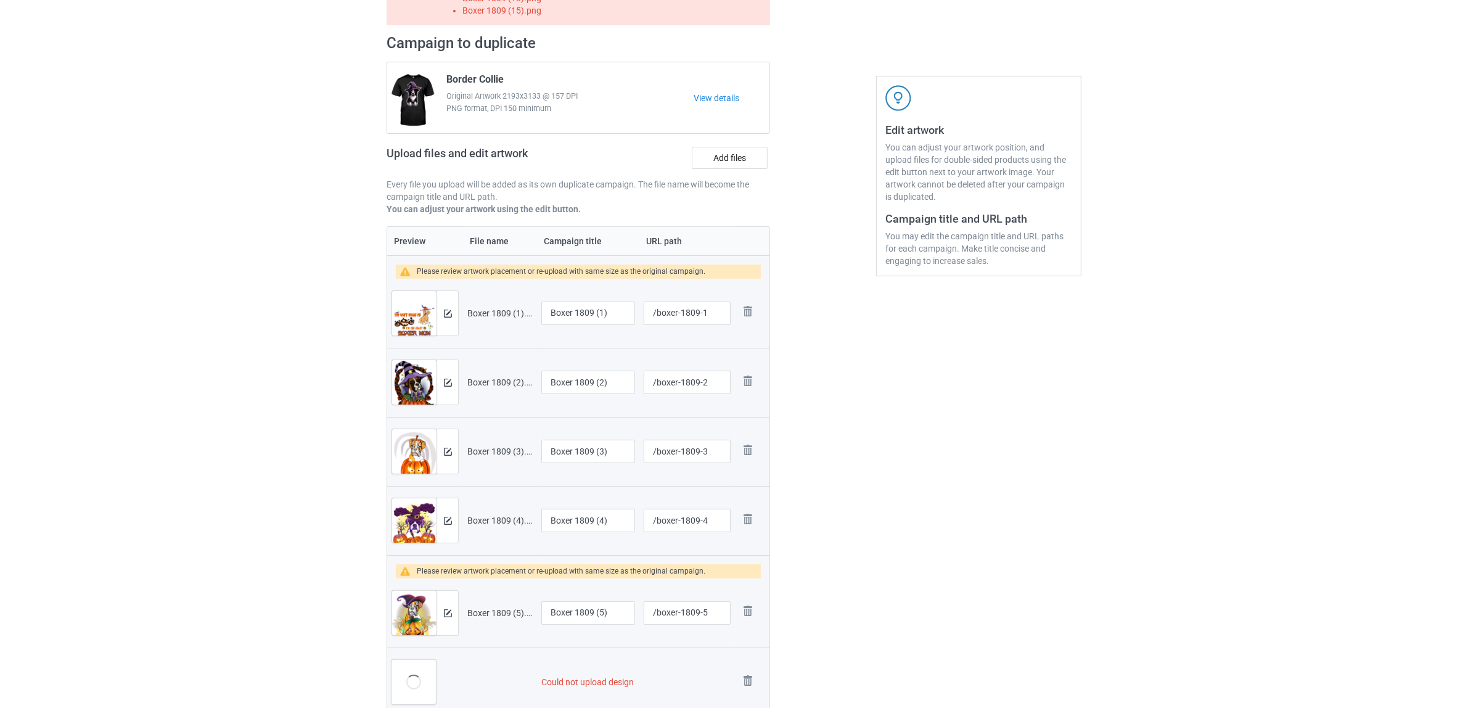
scroll to position [231, 0]
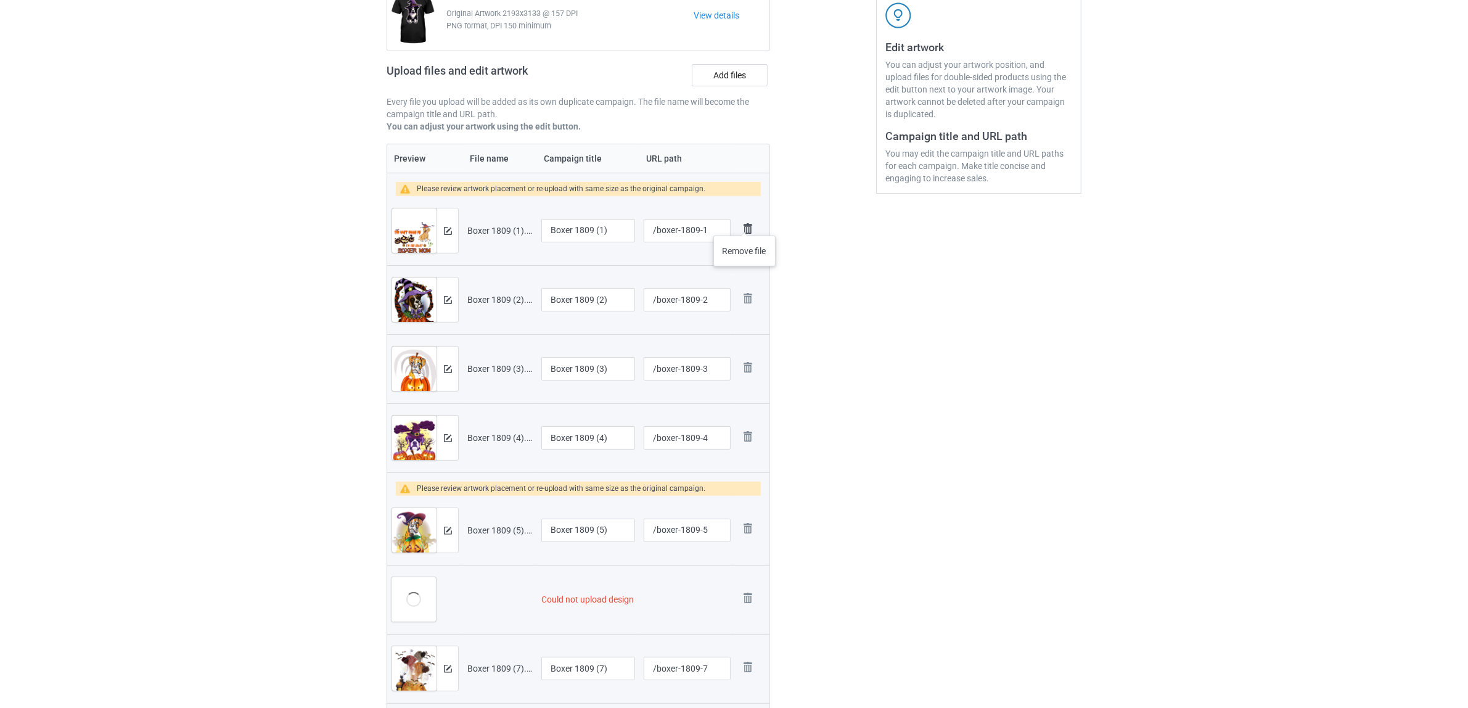
click at [745, 223] on img at bounding box center [747, 228] width 17 height 17
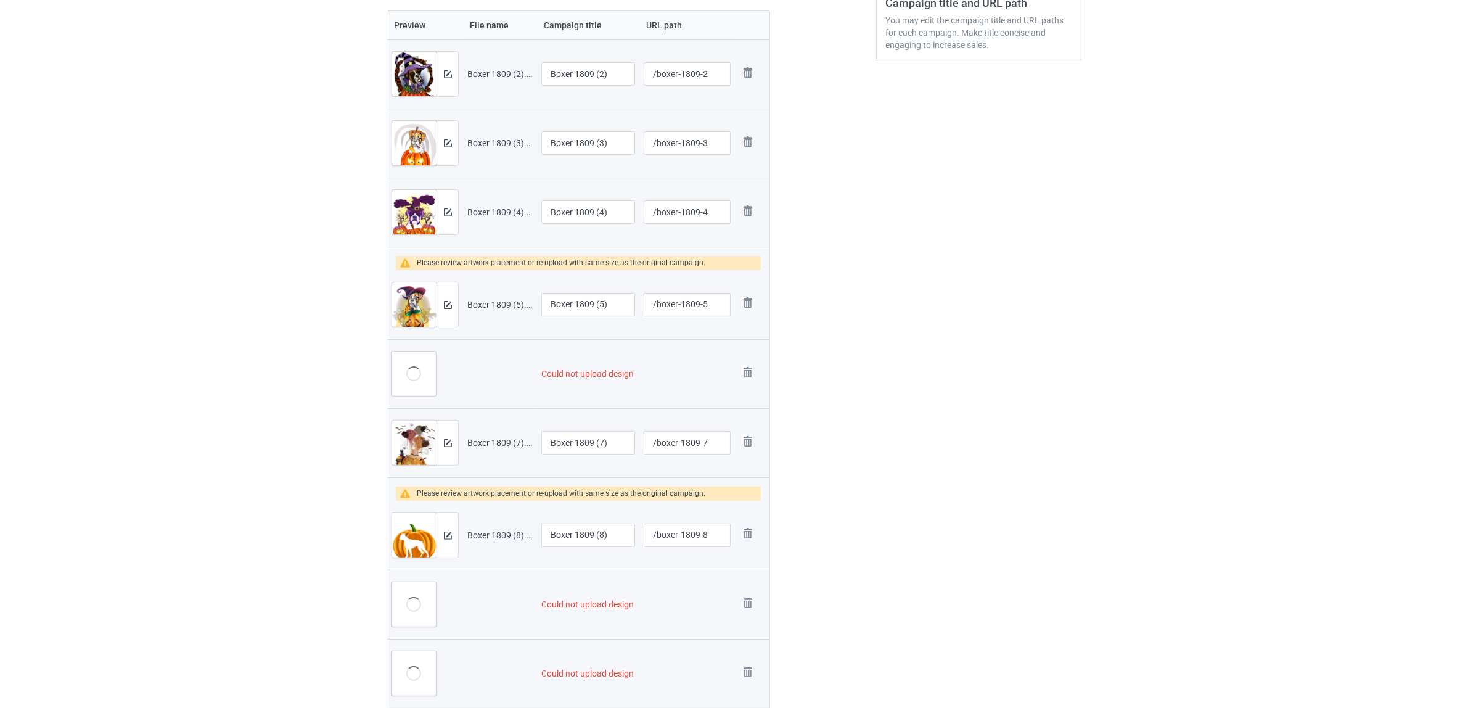
scroll to position [462, 0]
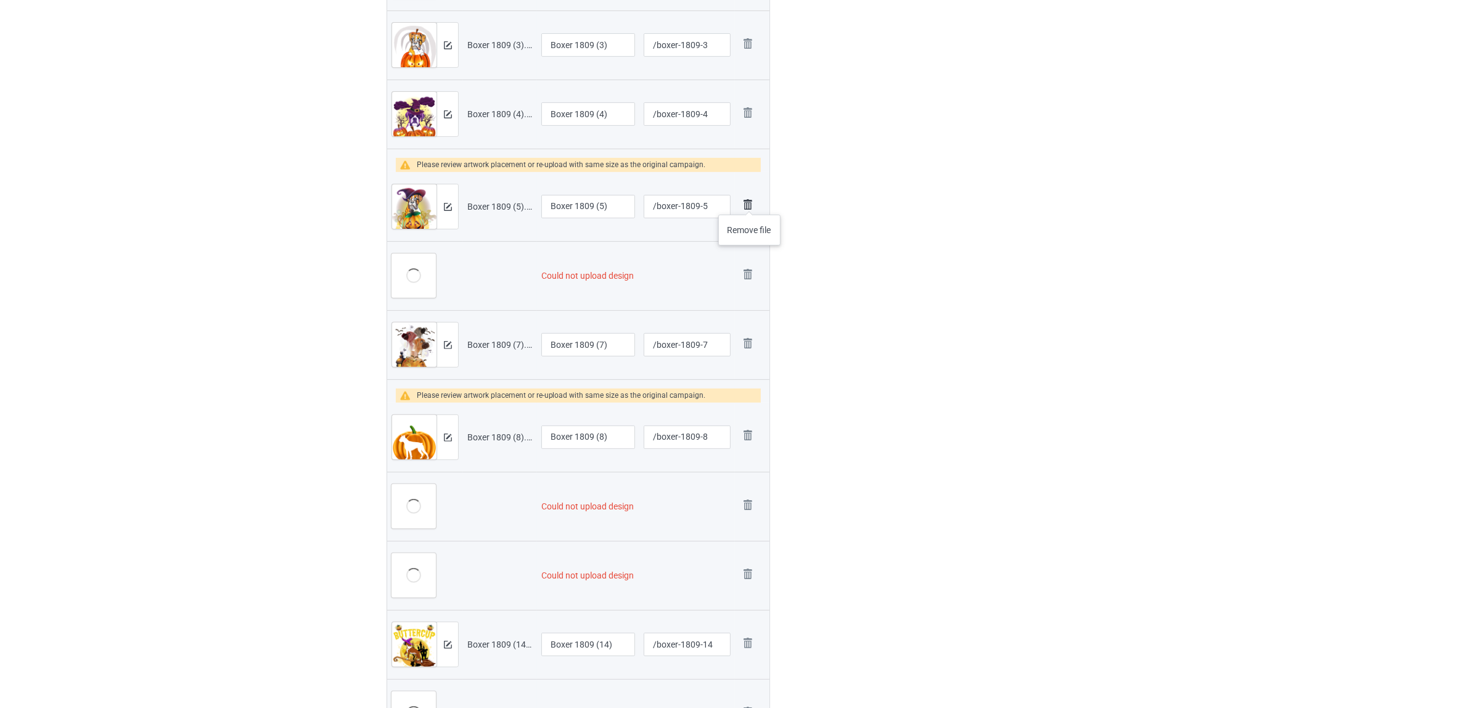
click at [750, 202] on img at bounding box center [747, 204] width 17 height 17
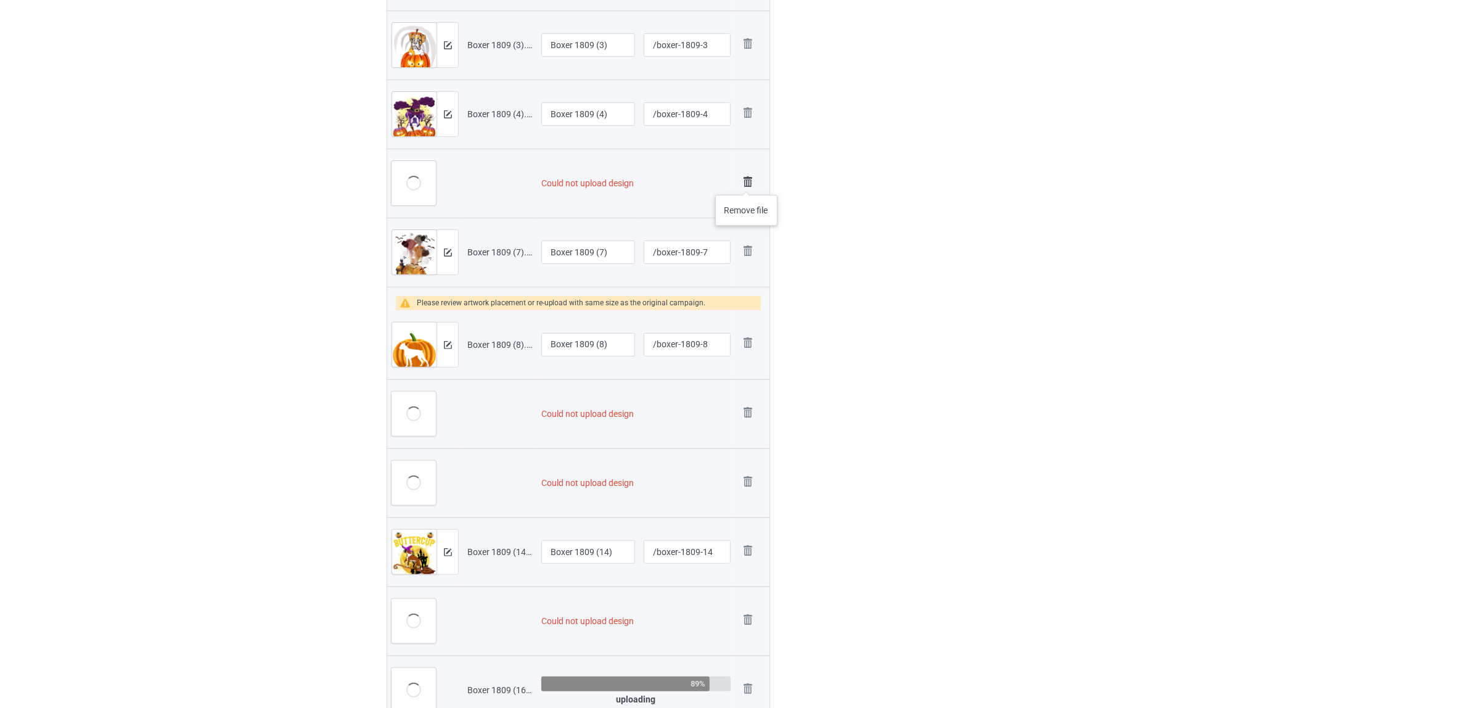
click at [747, 183] on img at bounding box center [747, 181] width 17 height 17
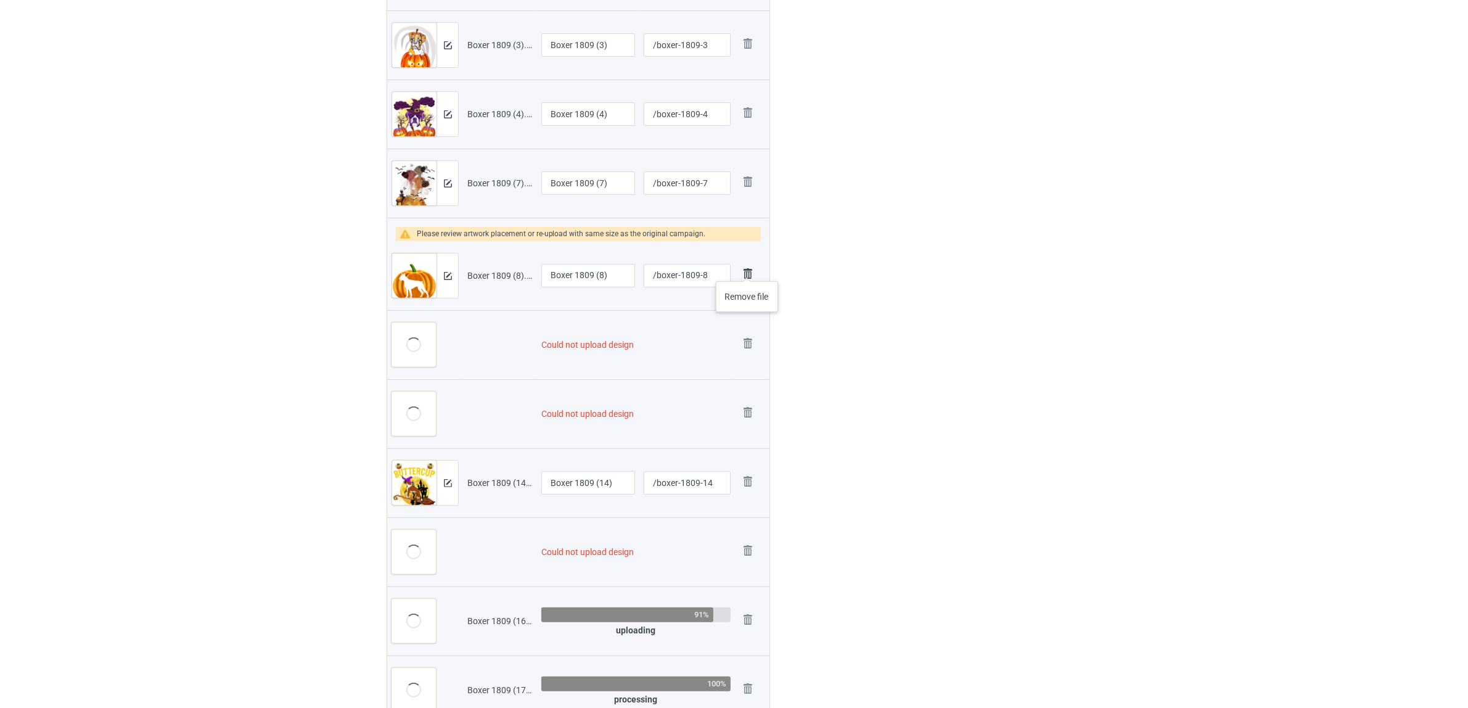
click at [747, 269] on img at bounding box center [747, 273] width 17 height 17
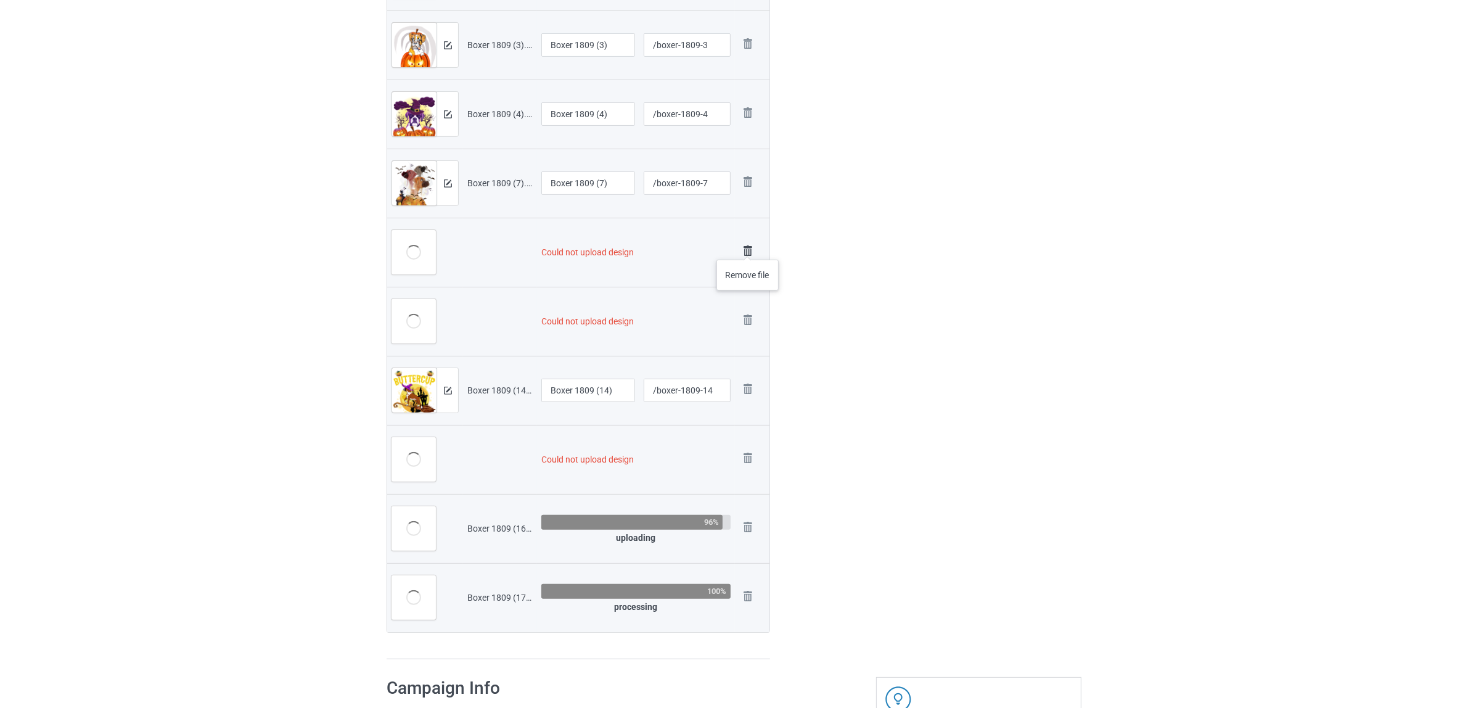
click at [748, 247] on img at bounding box center [747, 250] width 17 height 17
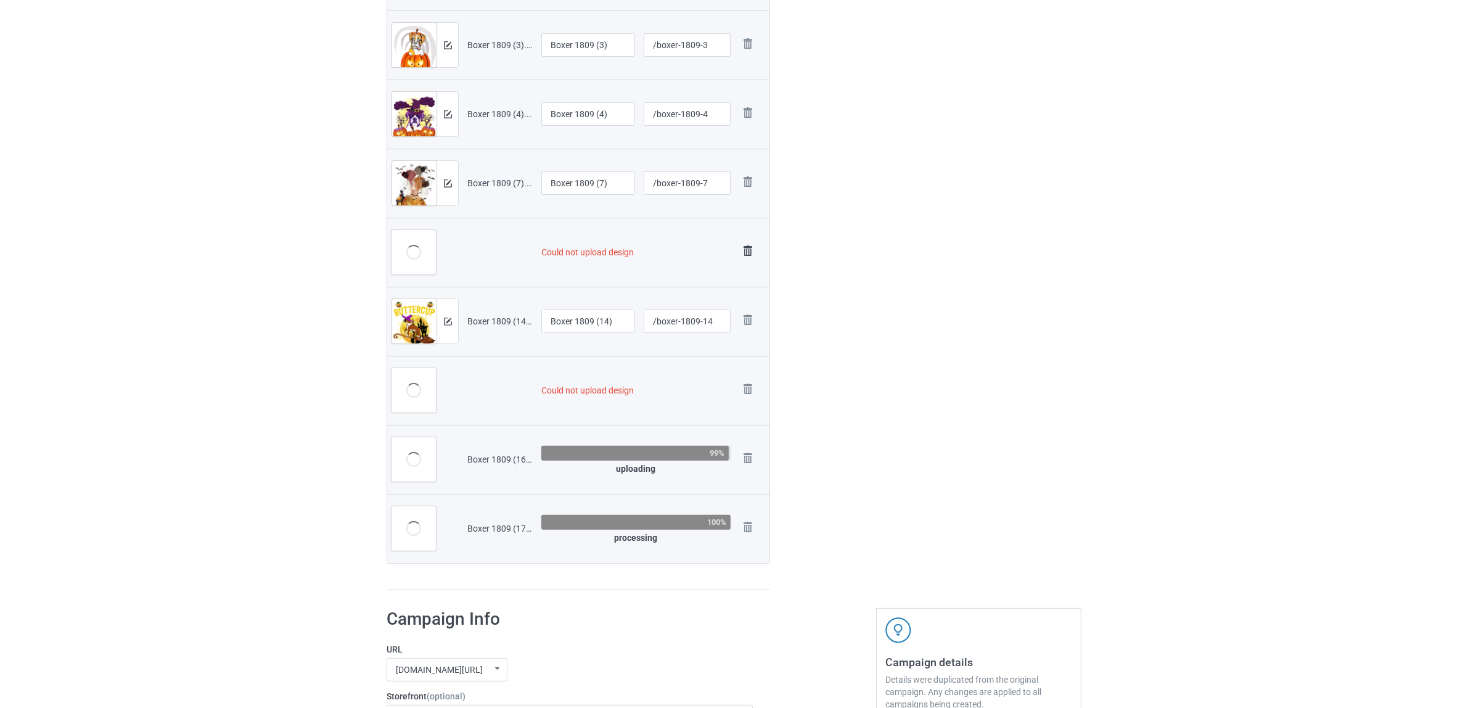
click at [748, 247] on img at bounding box center [747, 250] width 17 height 17
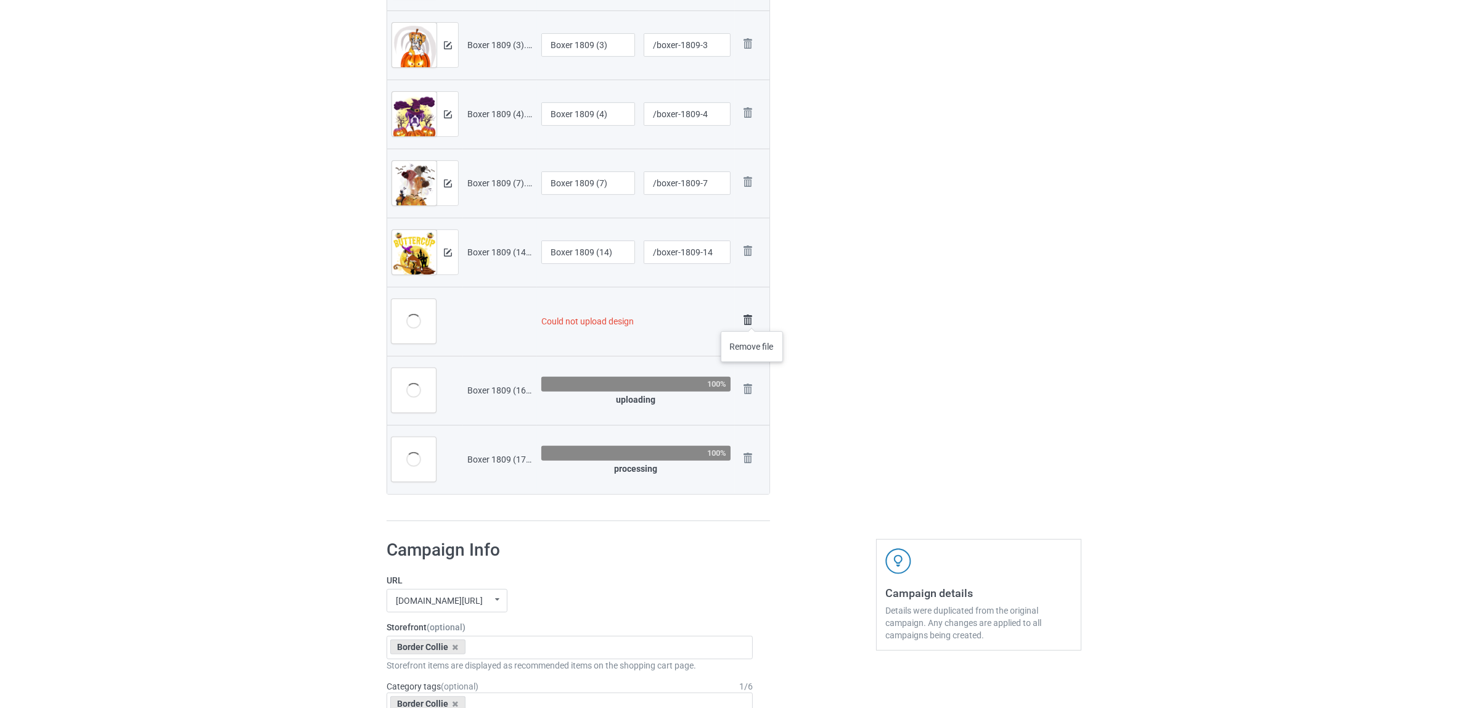
click at [750, 318] on img at bounding box center [747, 319] width 17 height 17
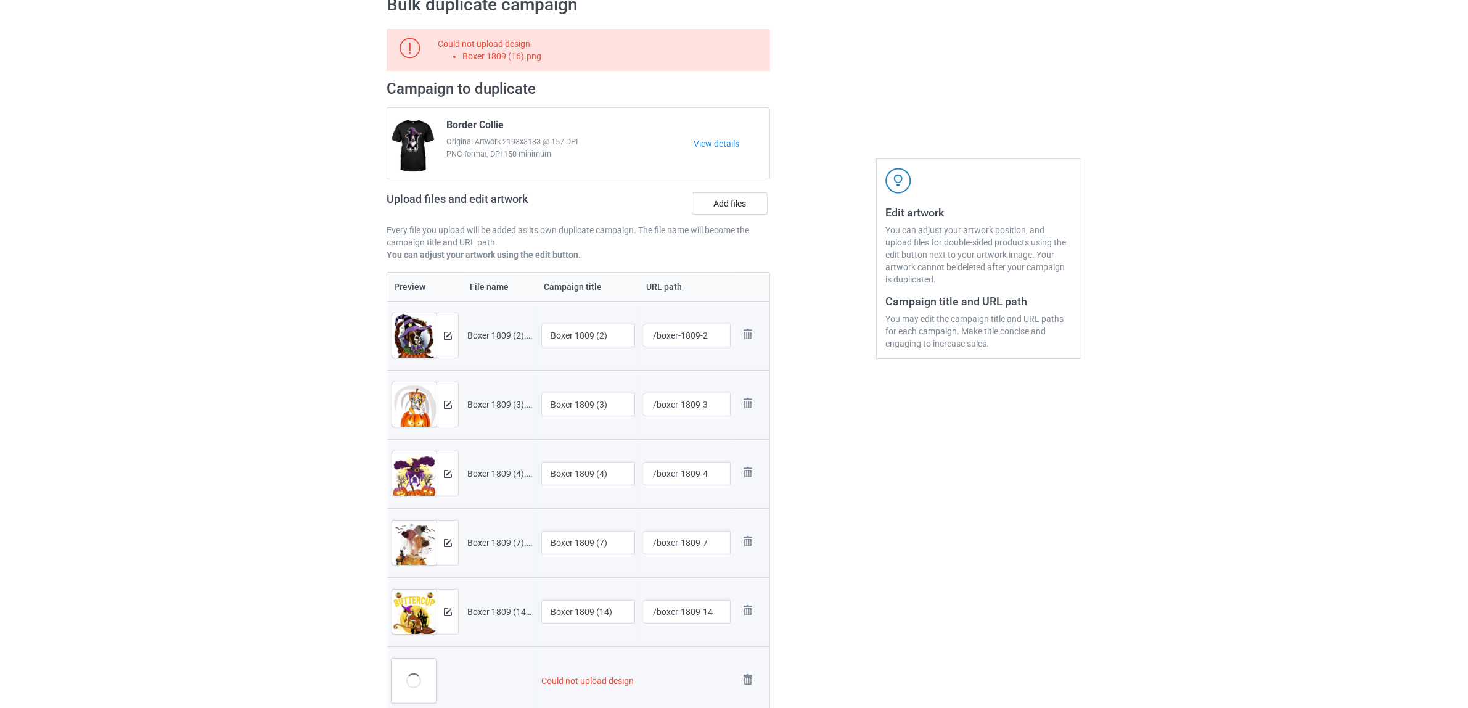
scroll to position [297, 0]
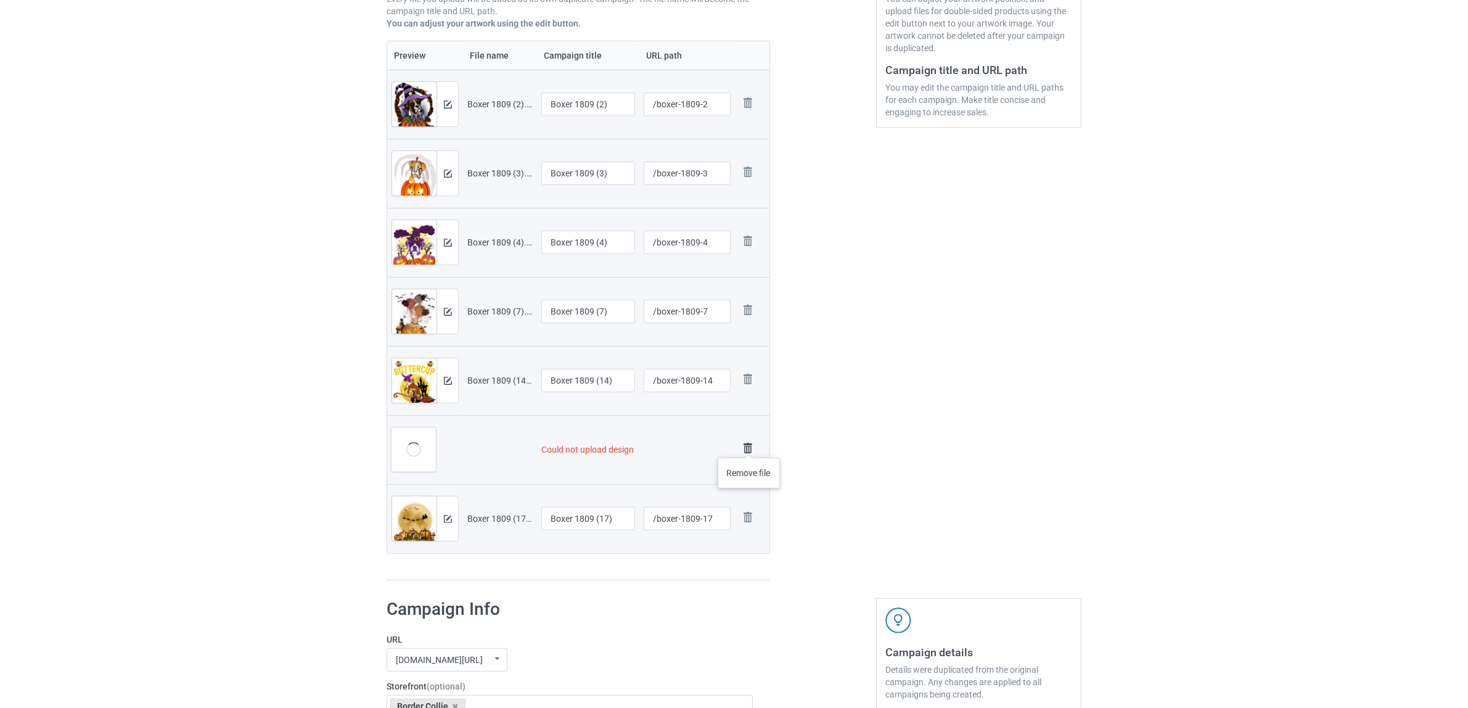
click at [749, 445] on img at bounding box center [747, 448] width 17 height 17
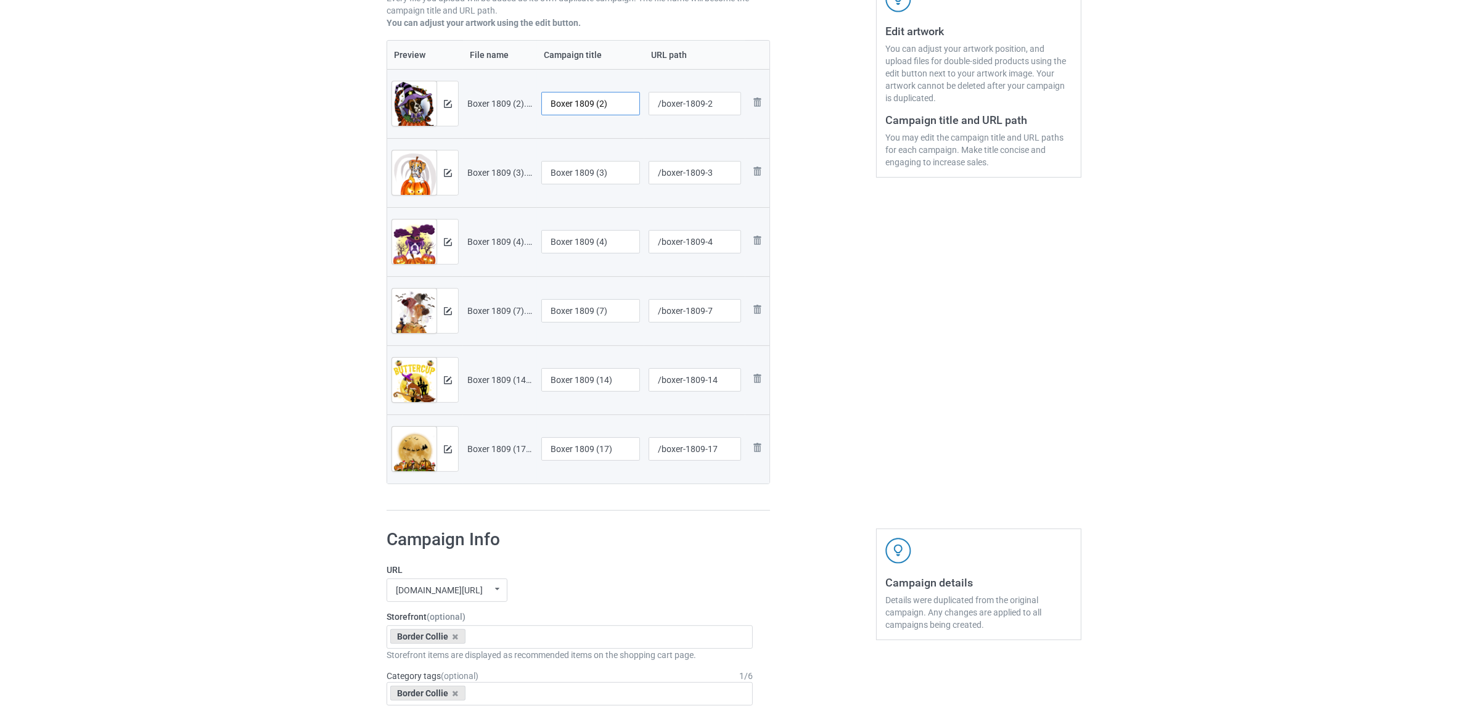
drag, startPoint x: 578, startPoint y: 100, endPoint x: 630, endPoint y: 118, distance: 55.0
click at [630, 115] on div "Boxer 1809 (2)" at bounding box center [590, 103] width 99 height 23
click at [554, 99] on input "Boxer" at bounding box center [590, 103] width 99 height 23
type input "Boxer"
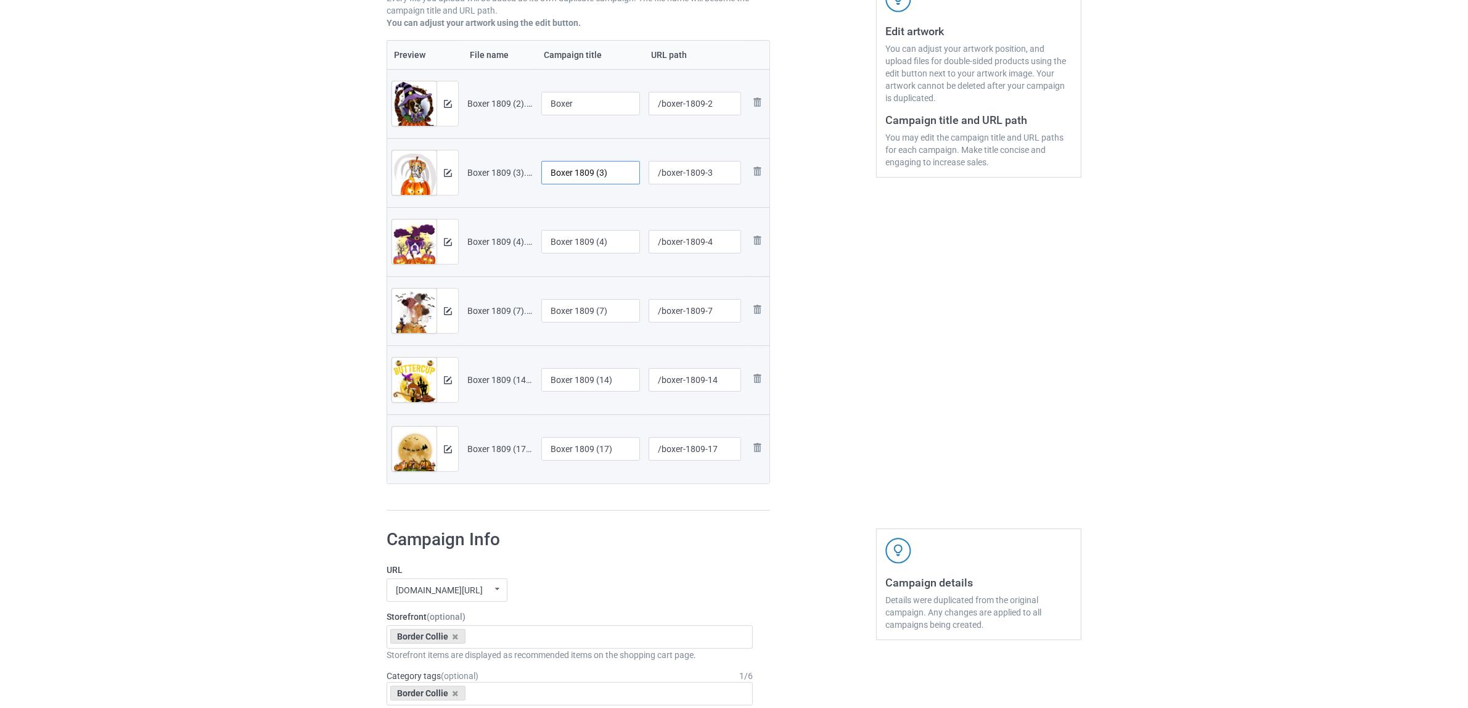
click at [580, 177] on input "Boxer 1809 (3)" at bounding box center [590, 172] width 99 height 23
paste input "text"
type input "Boxer"
click at [581, 247] on input "Boxer 1809 (4)" at bounding box center [590, 241] width 99 height 23
paste input "text"
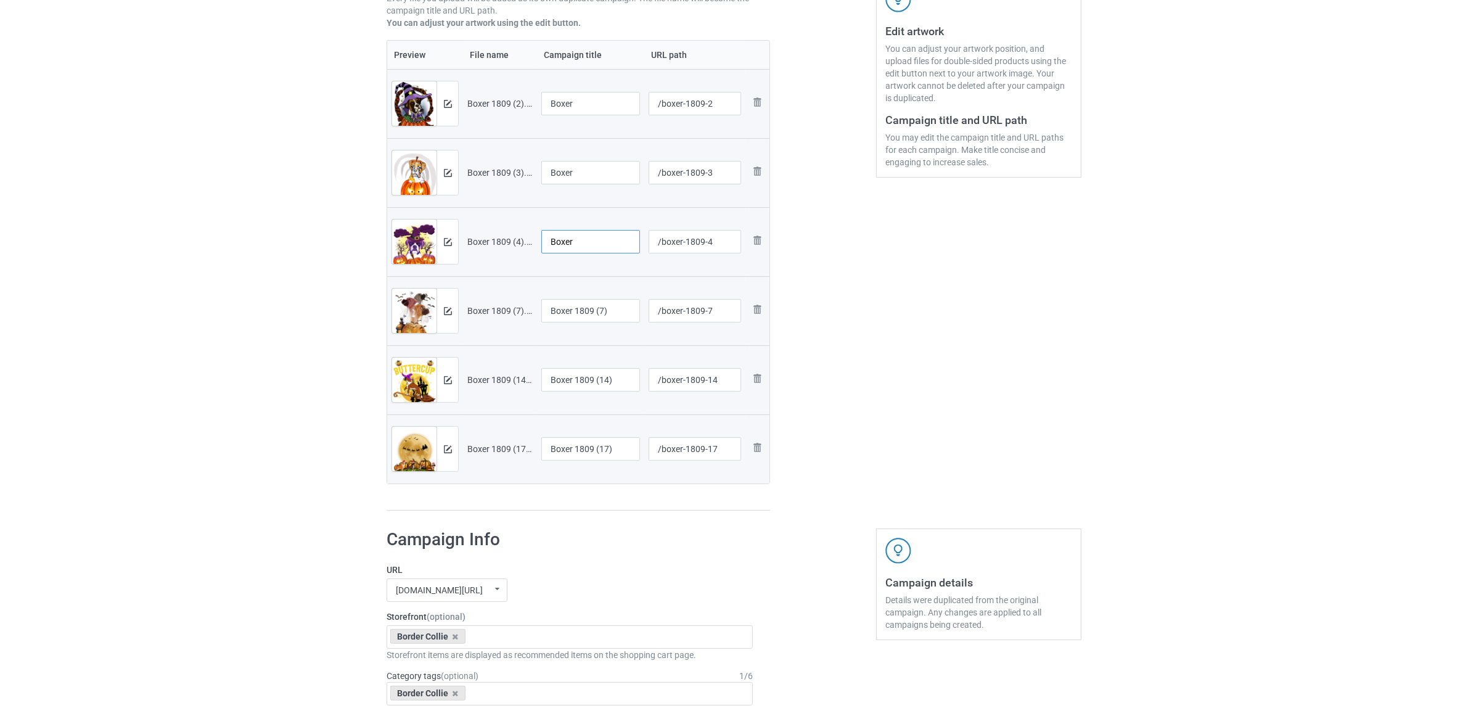
type input "Boxer"
click at [580, 302] on input "Boxer 1809 (7)" at bounding box center [590, 310] width 99 height 23
paste input "text"
type input "Boxer"
click at [600, 380] on input "Boxer 1809 (14)" at bounding box center [590, 379] width 99 height 23
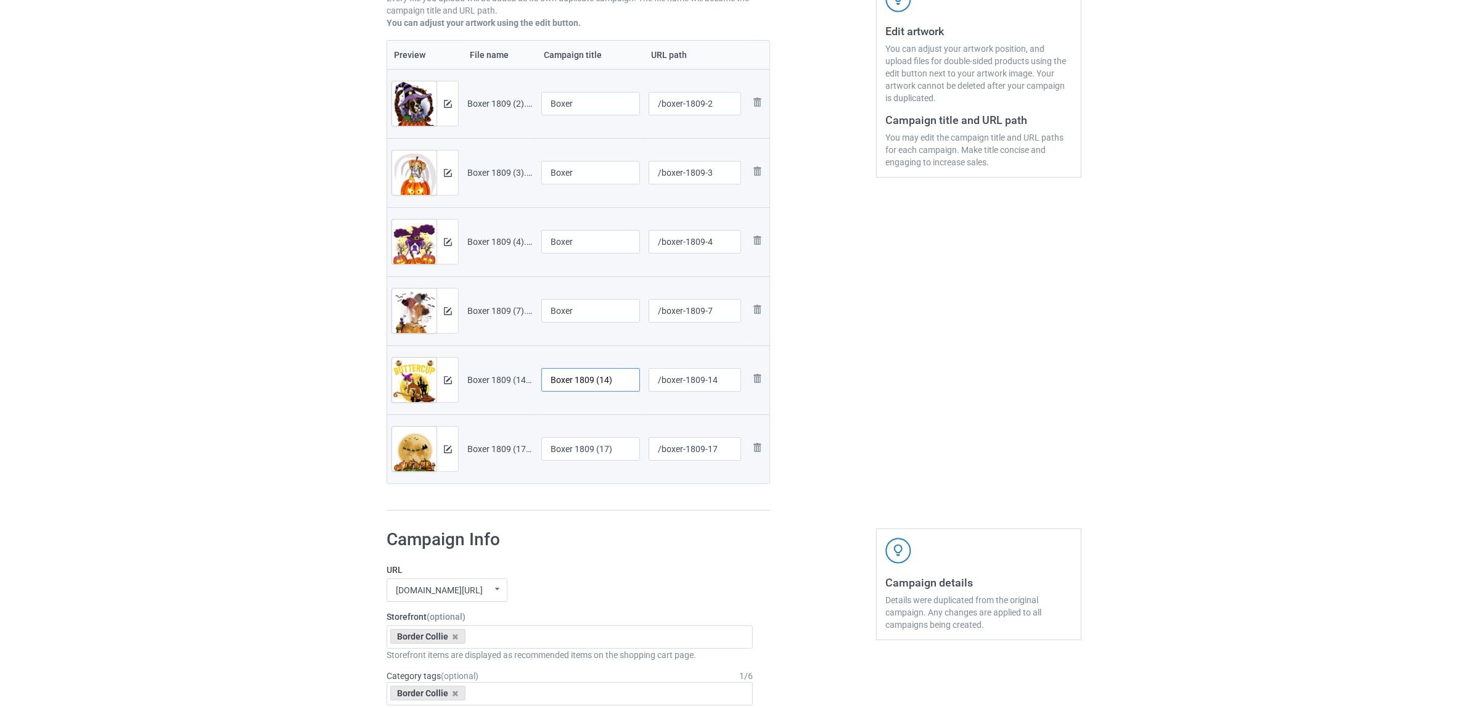
paste input "text"
type input "Boxer"
click at [593, 446] on input "Boxer 1809 (17)" at bounding box center [590, 448] width 99 height 23
paste input "text"
type input "Boxer"
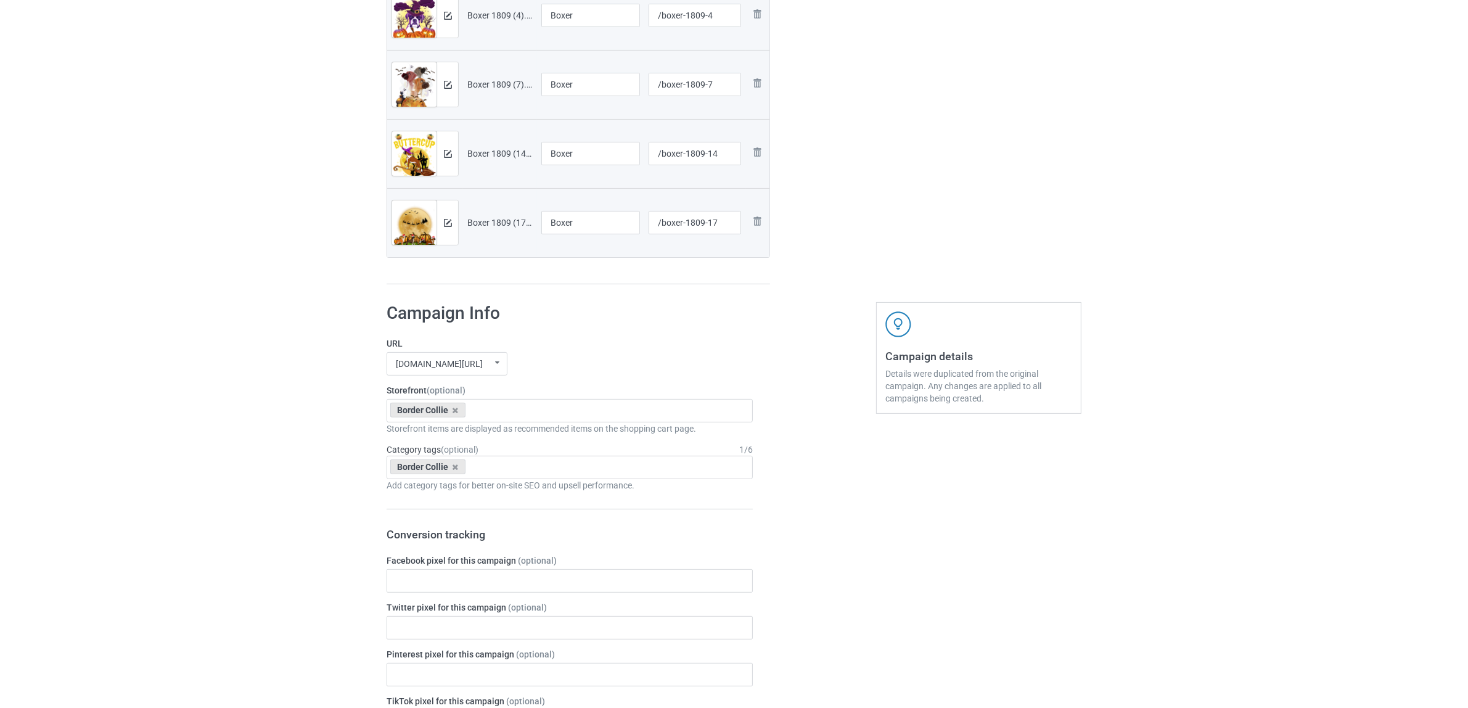
scroll to position [478, 0]
click at [453, 408] on icon at bounding box center [456, 405] width 6 height 8
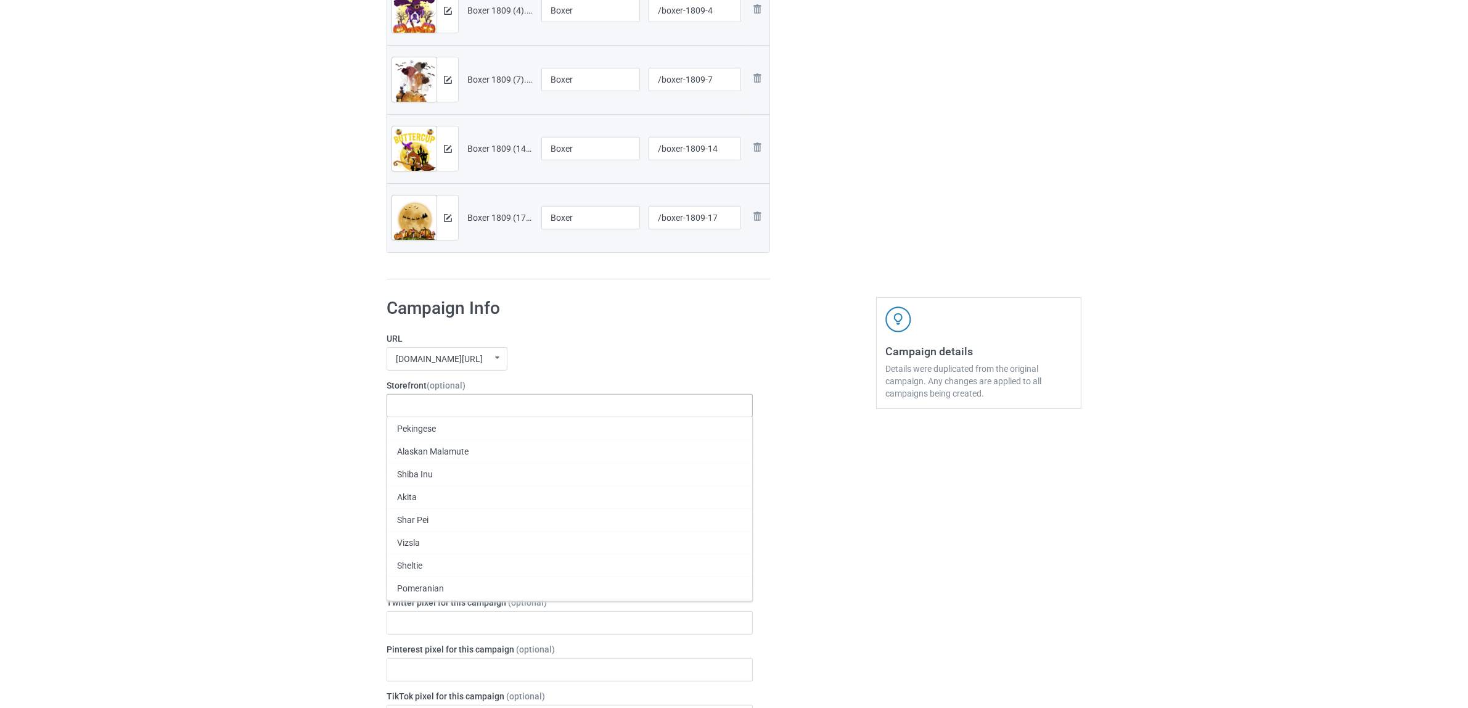
paste input "Boxer"
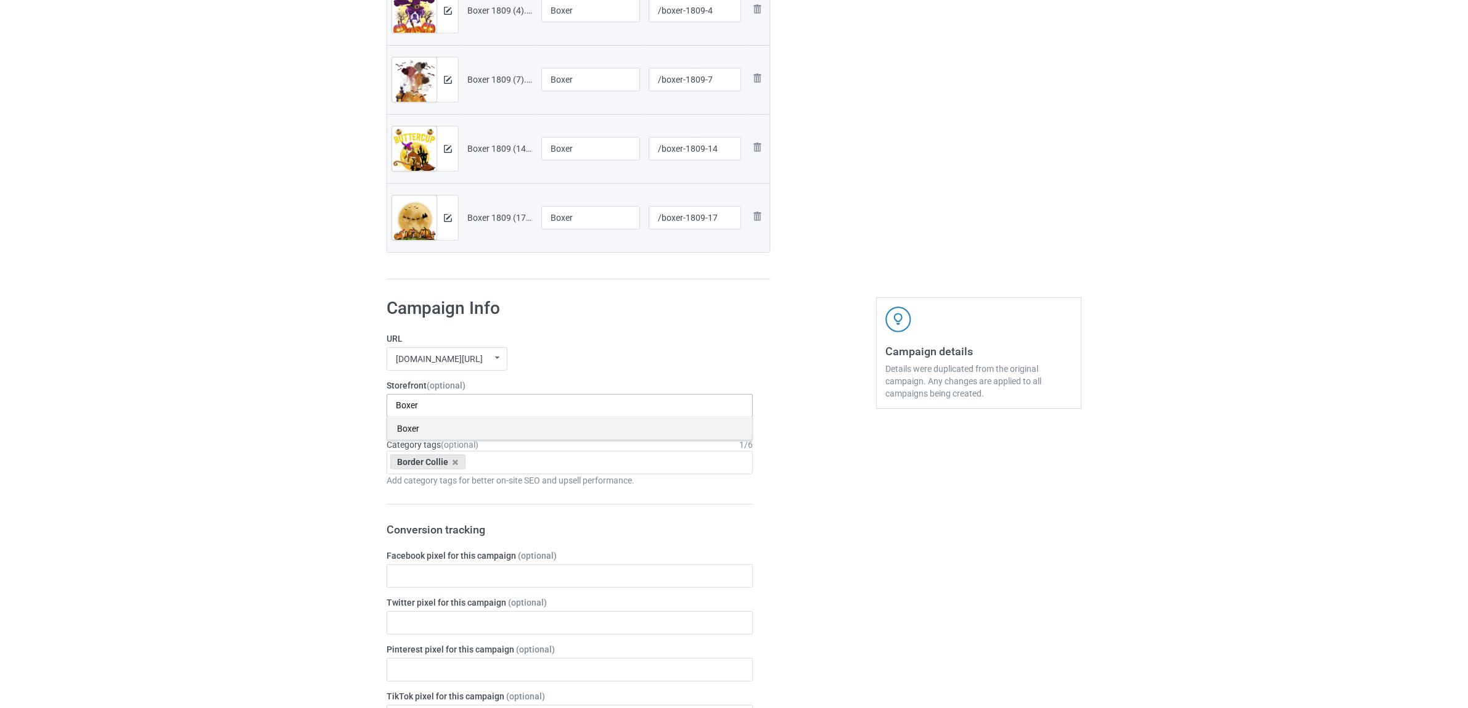
type input "Boxer"
click at [421, 432] on div "Boxer" at bounding box center [569, 428] width 365 height 23
click at [455, 460] on icon at bounding box center [456, 462] width 6 height 8
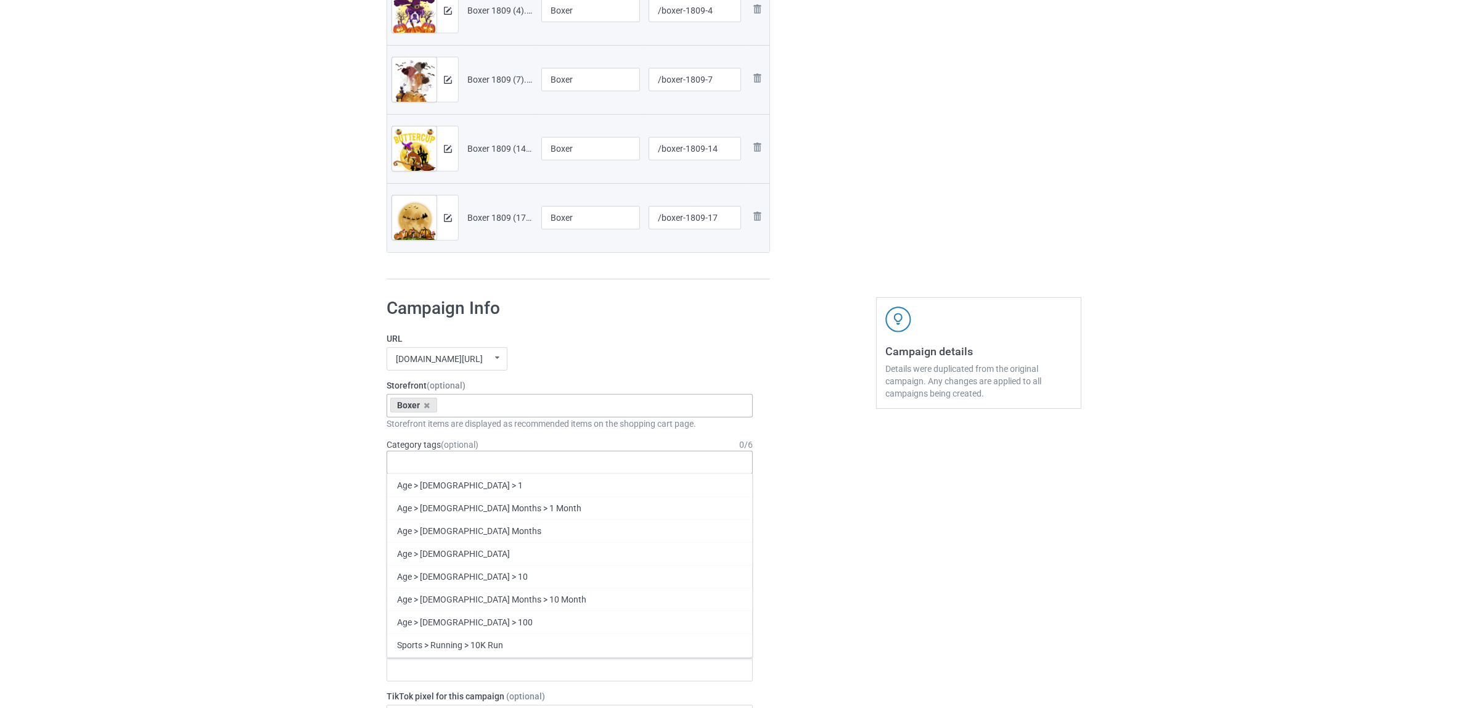
paste input "Boxer"
type input "Boxer"
click at [413, 504] on div "Boxer" at bounding box center [569, 507] width 365 height 23
click at [211, 436] on div "Bulk duplicate campaign Campaign to duplicate Border Collie Original Artwork 21…" at bounding box center [734, 495] width 1468 height 1881
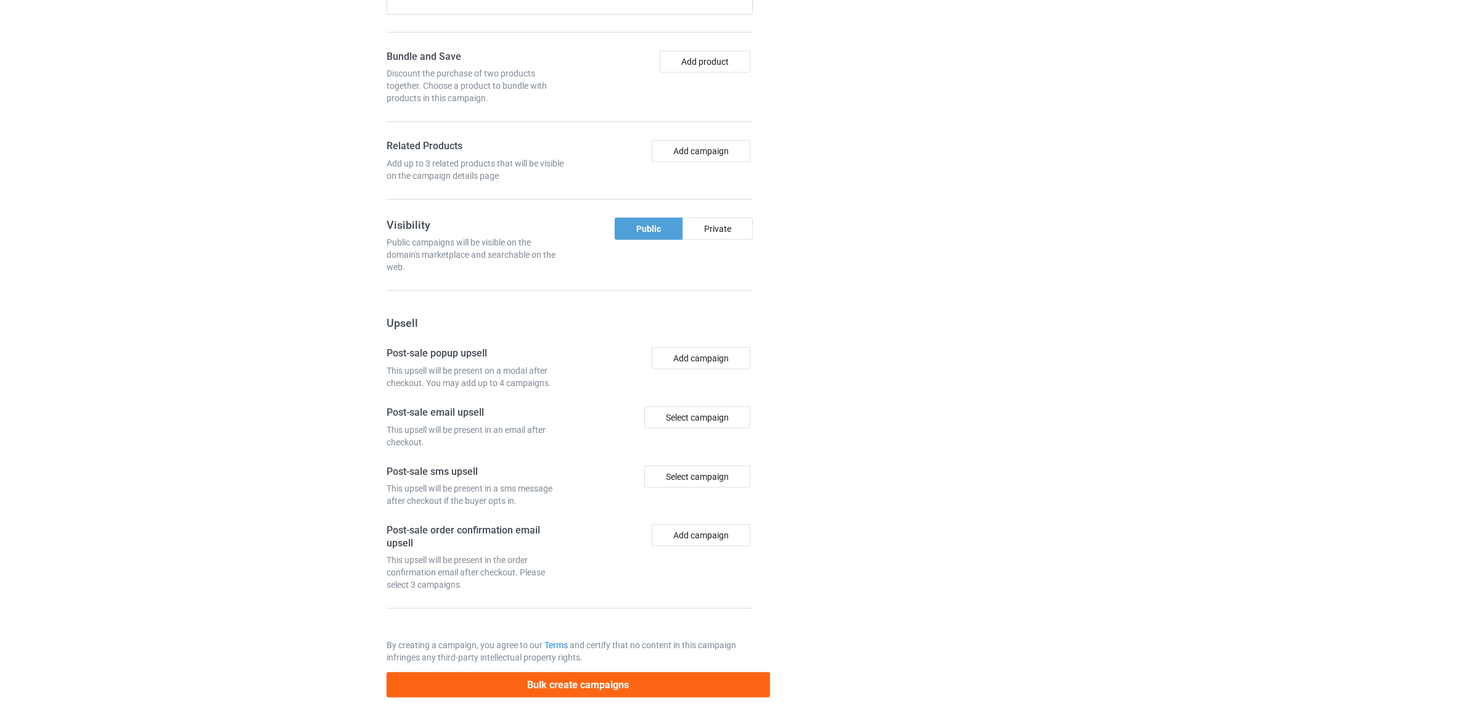
scroll to position [1212, 0]
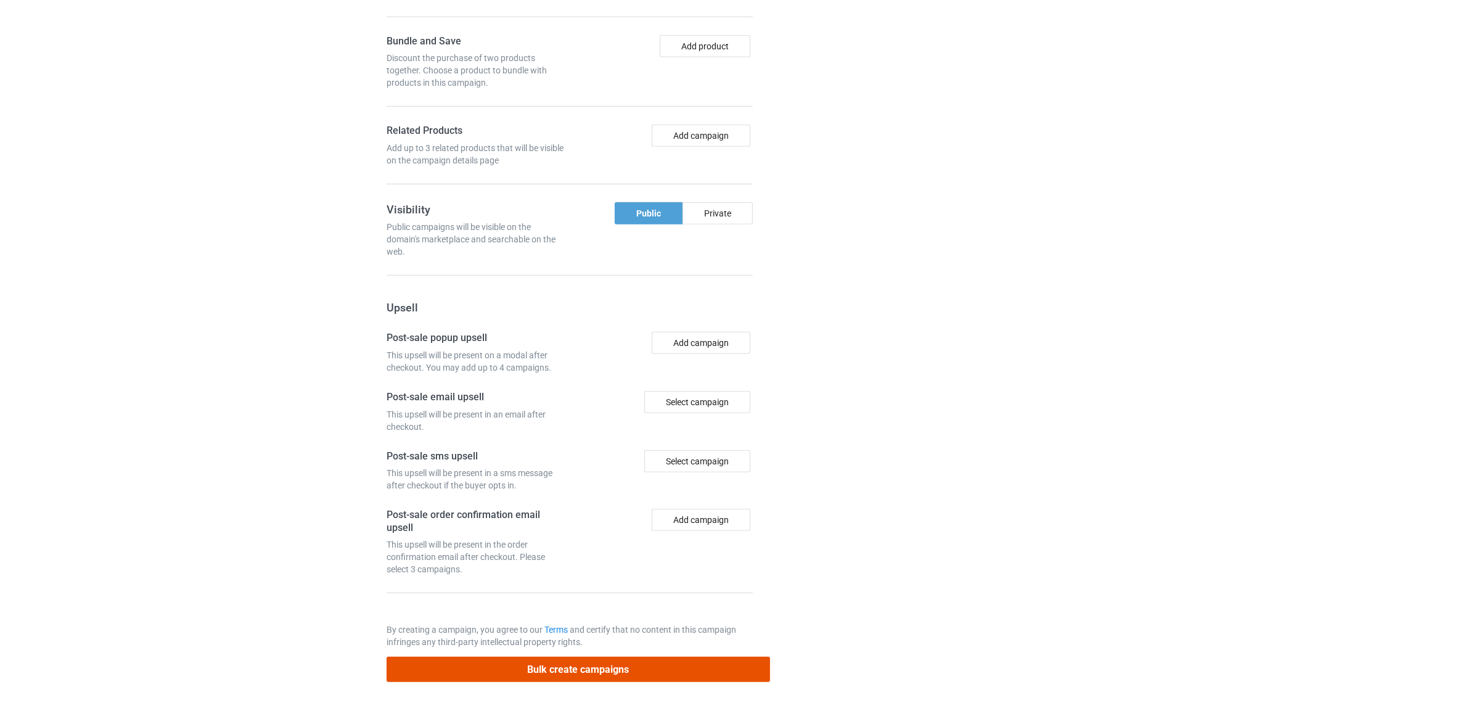
click at [544, 671] on button "Bulk create campaigns" at bounding box center [579, 669] width 384 height 25
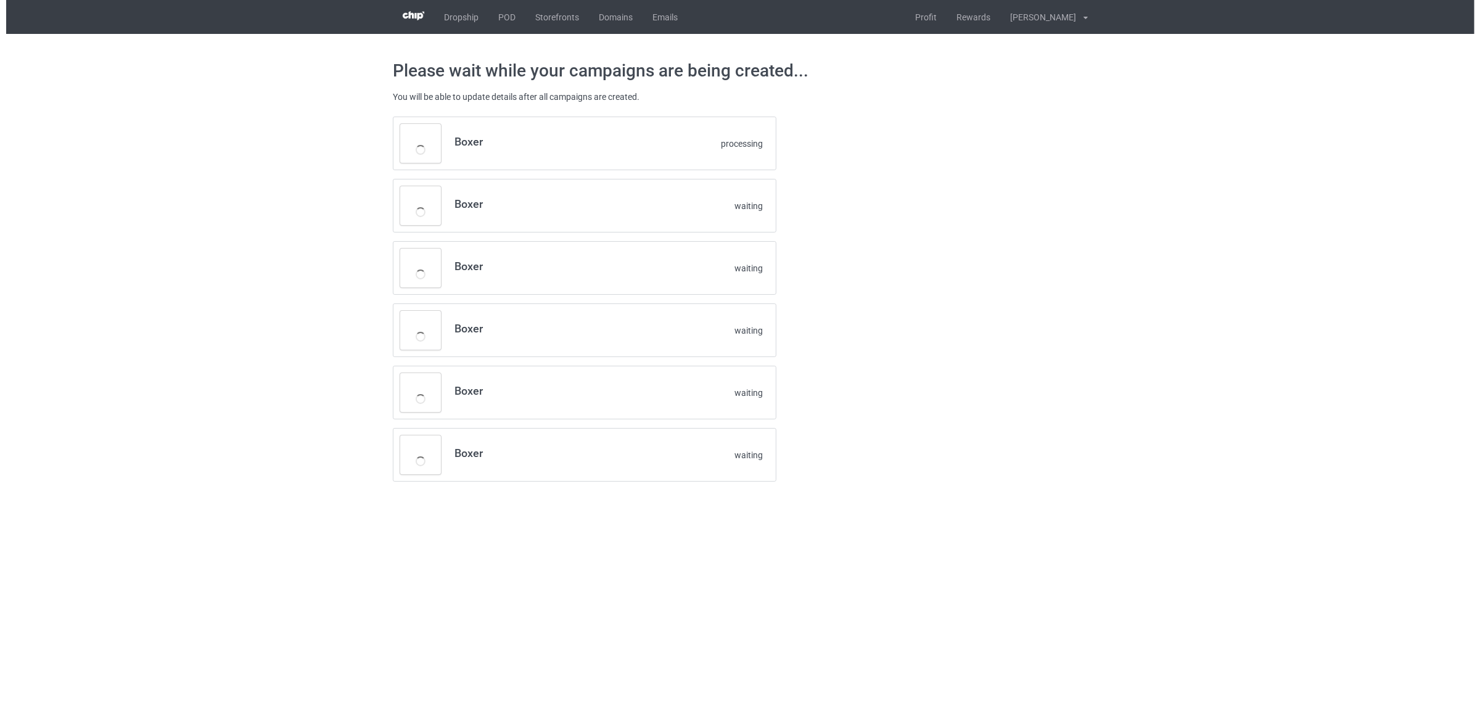
scroll to position [0, 0]
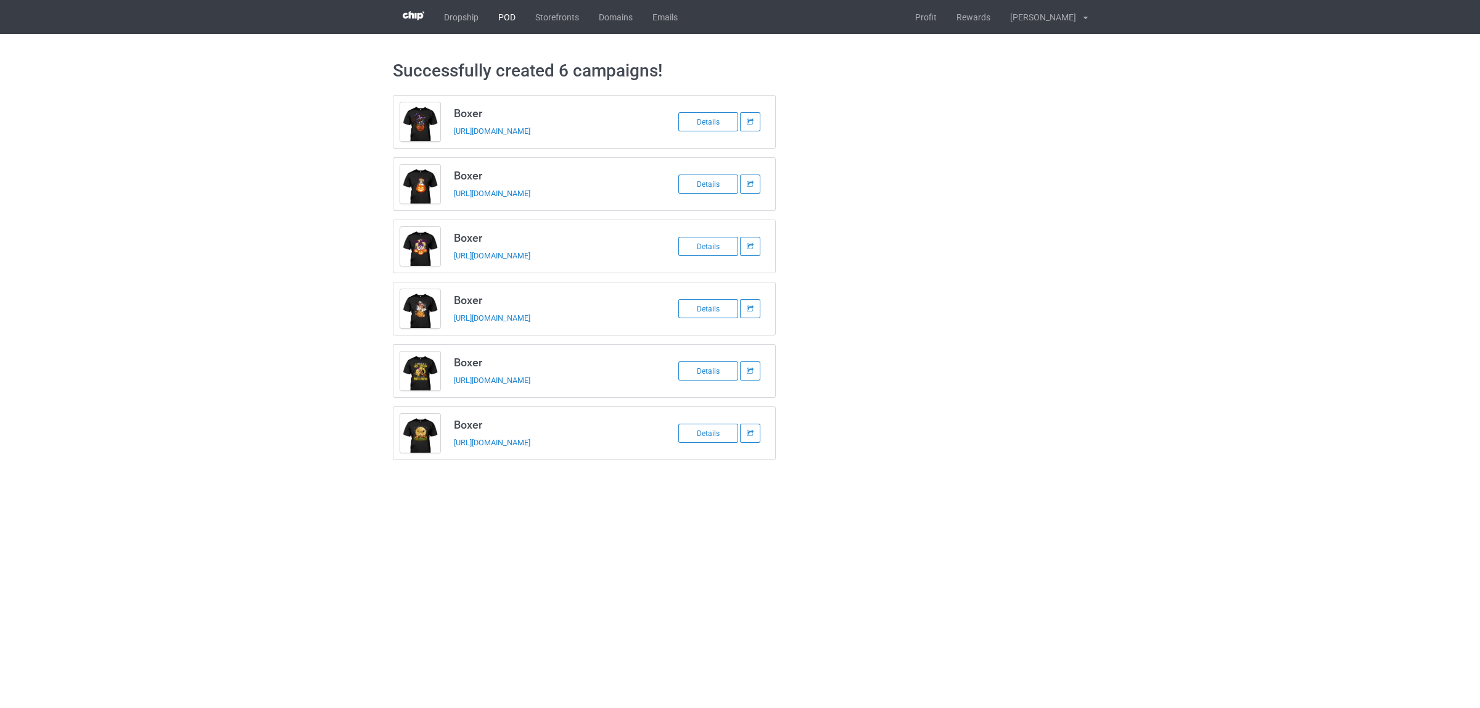
click at [501, 11] on link "POD" at bounding box center [506, 17] width 37 height 34
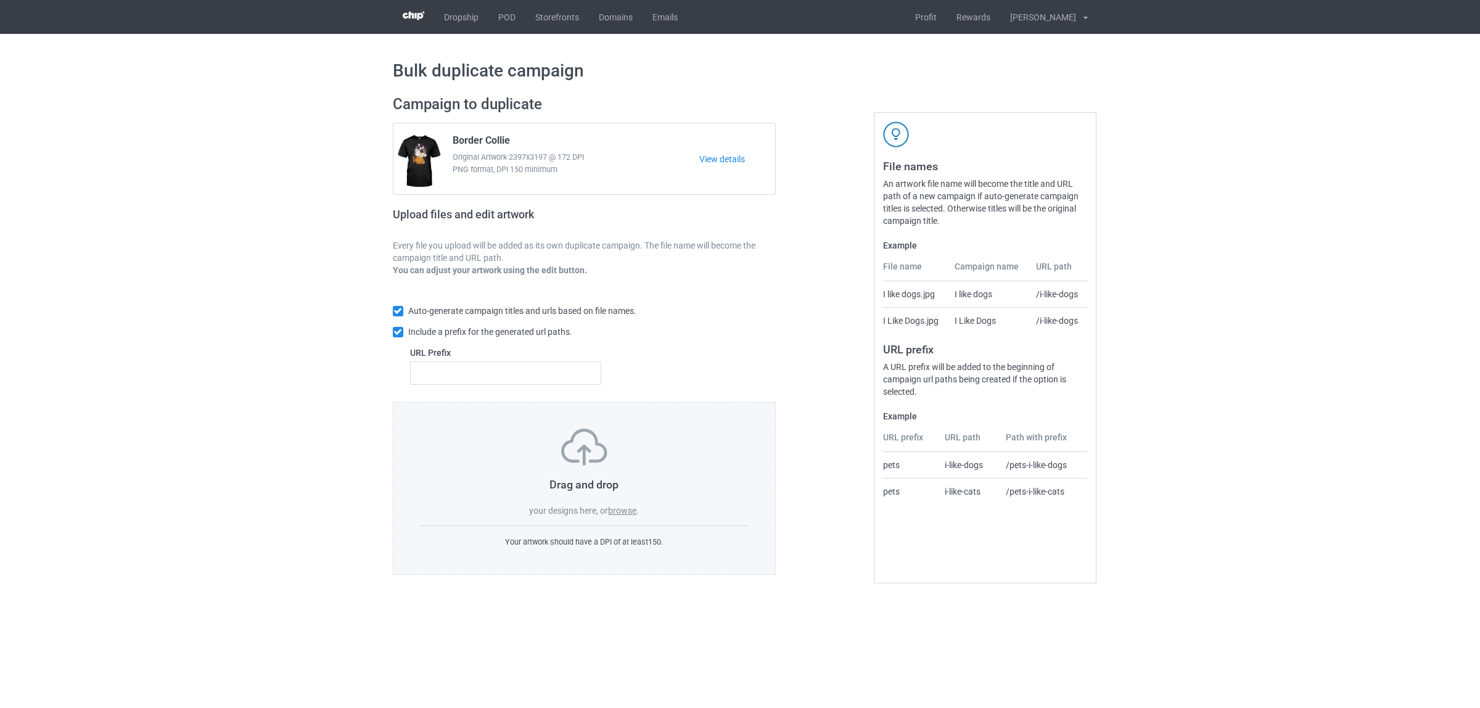
click at [618, 512] on label "browse" at bounding box center [622, 511] width 28 height 10
click at [0, 0] on input "browse" at bounding box center [0, 0] width 0 height 0
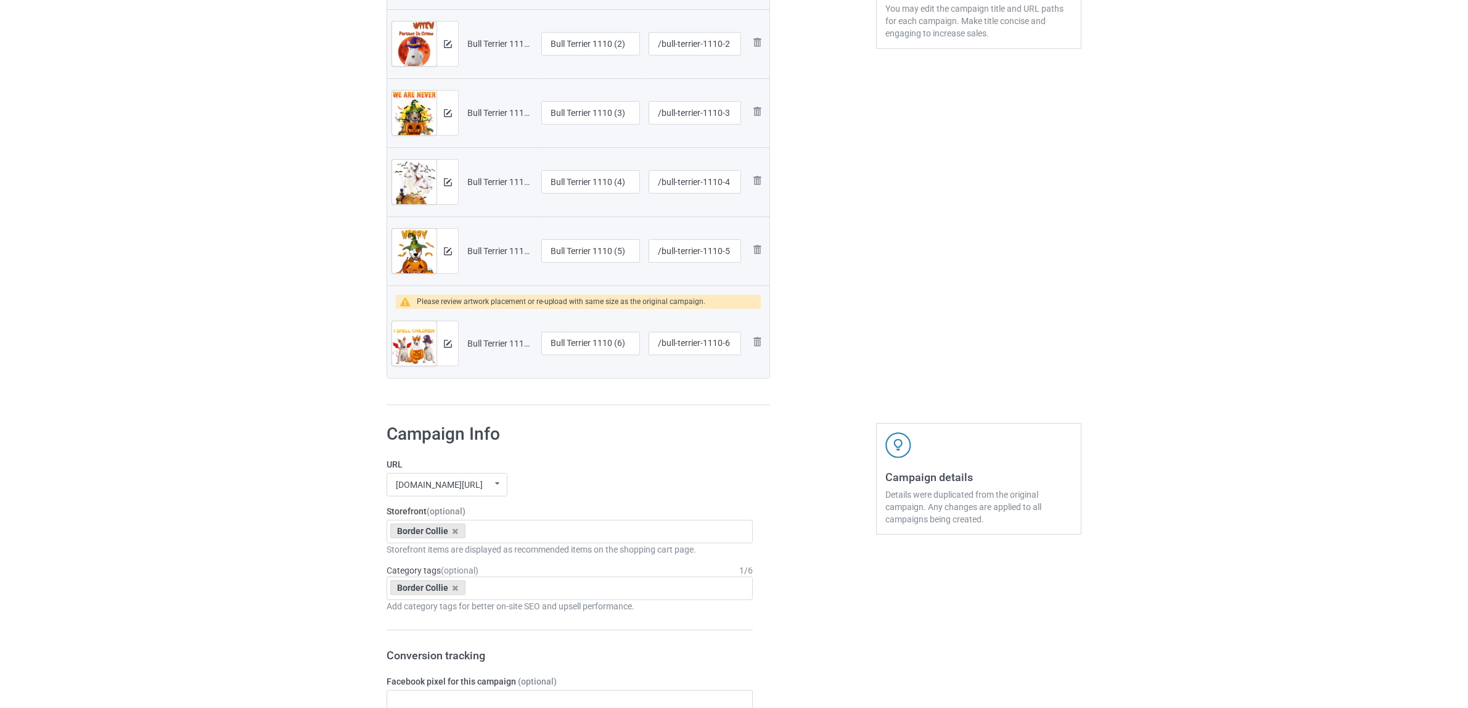
scroll to position [540, 0]
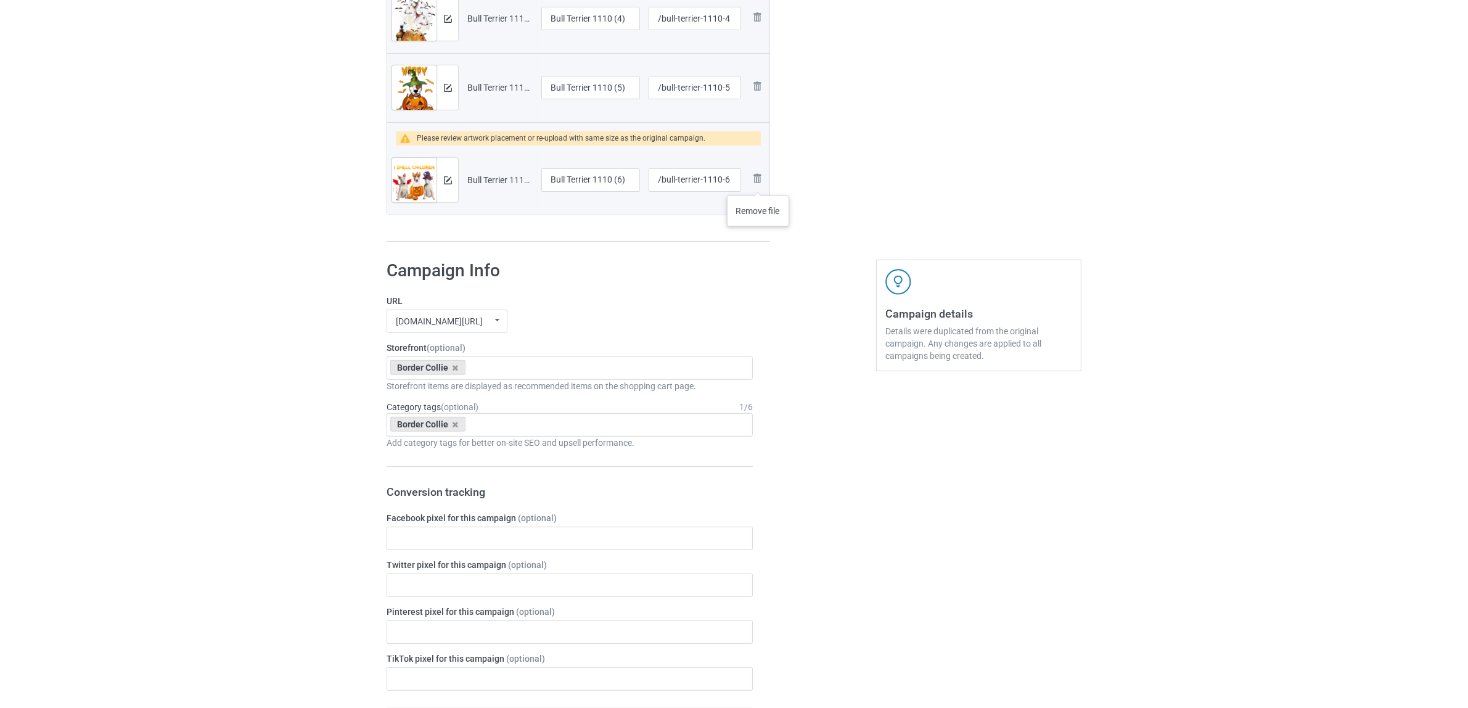
click at [0, 0] on img at bounding box center [0, 0] width 0 height 0
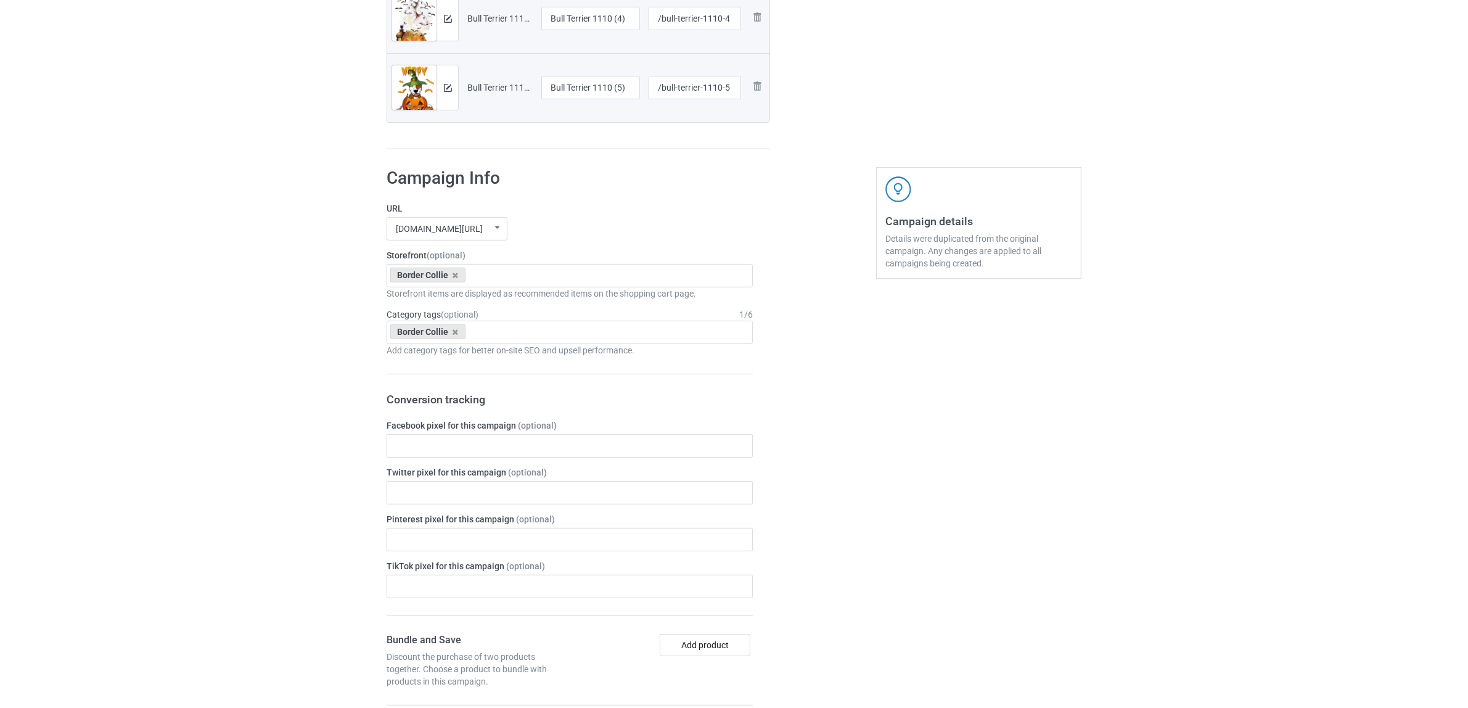
scroll to position [231, 0]
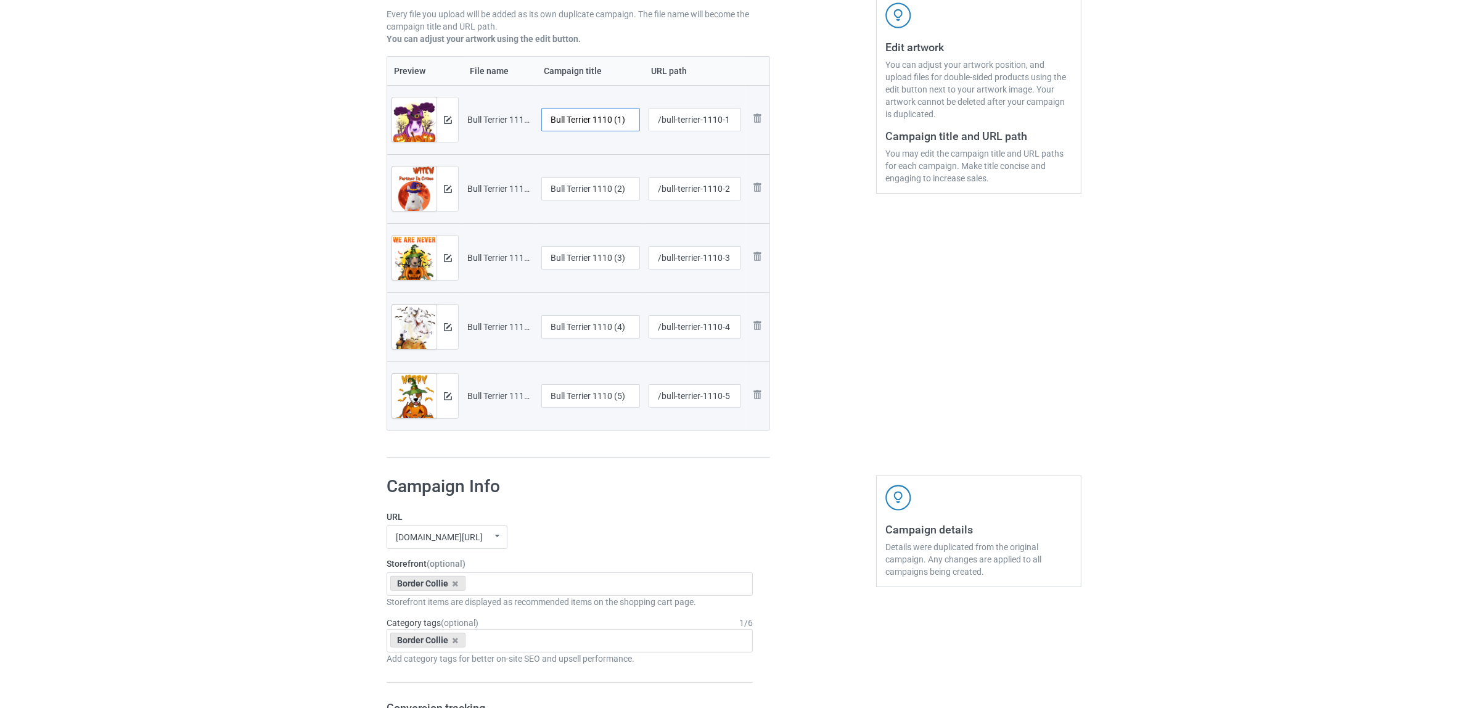
drag, startPoint x: 597, startPoint y: 115, endPoint x: 651, endPoint y: 124, distance: 54.3
click at [651, 124] on tr "Preview and edit artwork Bull Terrier 1110 (1).png Bull Terrier 1110 (1) /bull-…" at bounding box center [578, 119] width 382 height 69
drag, startPoint x: 610, startPoint y: 117, endPoint x: 390, endPoint y: 105, distance: 220.4
click at [390, 105] on tr "Preview and edit artwork Bull Terrier 1110 (1).png Bull Terrier /bull-terrier-1…" at bounding box center [578, 119] width 382 height 69
type input "Bull Terrier"
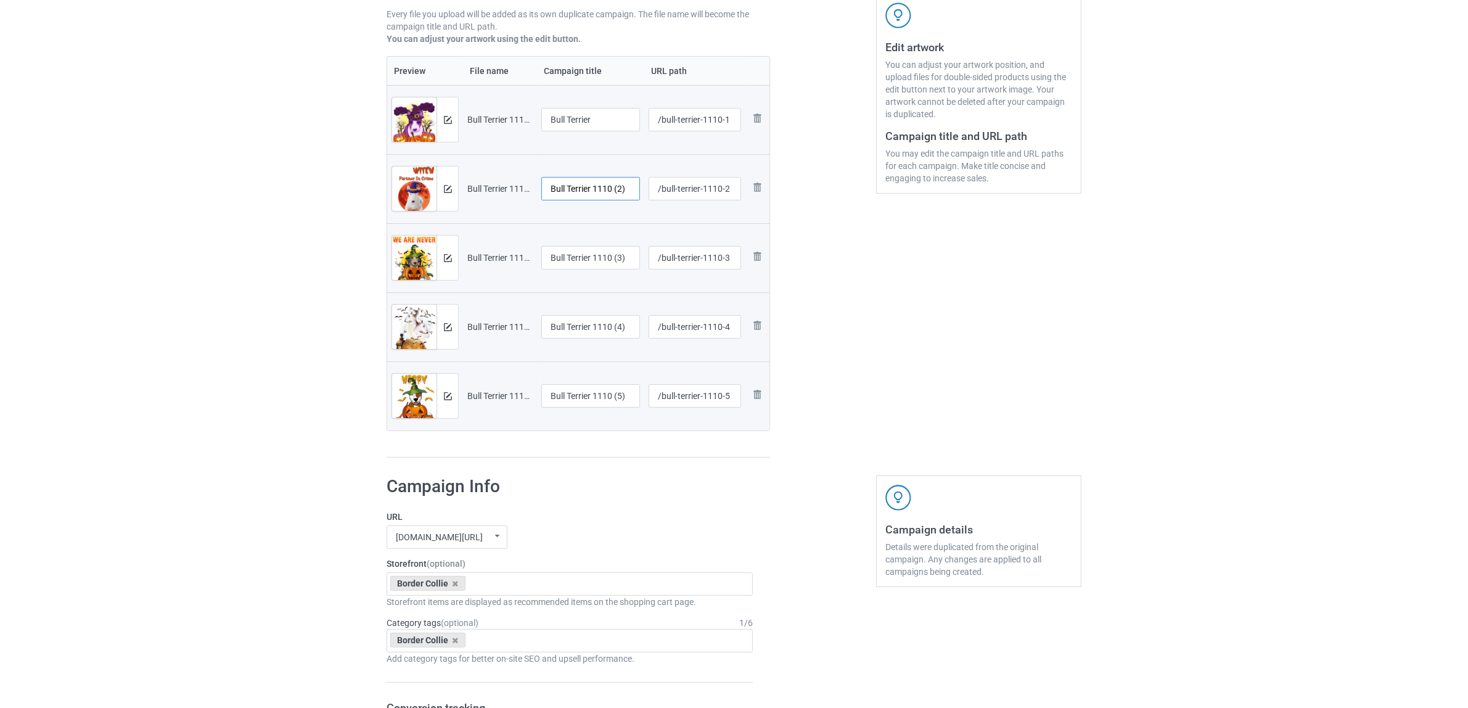
click at [558, 182] on input "Bull Terrier 1110 (2)" at bounding box center [590, 188] width 99 height 23
paste input "text"
type input "Bull Terrier"
click at [577, 257] on input "Bull Terrier 1110 (3)" at bounding box center [590, 257] width 99 height 23
paste input "text"
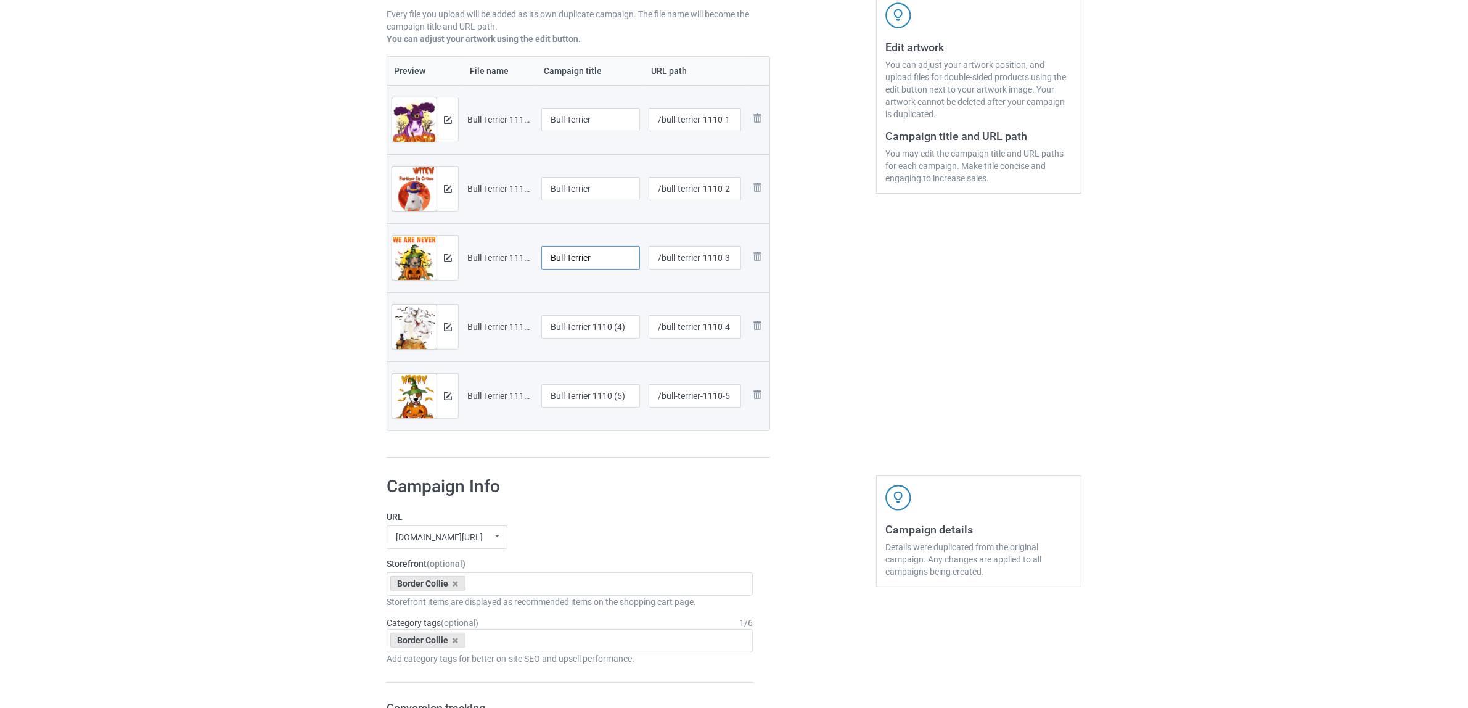
type input "Bull Terrier"
click at [590, 332] on input "Bull Terrier 1110 (4)" at bounding box center [590, 326] width 99 height 23
paste input "text"
type input "Bull Terrier"
click at [607, 393] on input "Bull Terrier 1110 (5)" at bounding box center [590, 395] width 99 height 23
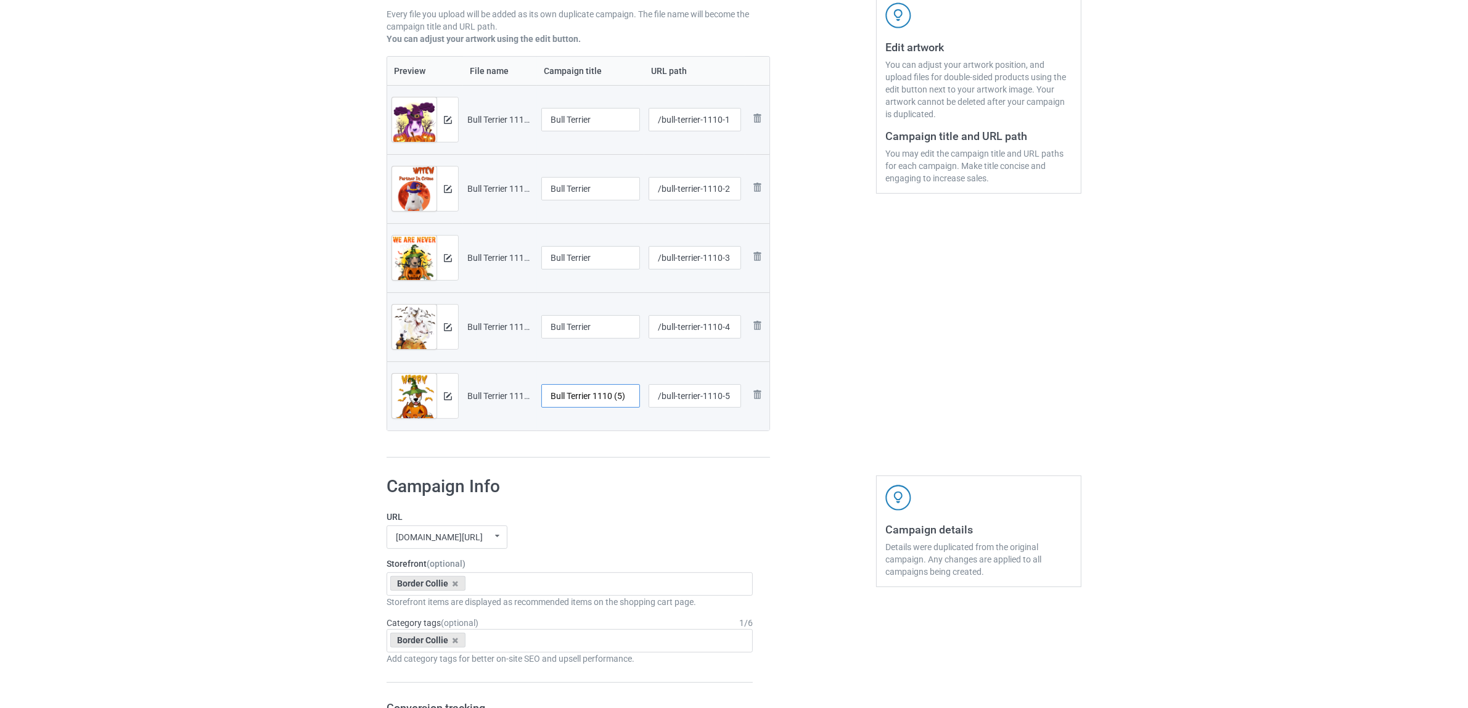
paste input "text"
type input "Bull Terrier"
click at [645, 488] on h1 "Campaign Info" at bounding box center [570, 486] width 366 height 22
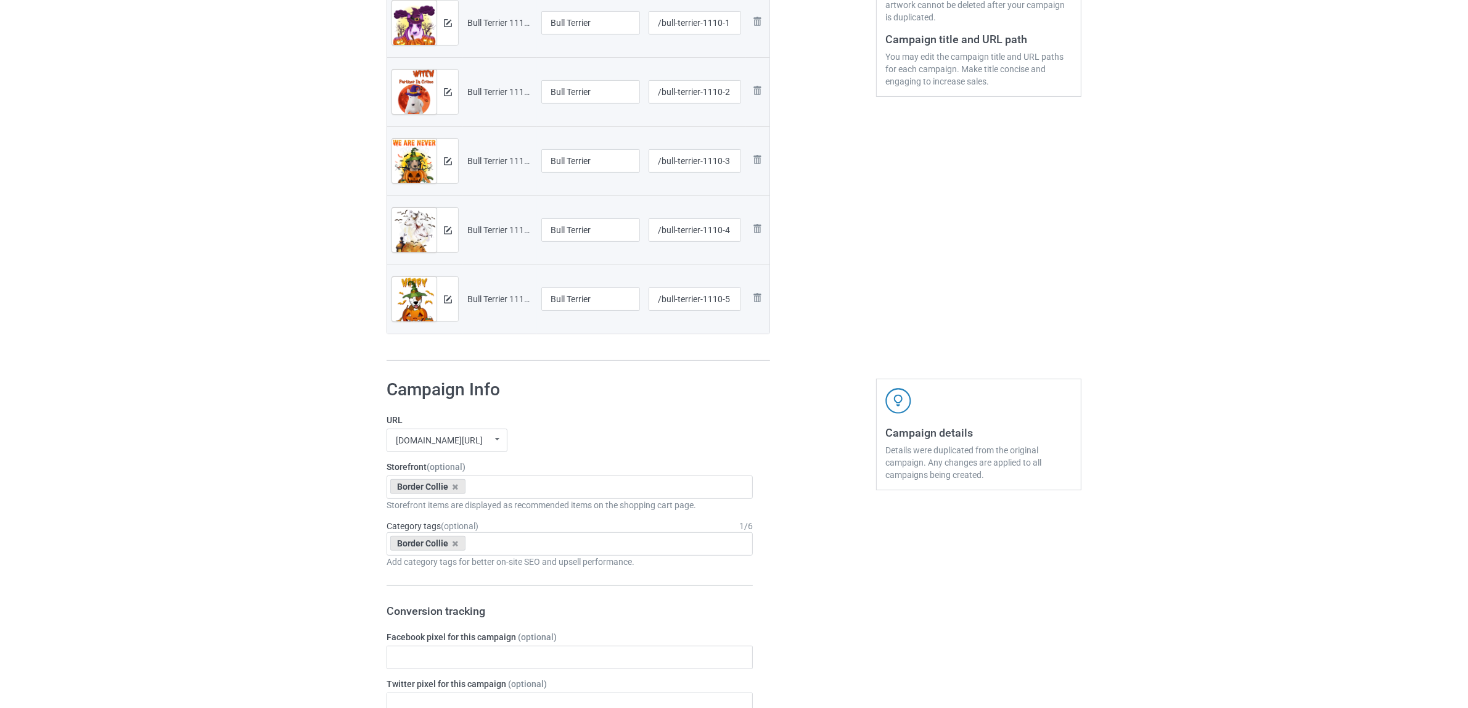
scroll to position [462, 0]
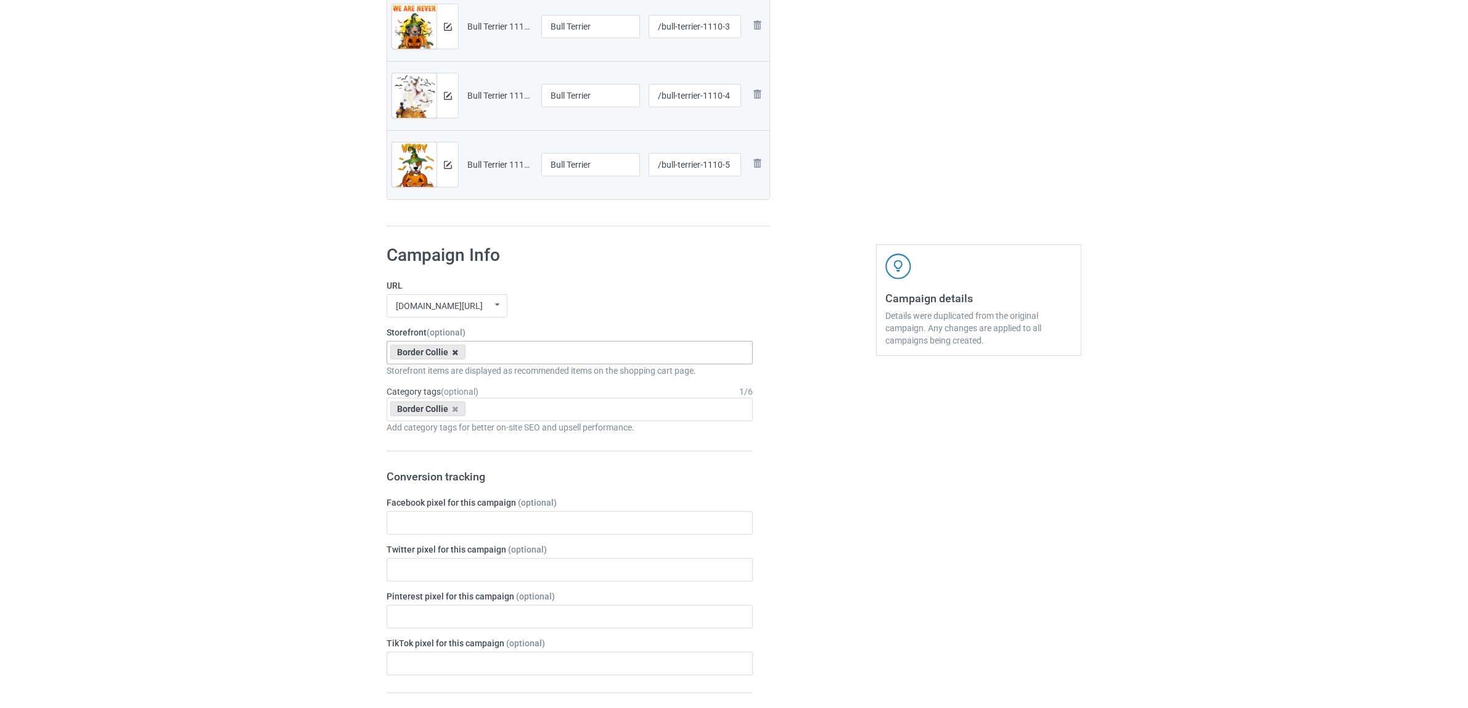
click at [453, 353] on icon at bounding box center [456, 352] width 6 height 8
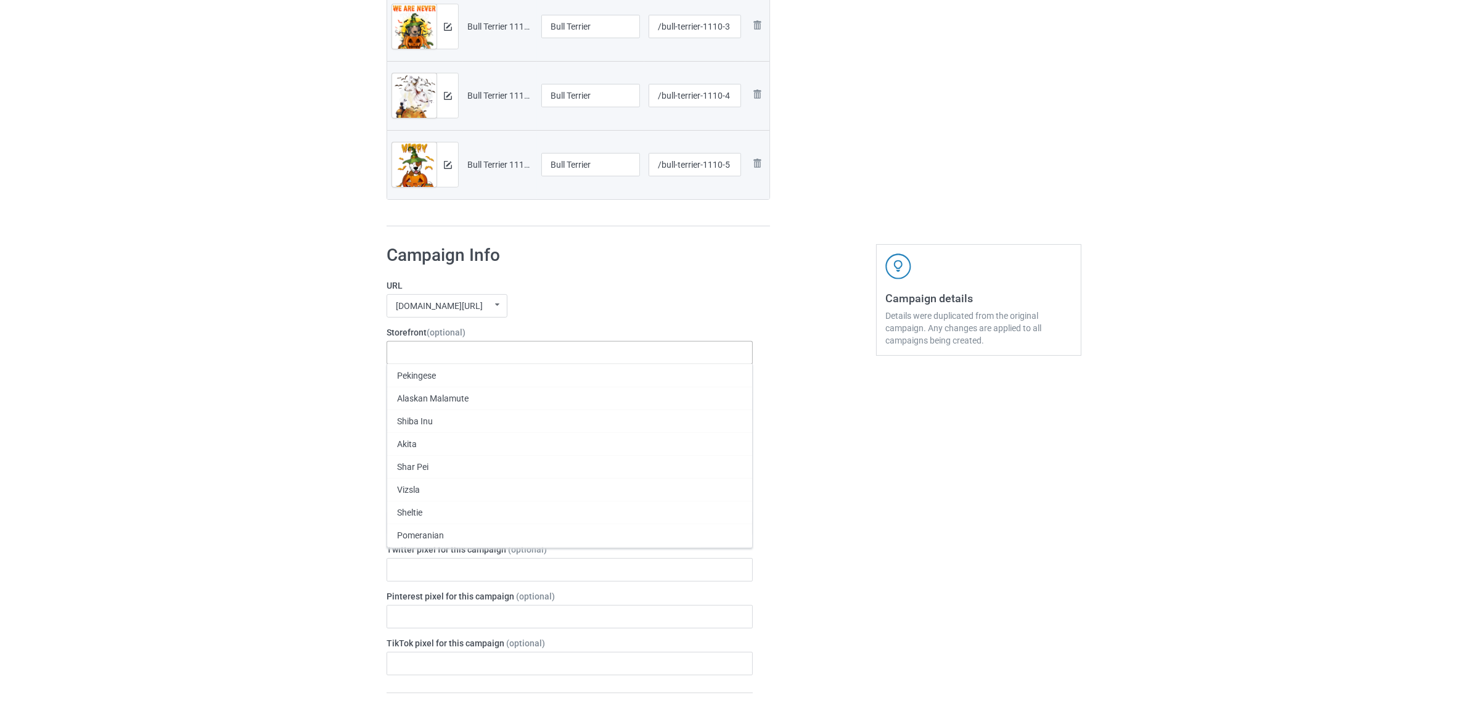
paste input "Bull Terrier"
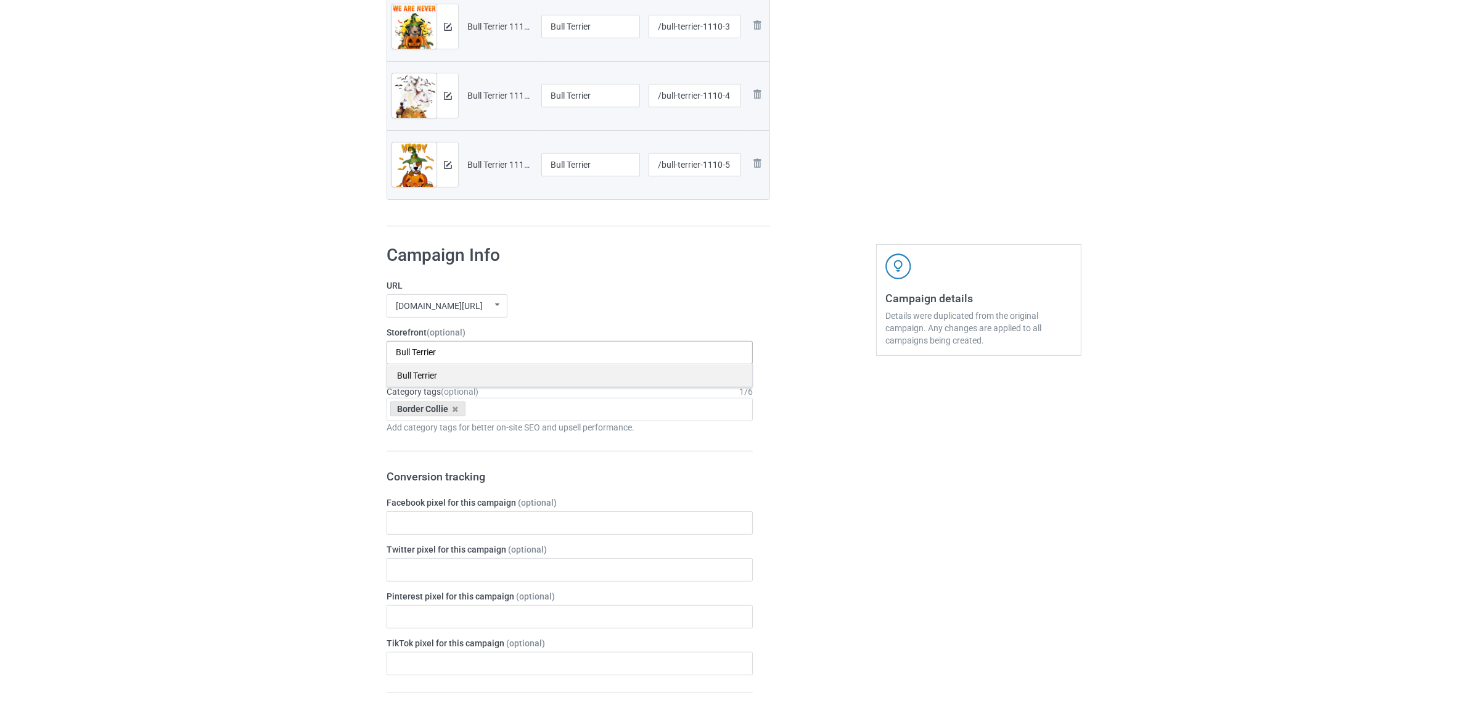
type input "Bull Terrier"
click at [433, 377] on div "Bull Terrier" at bounding box center [569, 375] width 365 height 23
click at [454, 408] on icon at bounding box center [456, 409] width 6 height 8
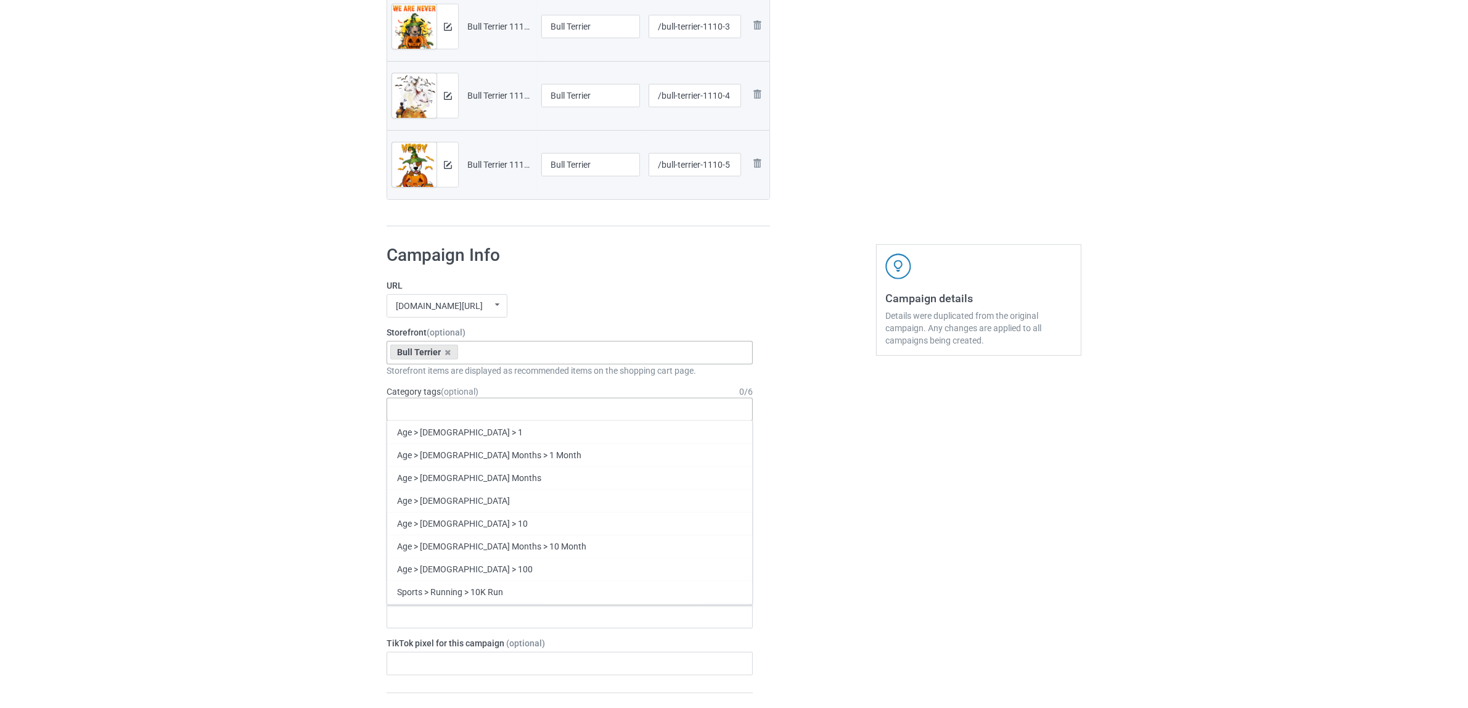
paste input "Bull Terrier"
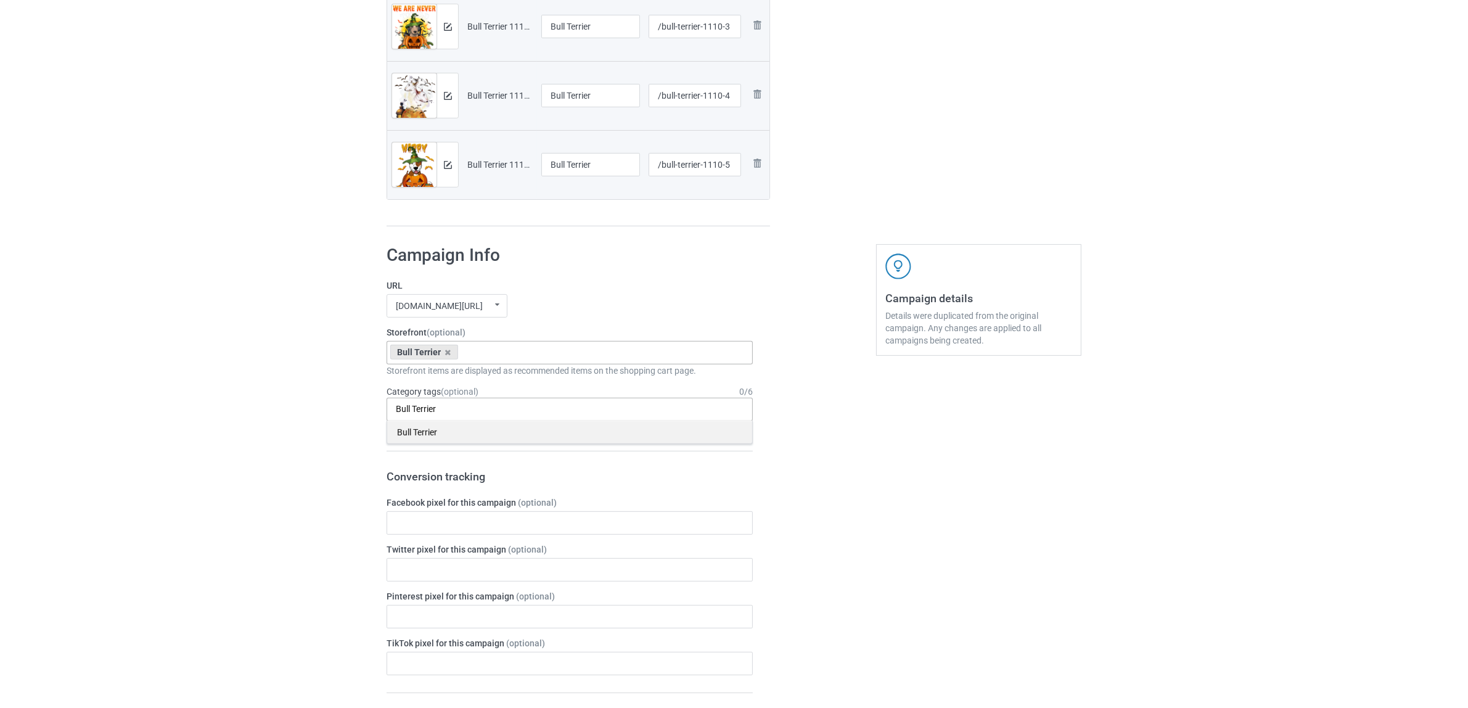
type input "Bull Terrier"
click at [440, 435] on div "Bull Terrier" at bounding box center [569, 432] width 365 height 23
click at [265, 424] on div "Bulk duplicate campaign Campaign to duplicate Border Collie Original Artwork 23…" at bounding box center [734, 477] width 1468 height 1812
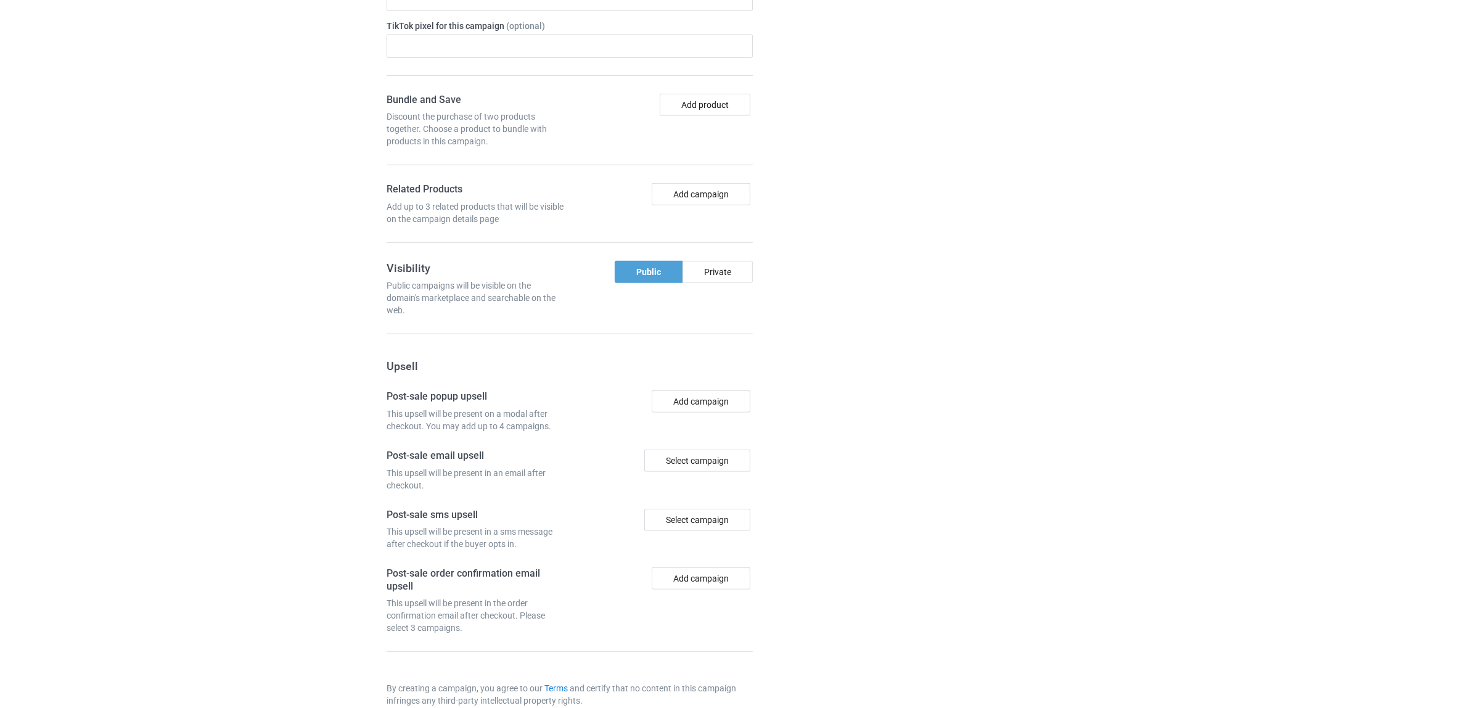
scroll to position [1143, 0]
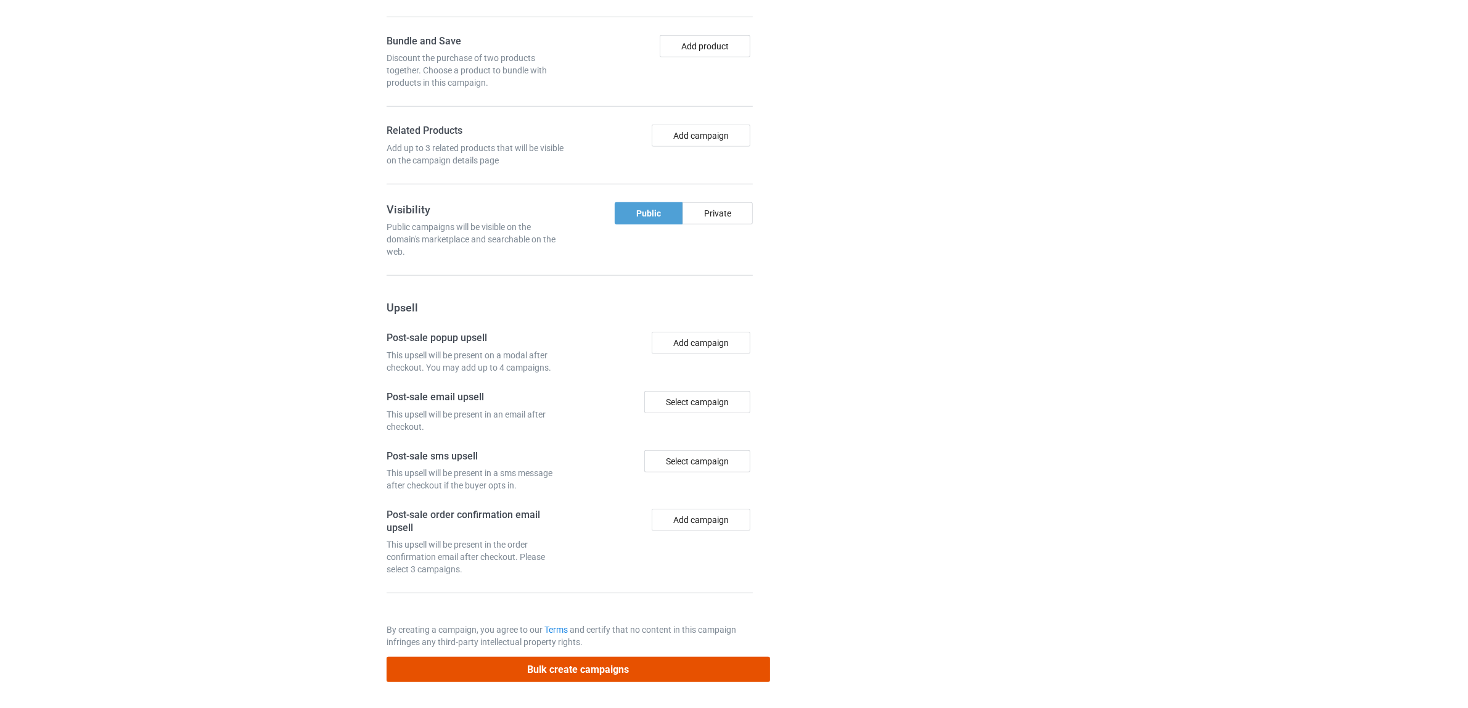
click at [584, 659] on button "Bulk create campaigns" at bounding box center [579, 669] width 384 height 25
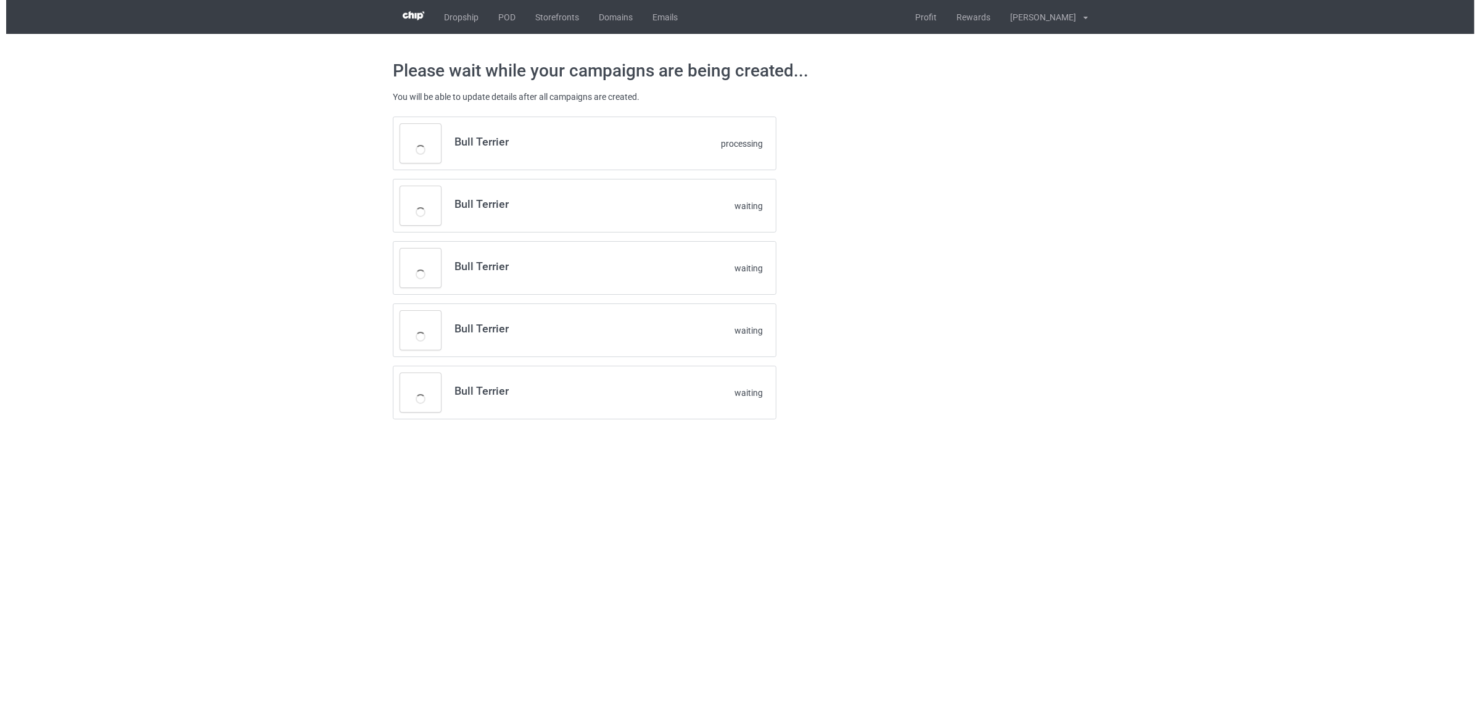
scroll to position [0, 0]
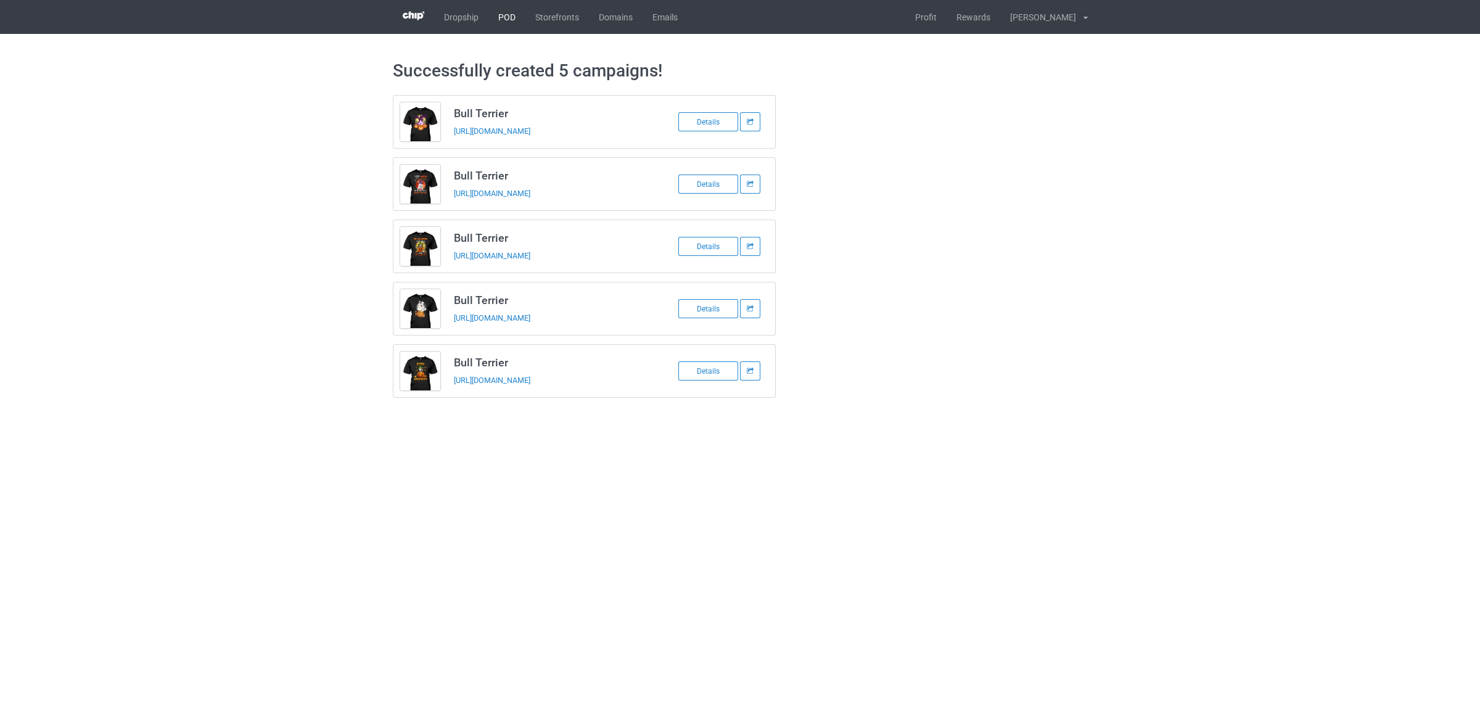
click at [510, 20] on link "POD" at bounding box center [506, 17] width 37 height 34
